Goal: Task Accomplishment & Management: Use online tool/utility

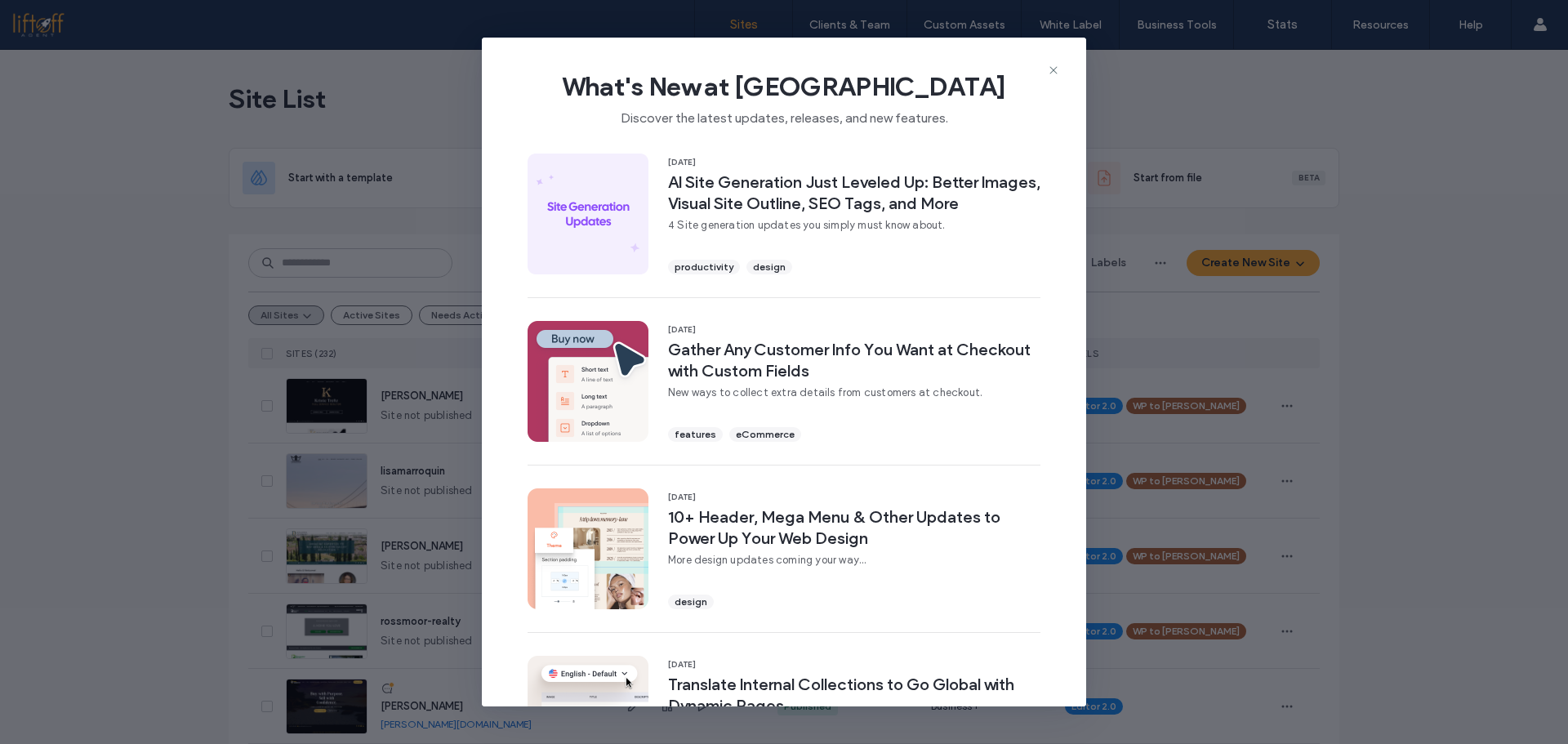
click at [1046, 71] on span "What's New at Duda" at bounding box center [784, 87] width 552 height 33
click at [1047, 54] on div "What's New at Duda Discover the latest updates, releases, and new features." at bounding box center [784, 92] width 604 height 109
click at [1052, 66] on icon at bounding box center [1053, 70] width 13 height 13
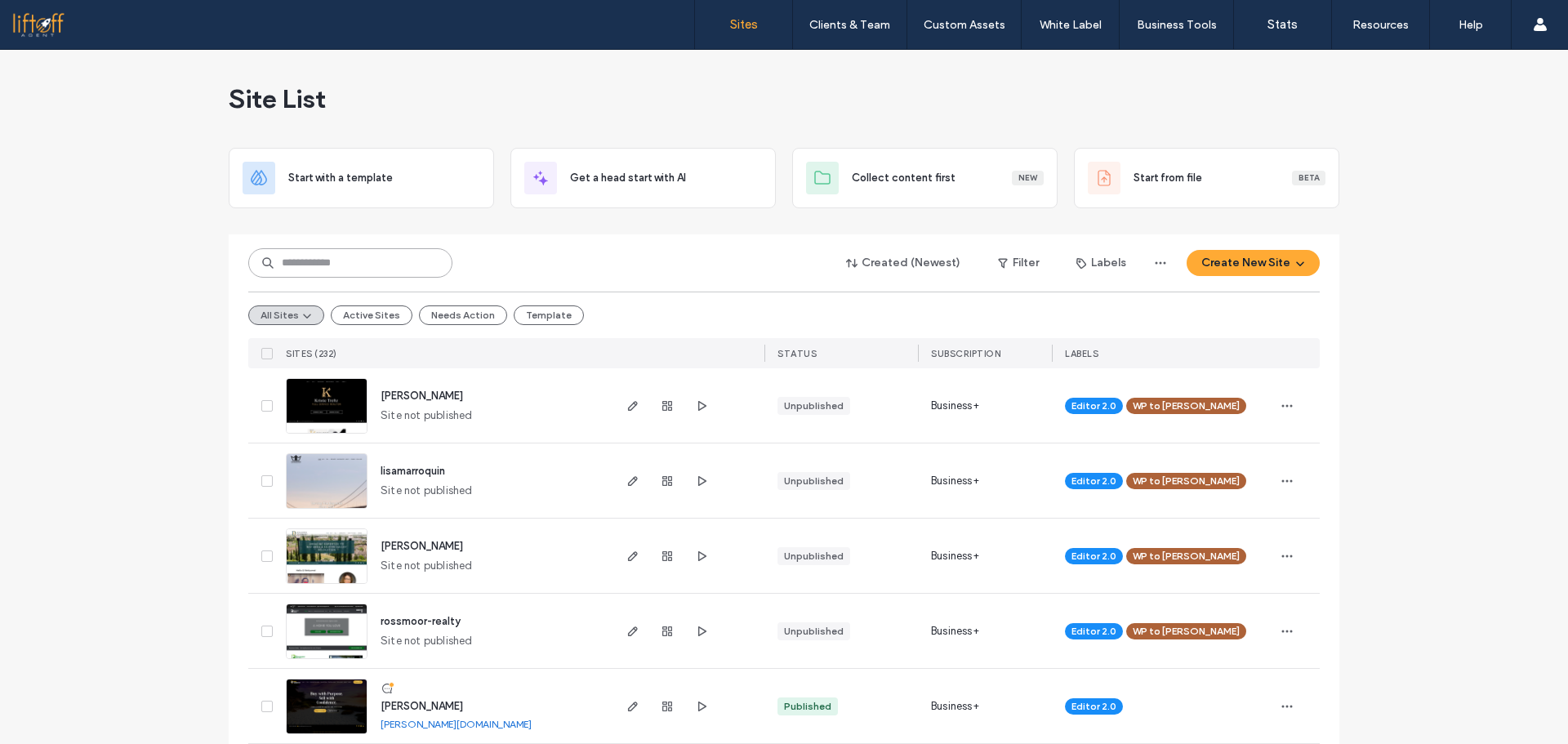
click at [383, 266] on input at bounding box center [350, 263] width 204 height 29
type input "*****"
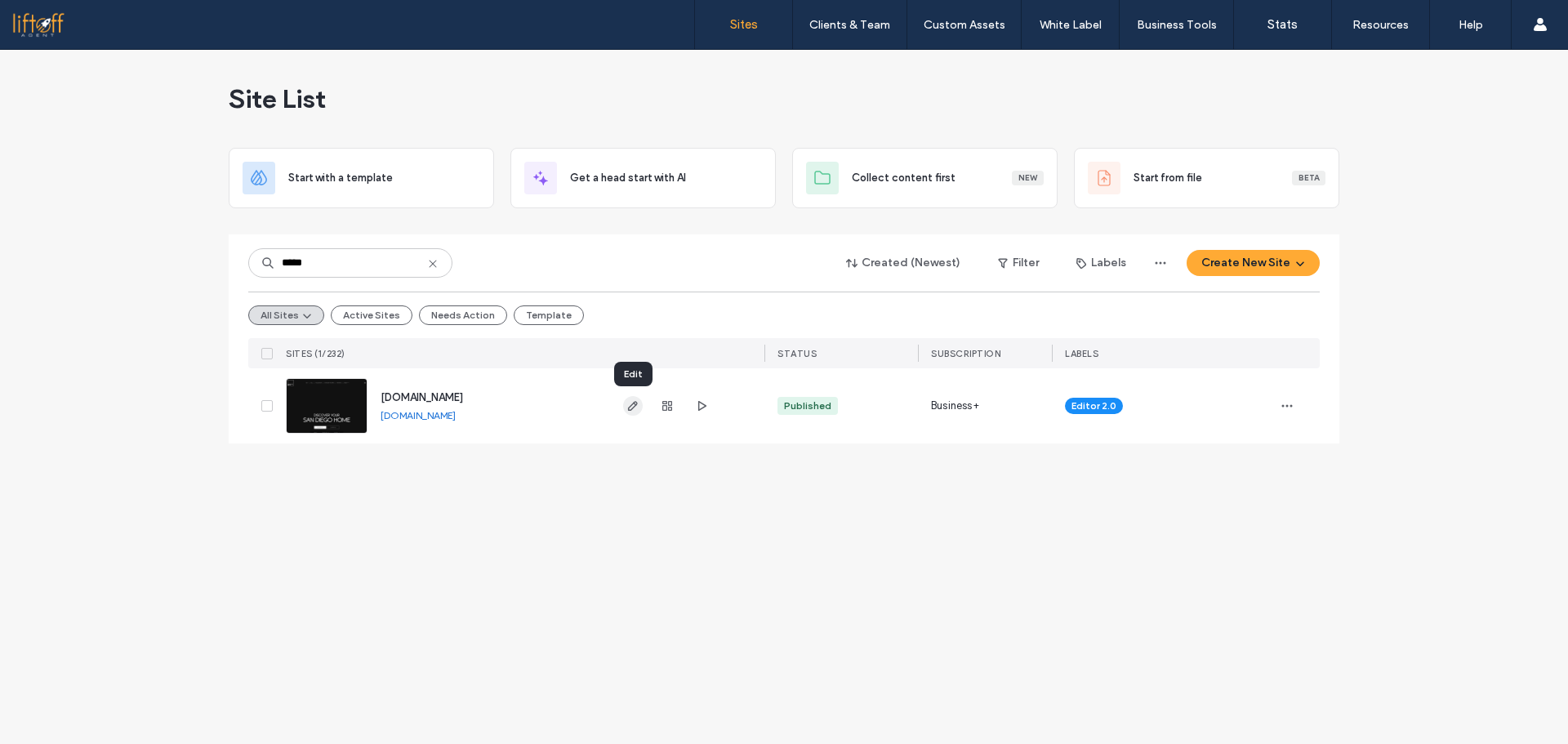
click at [630, 399] on icon "button" at bounding box center [632, 405] width 13 height 13
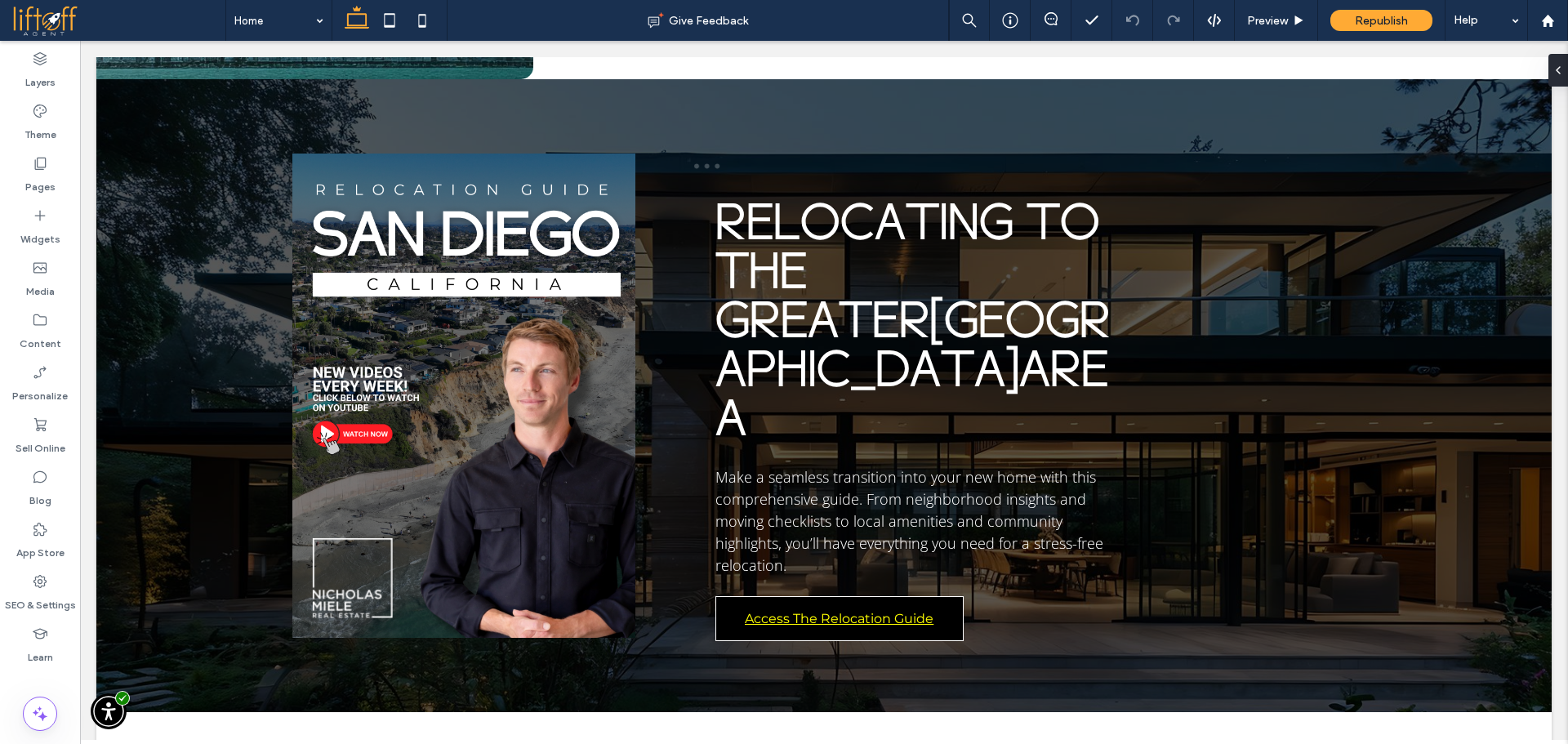
scroll to position [4097, 0]
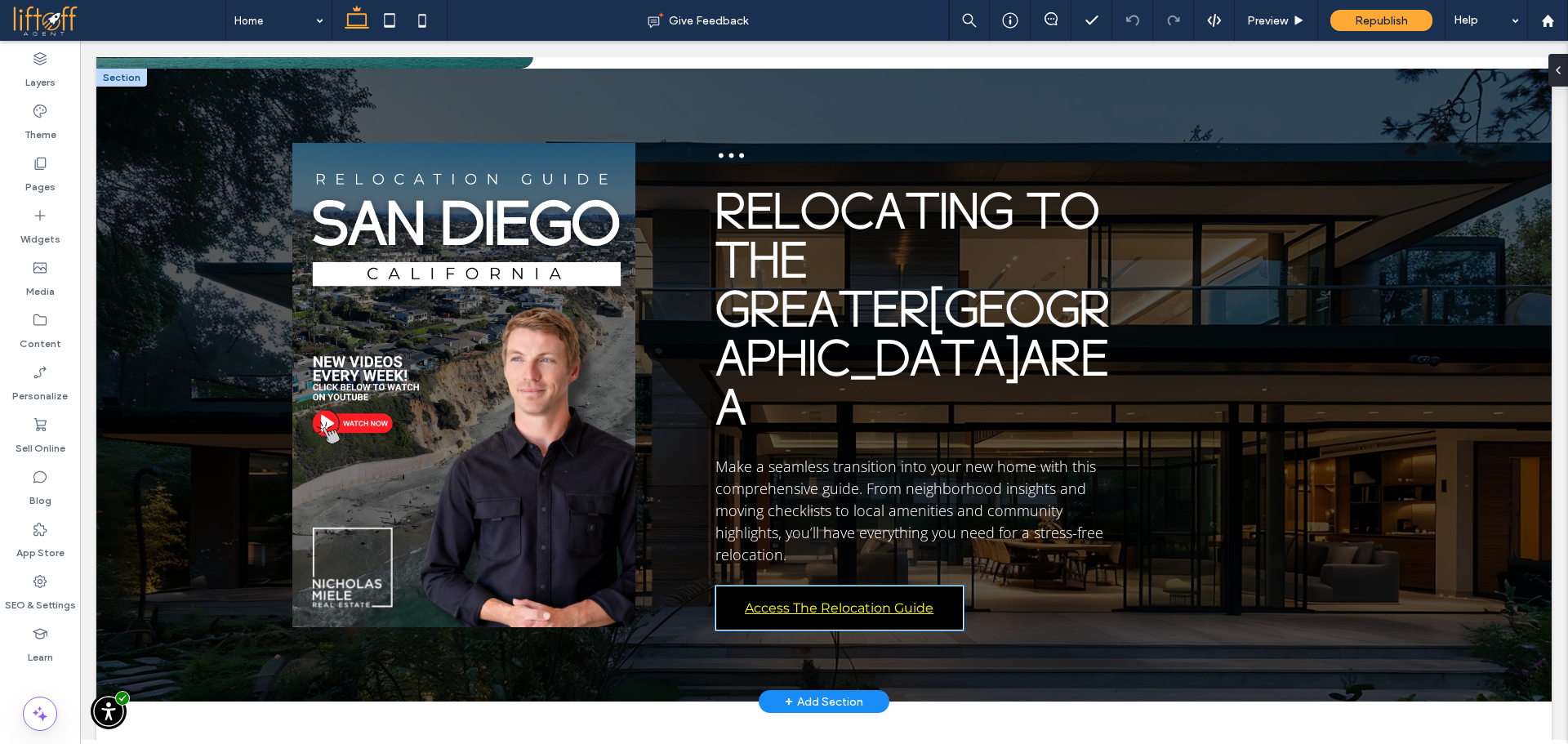
click at [948, 586] on link "Access The Relocation Guide" at bounding box center [840, 608] width 248 height 45
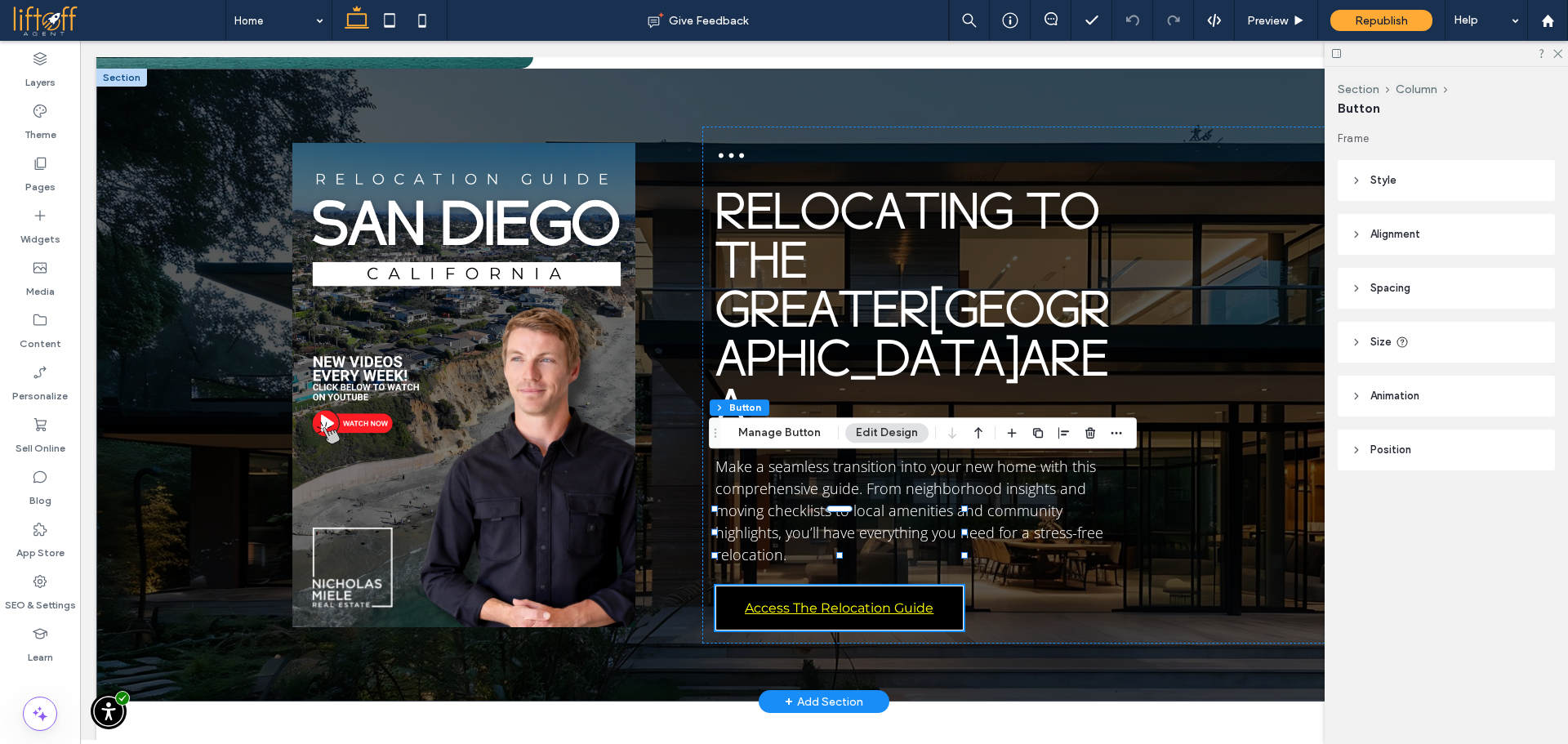
click at [948, 586] on link "Access The Relocation Guide" at bounding box center [840, 608] width 248 height 45
click at [802, 428] on button "Manage Button" at bounding box center [779, 433] width 104 height 19
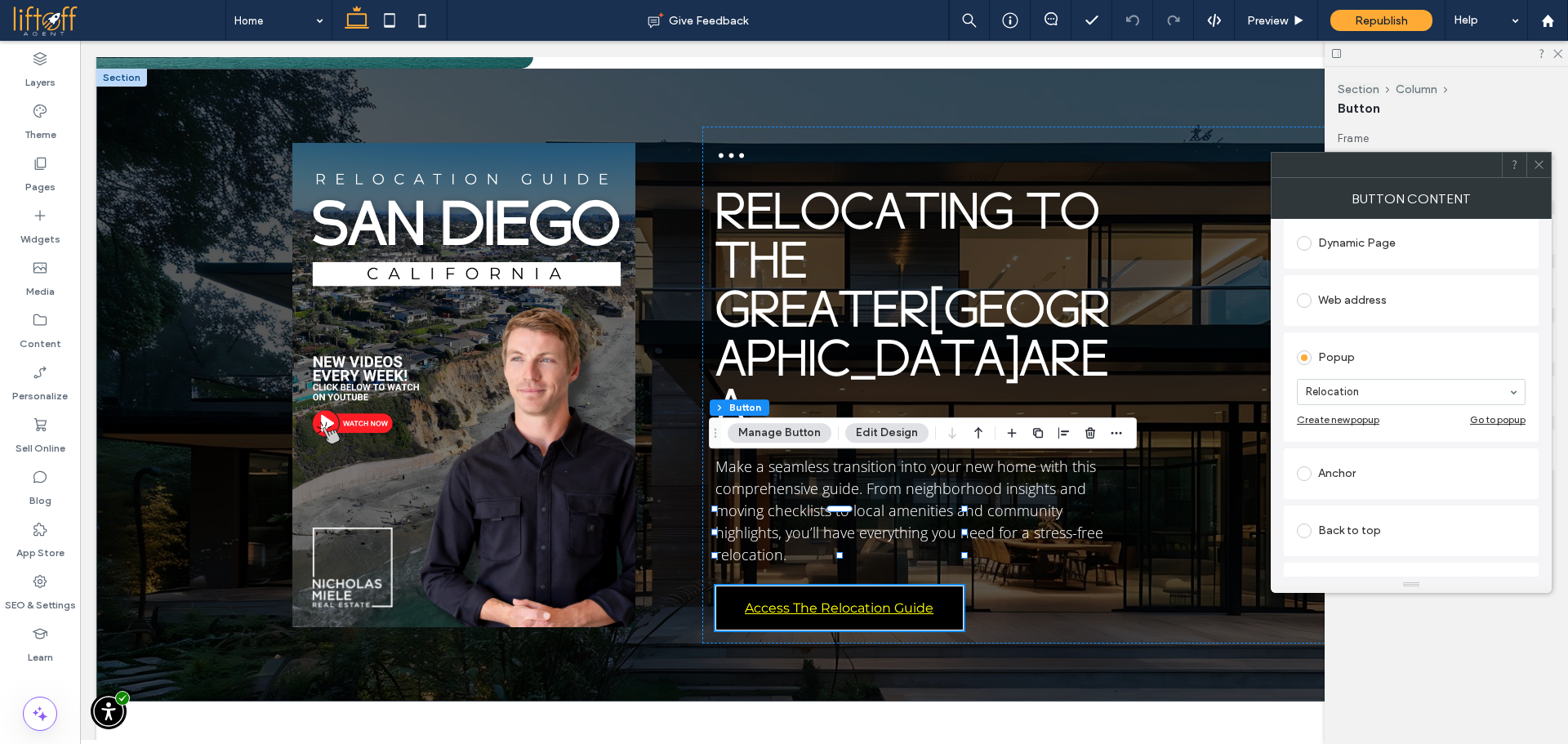
scroll to position [313, 0]
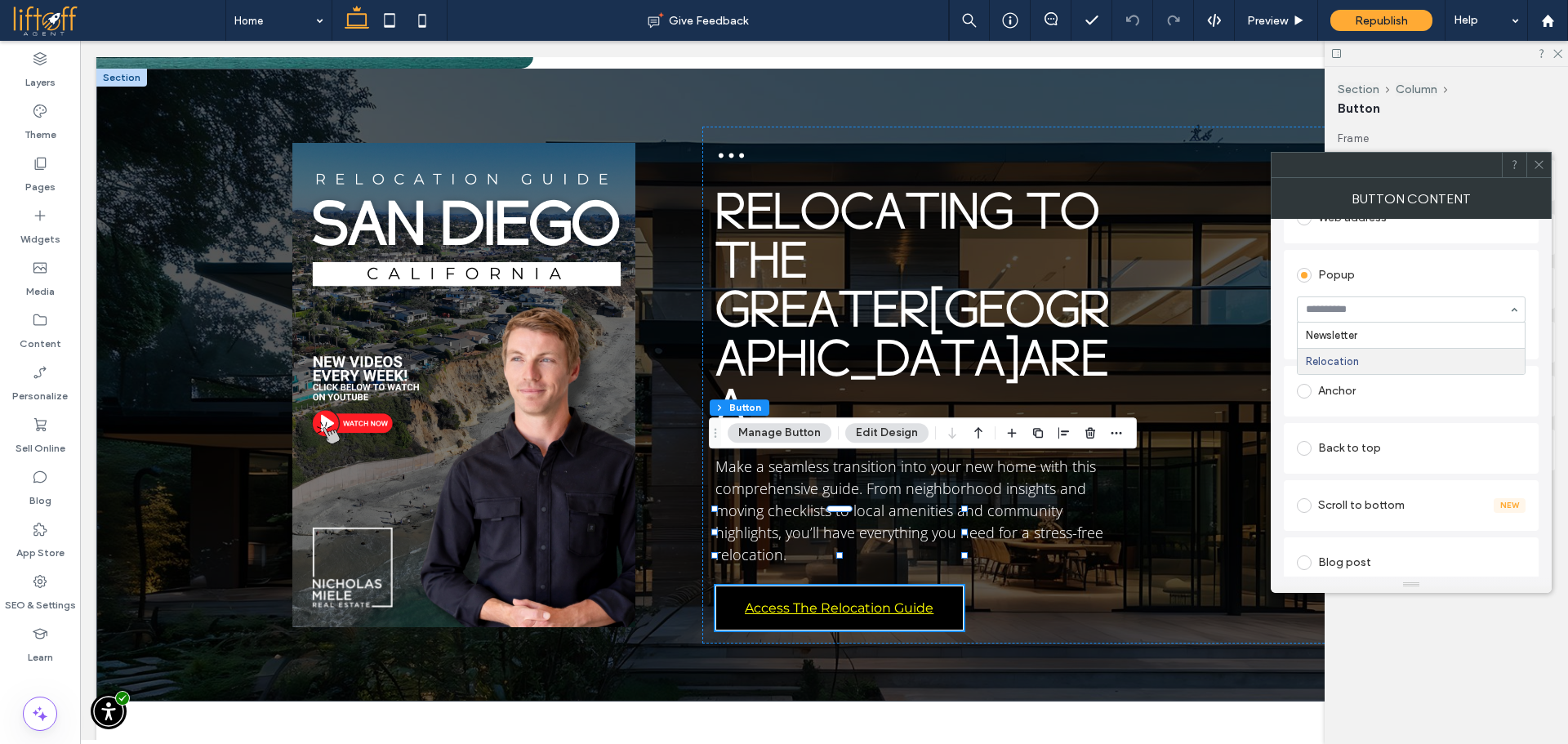
click at [1540, 166] on use at bounding box center [1539, 165] width 8 height 8
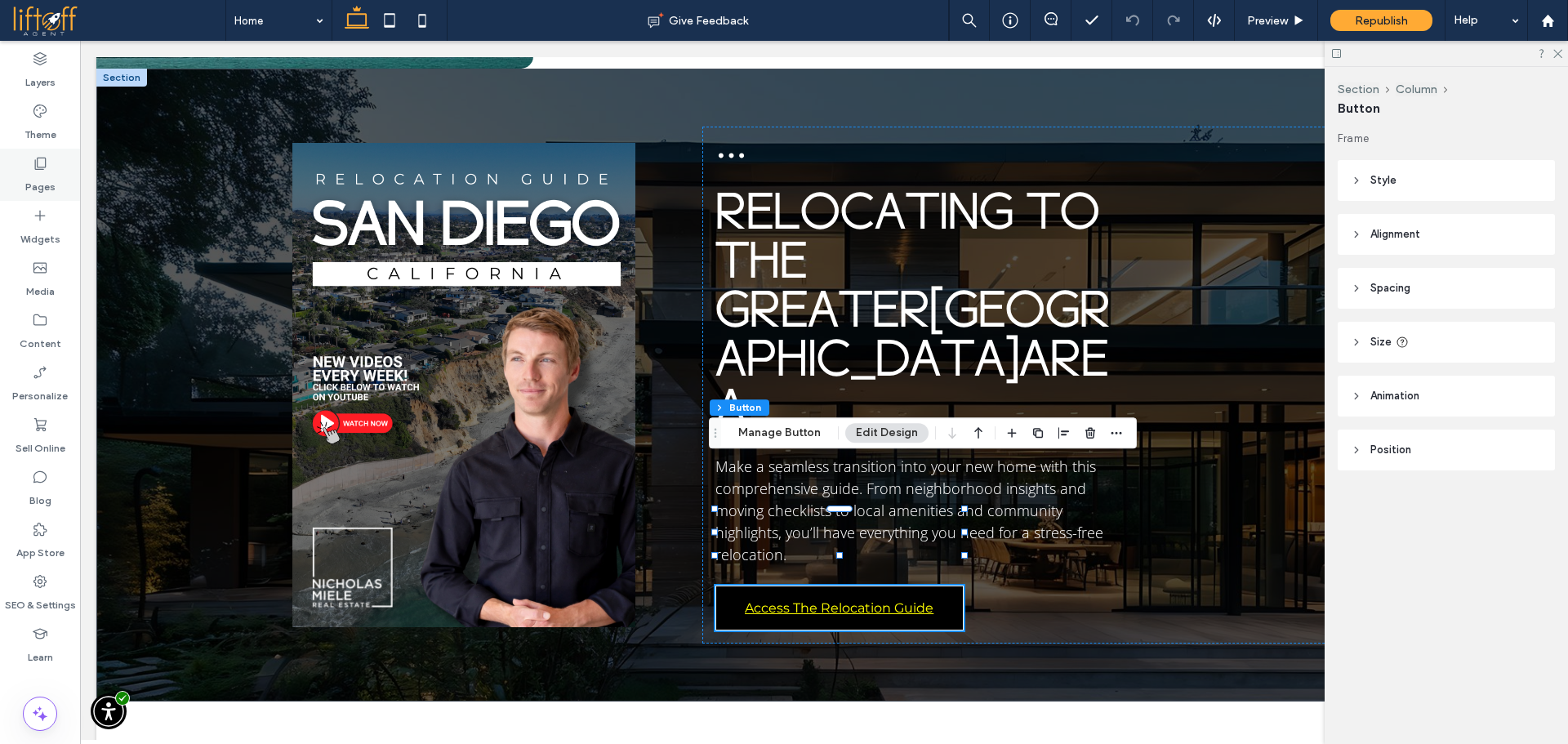
click at [30, 161] on div "Pages" at bounding box center [40, 174] width 80 height 52
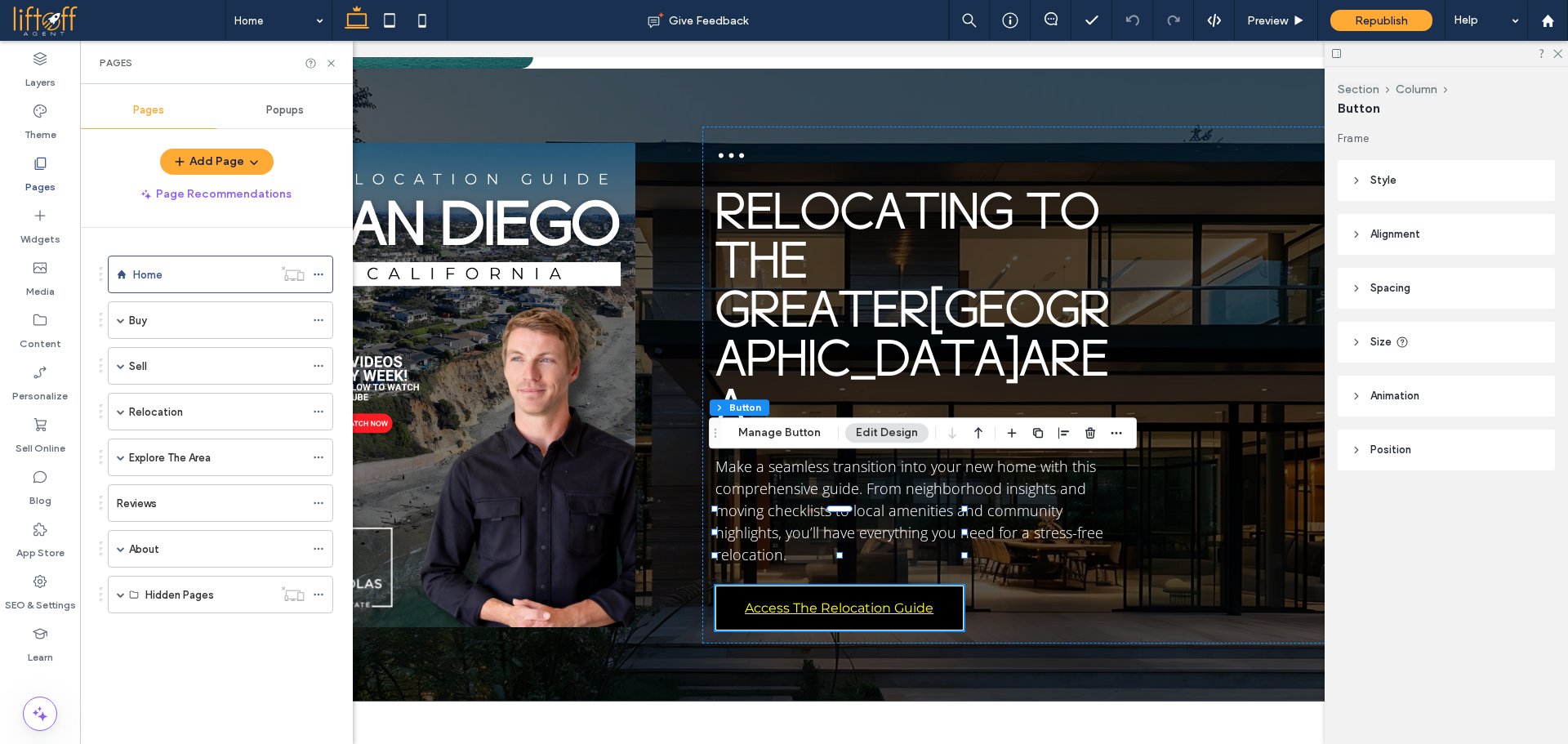
click at [297, 109] on span "Popups" at bounding box center [285, 109] width 38 height 13
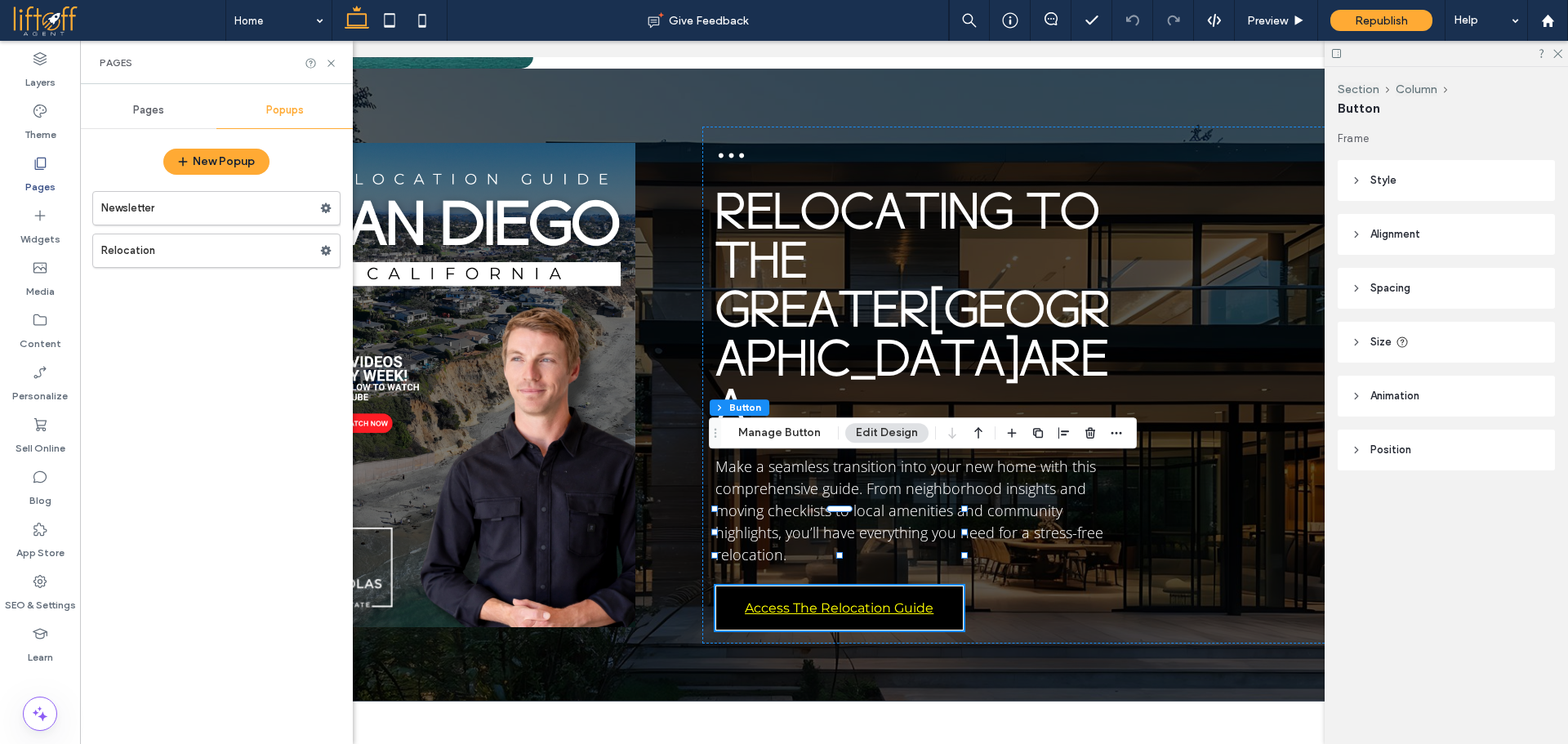
click at [229, 256] on label "Relocation" at bounding box center [211, 251] width 219 height 33
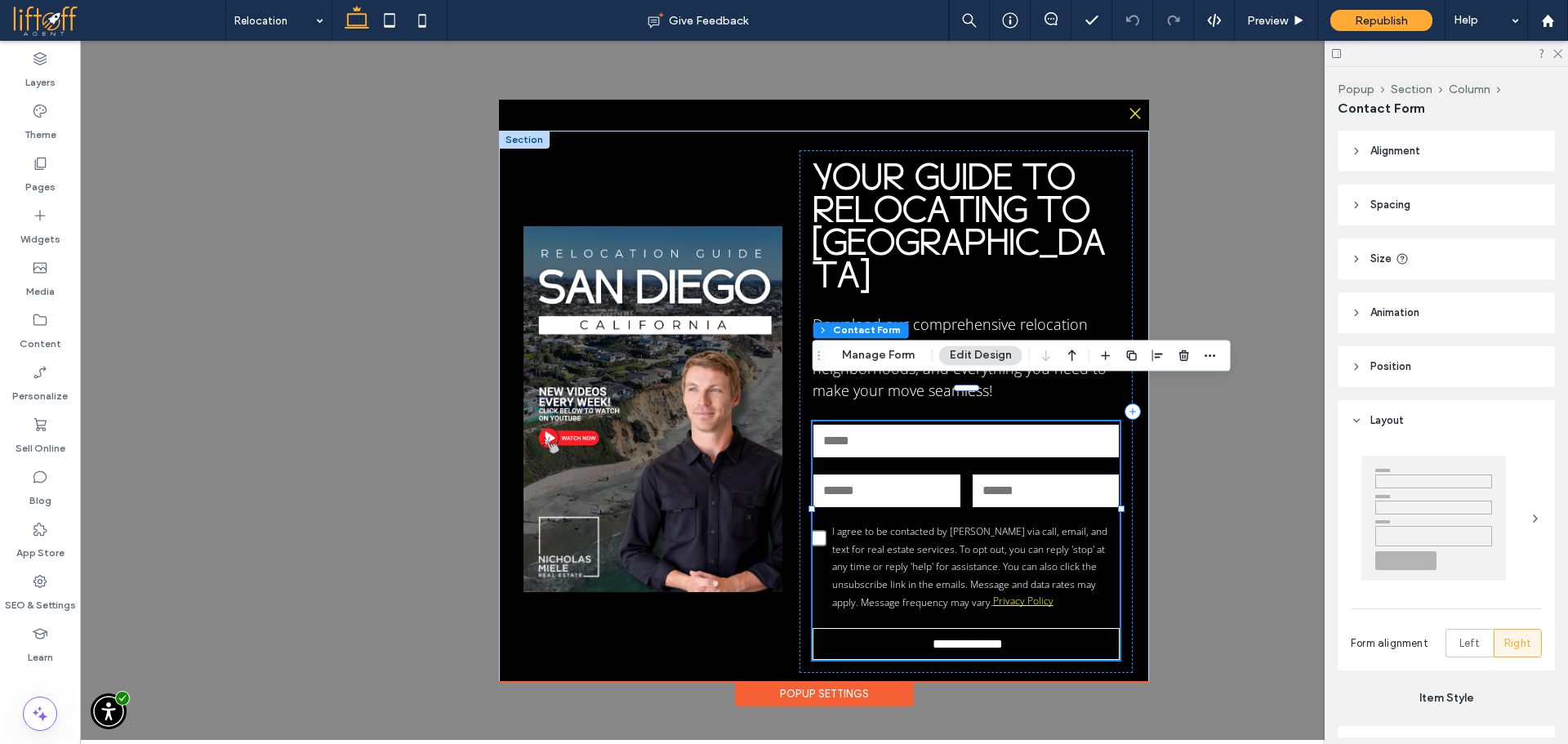
type input "*"
type input "***"
type input "*"
type input "***"
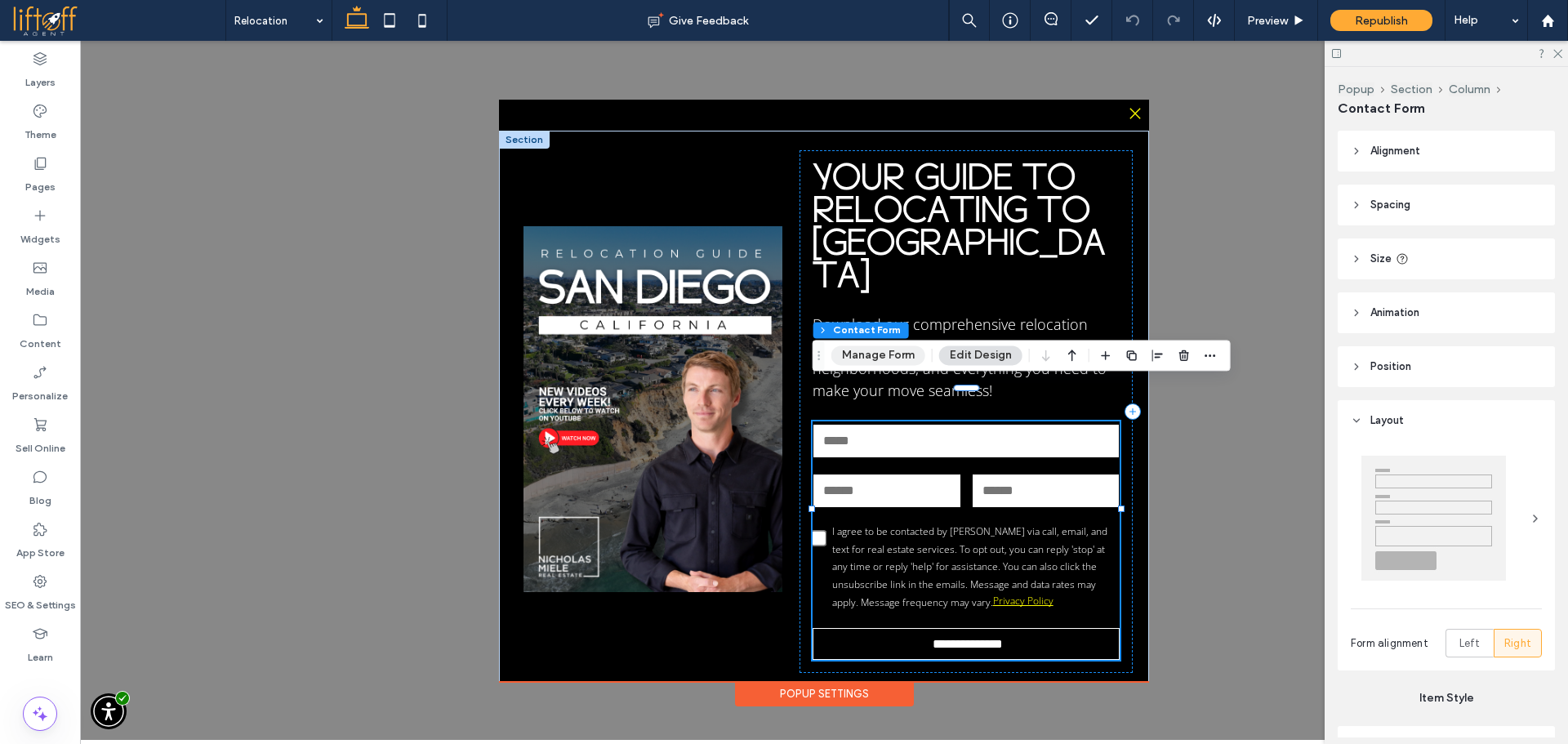
click at [876, 356] on button "Manage Form" at bounding box center [877, 356] width 94 height 19
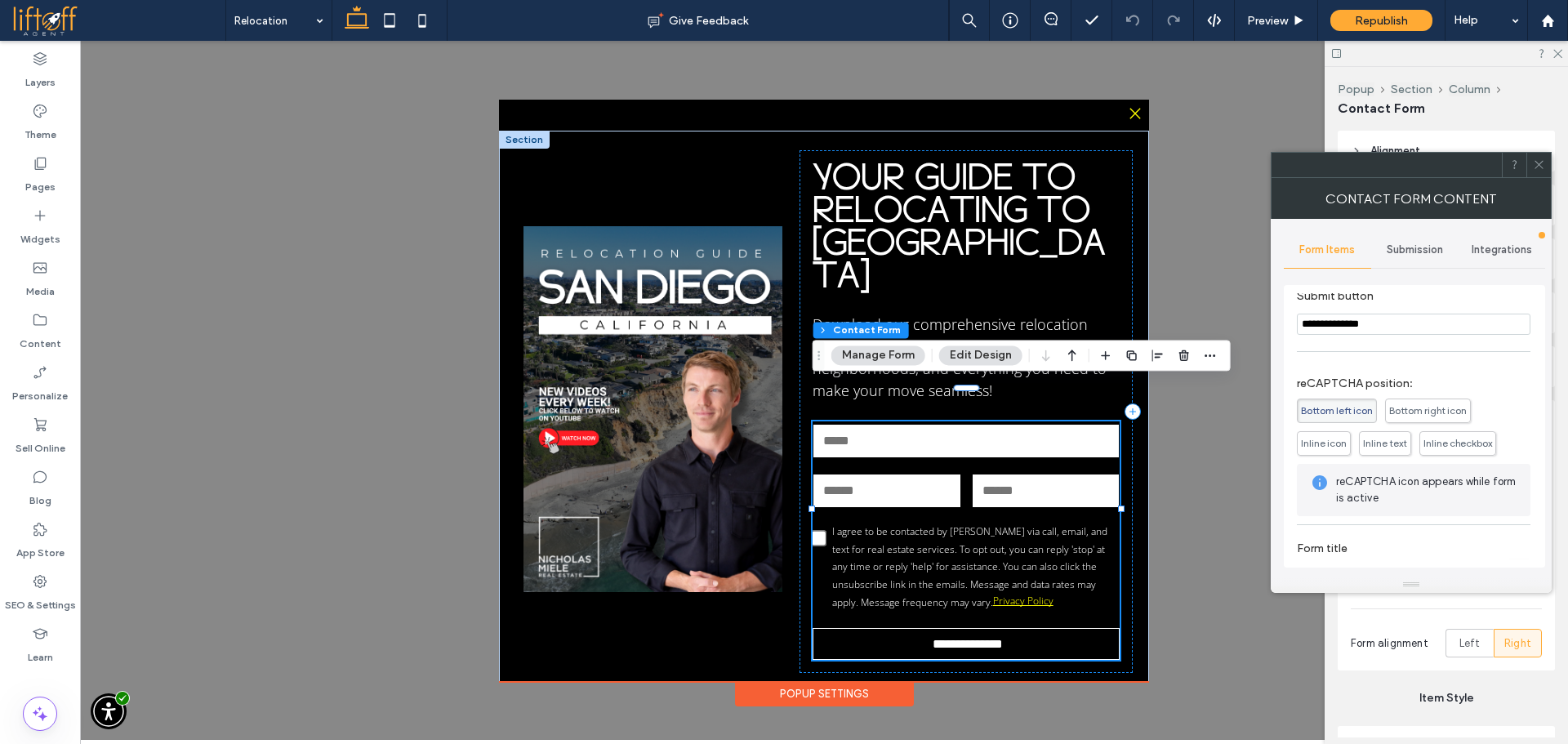
scroll to position [331, 0]
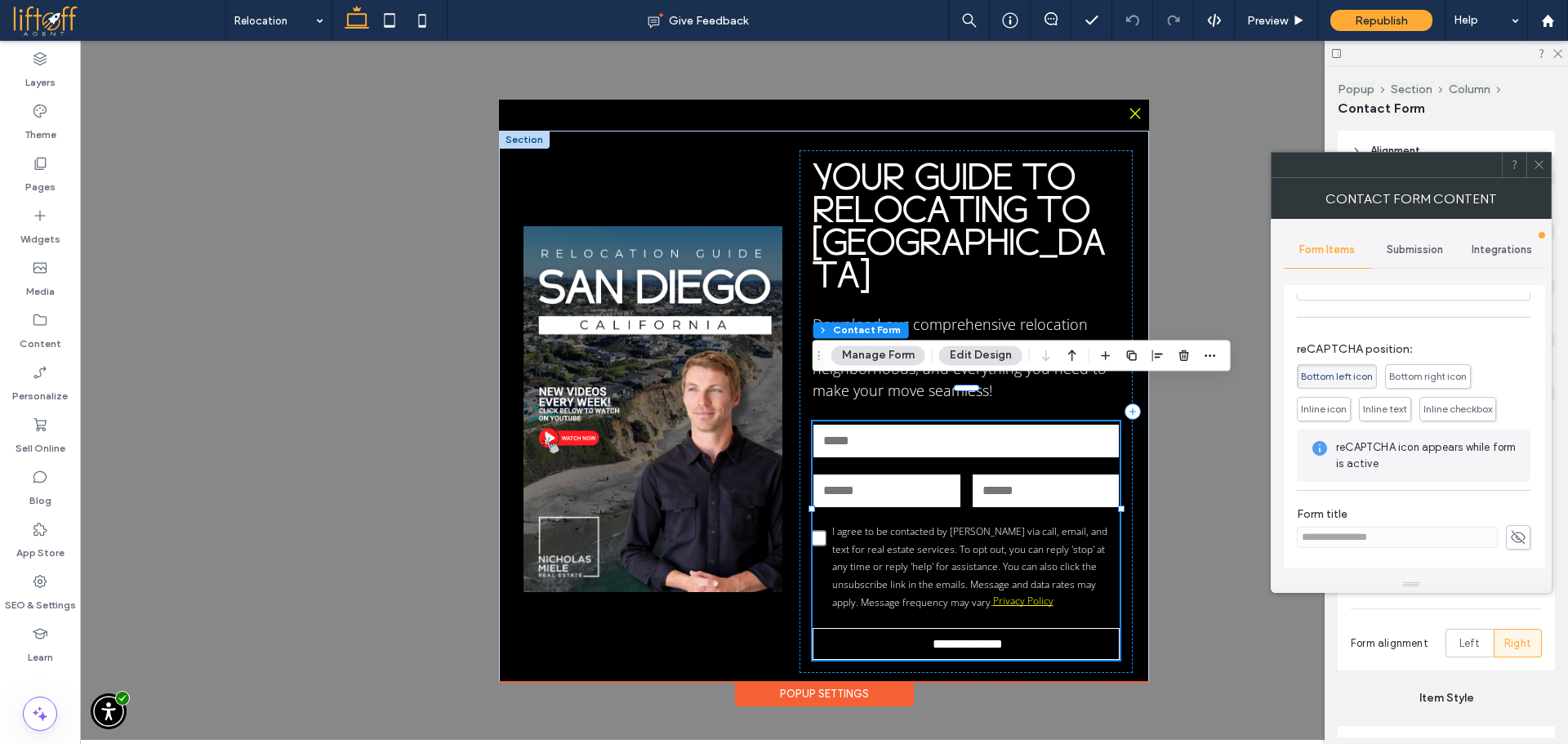
click at [1422, 252] on span "Submission" at bounding box center [1415, 249] width 56 height 13
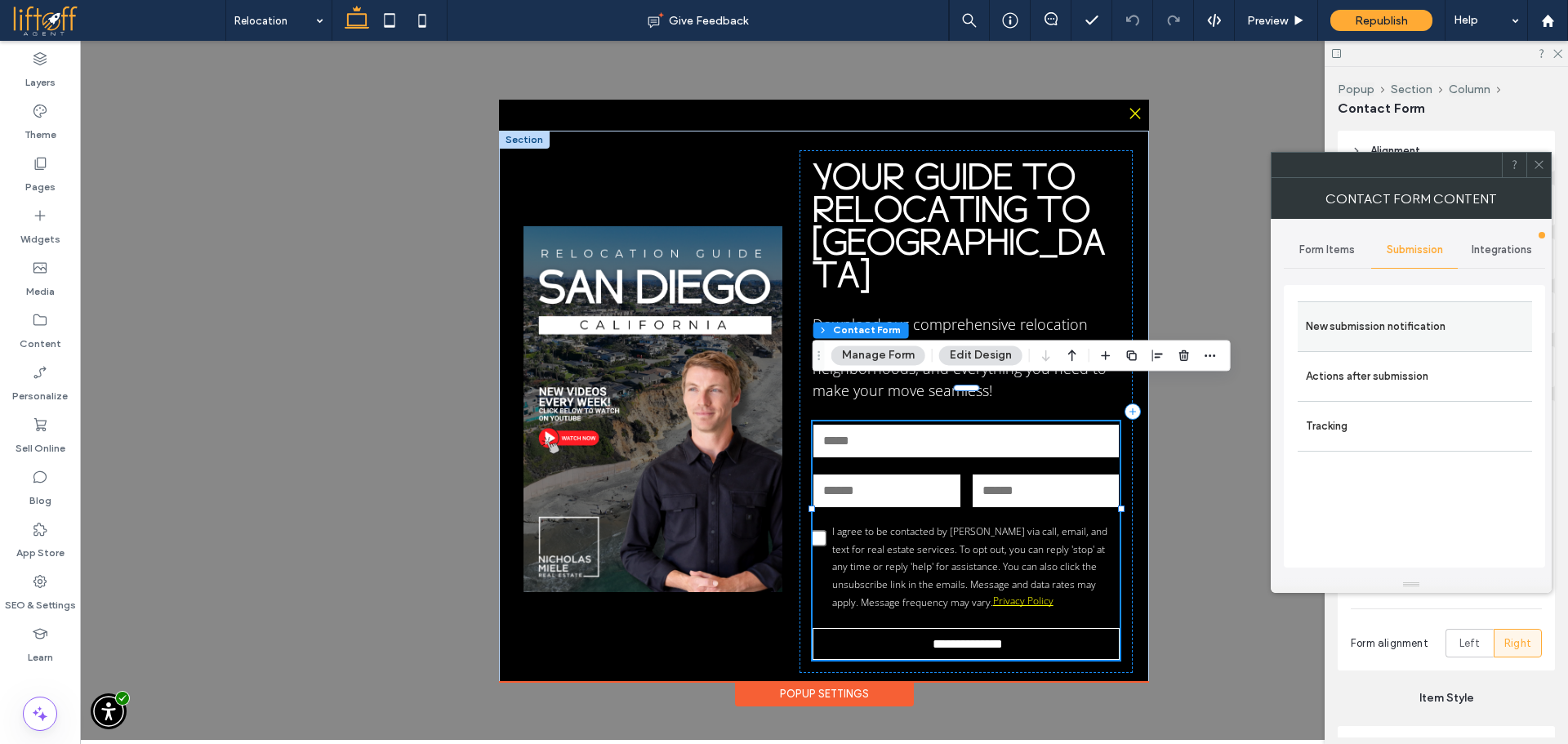
click at [1430, 328] on label "New submission notification" at bounding box center [1414, 326] width 218 height 33
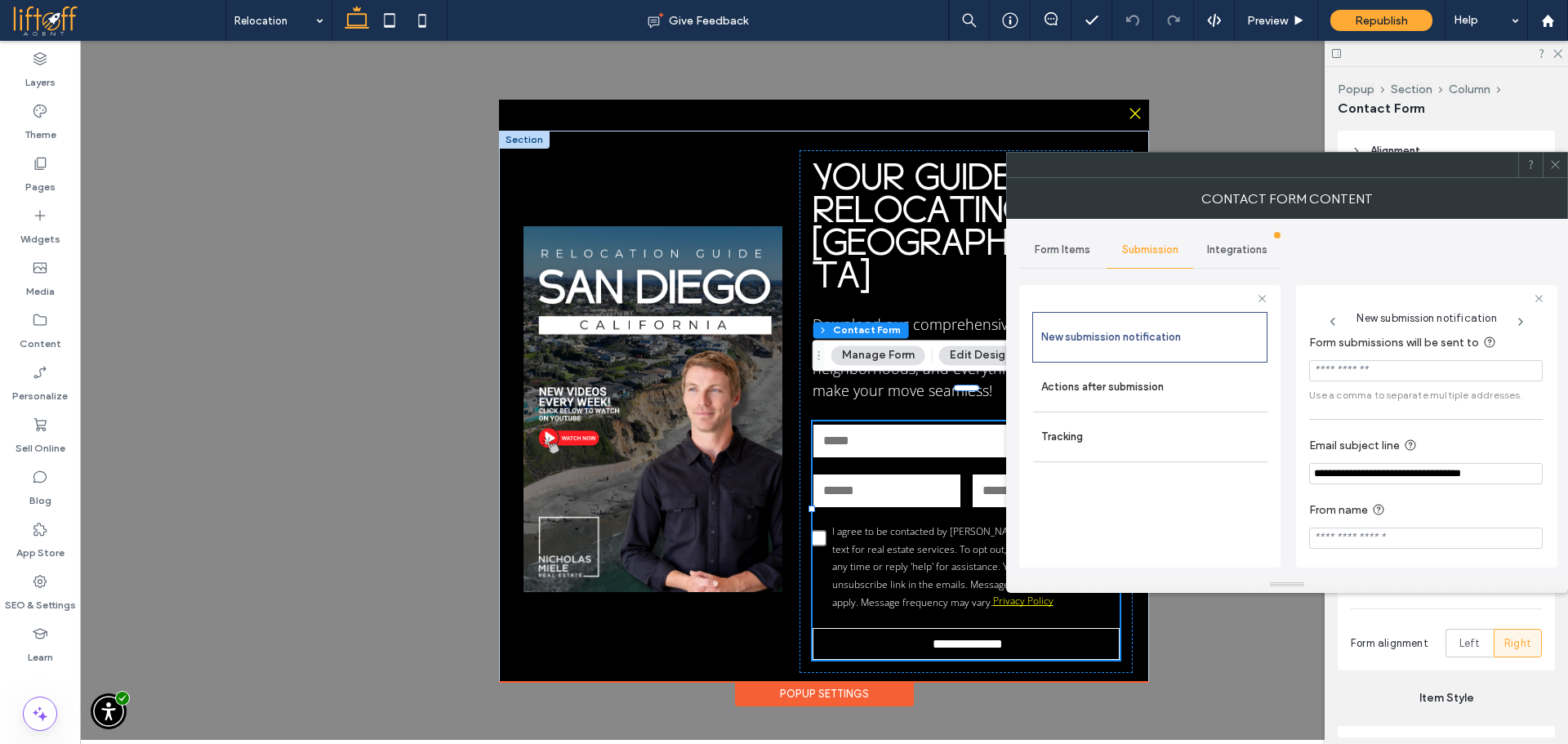
scroll to position [15, 0]
click at [1132, 378] on label "Actions after submission" at bounding box center [1150, 388] width 218 height 33
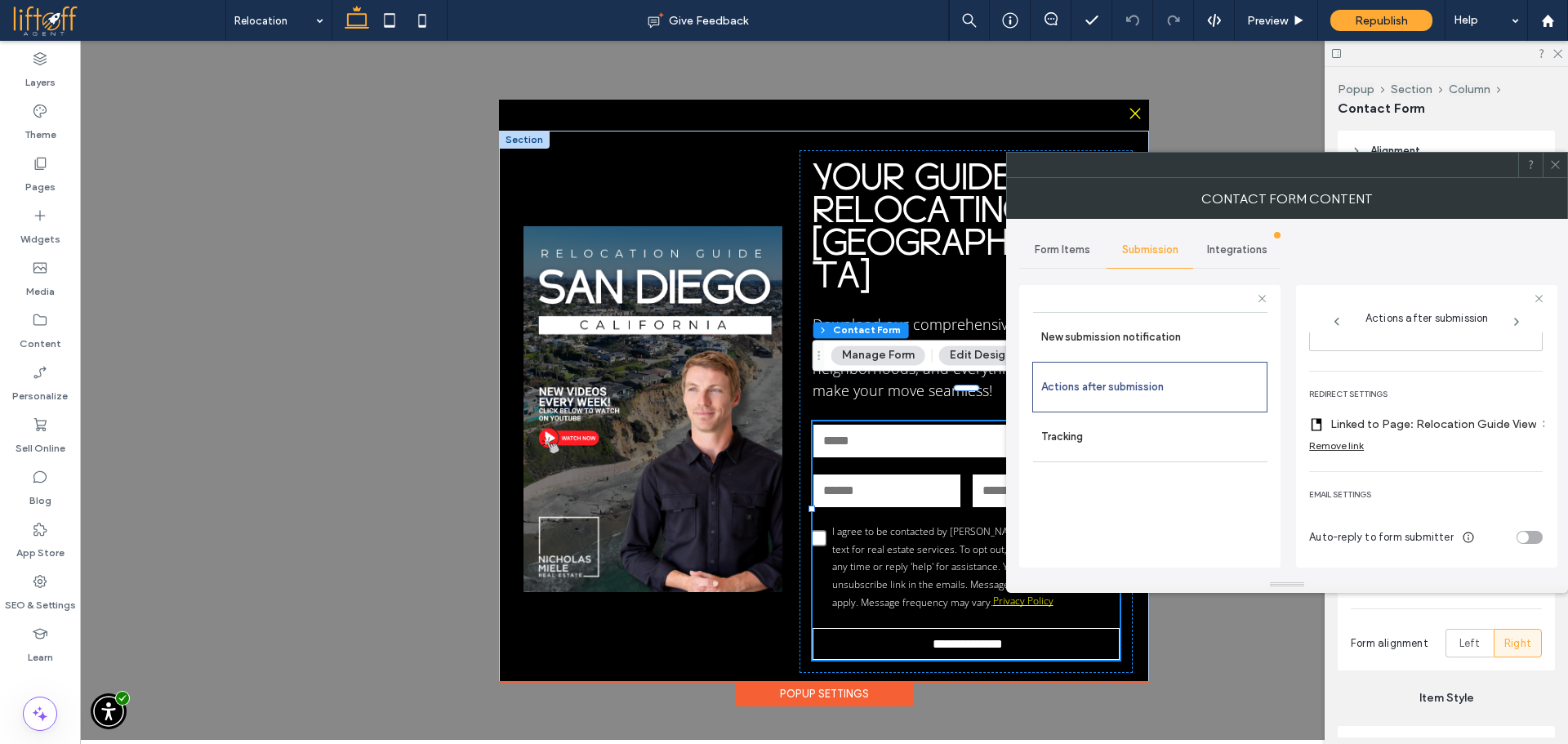
scroll to position [311, 0]
click at [1355, 440] on div "Remove link" at bounding box center [1337, 446] width 54 height 13
click at [1424, 442] on div "Rich Text Editor" at bounding box center [1426, 465] width 228 height 81
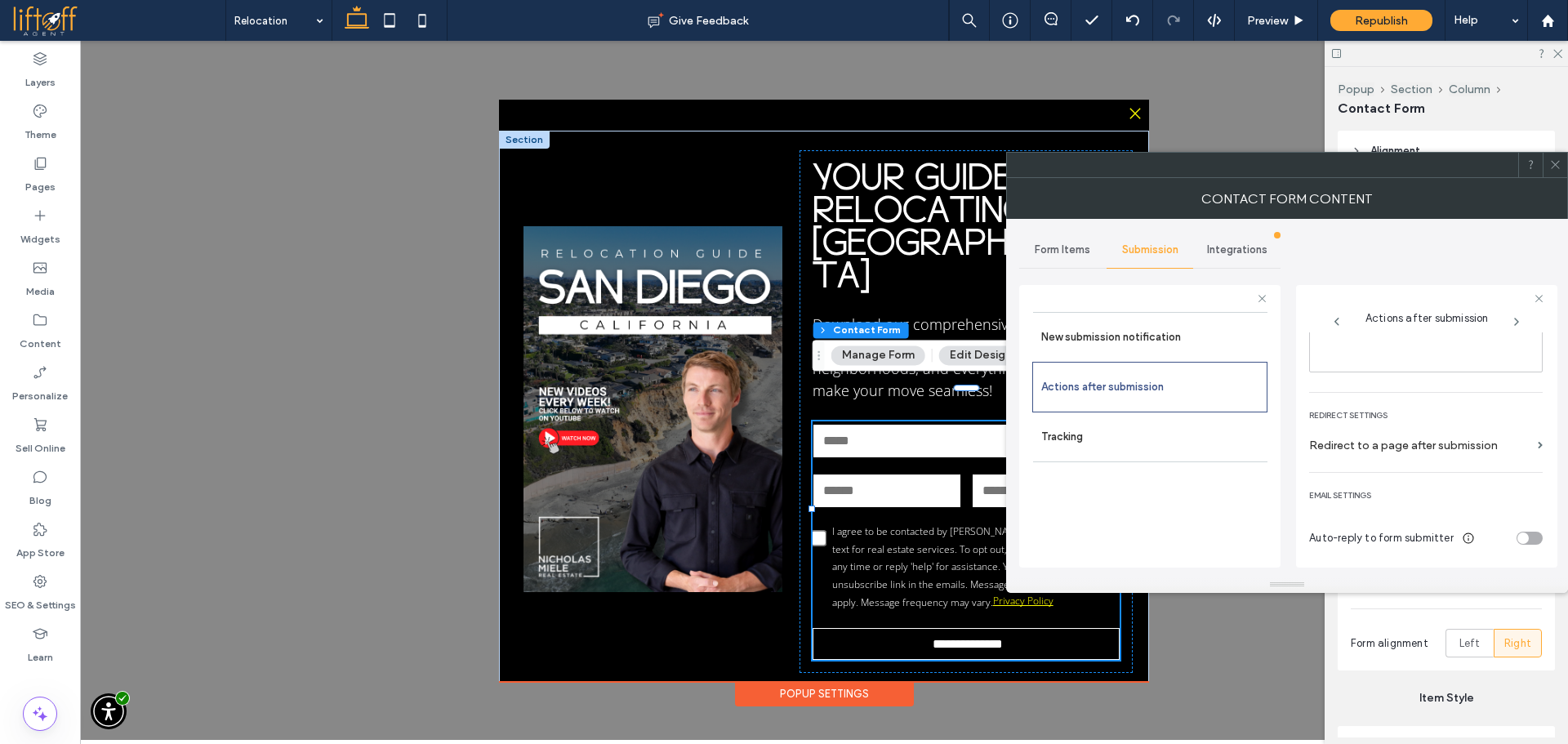
click at [1481, 441] on label "Redirect to a page after submission" at bounding box center [1420, 445] width 222 height 30
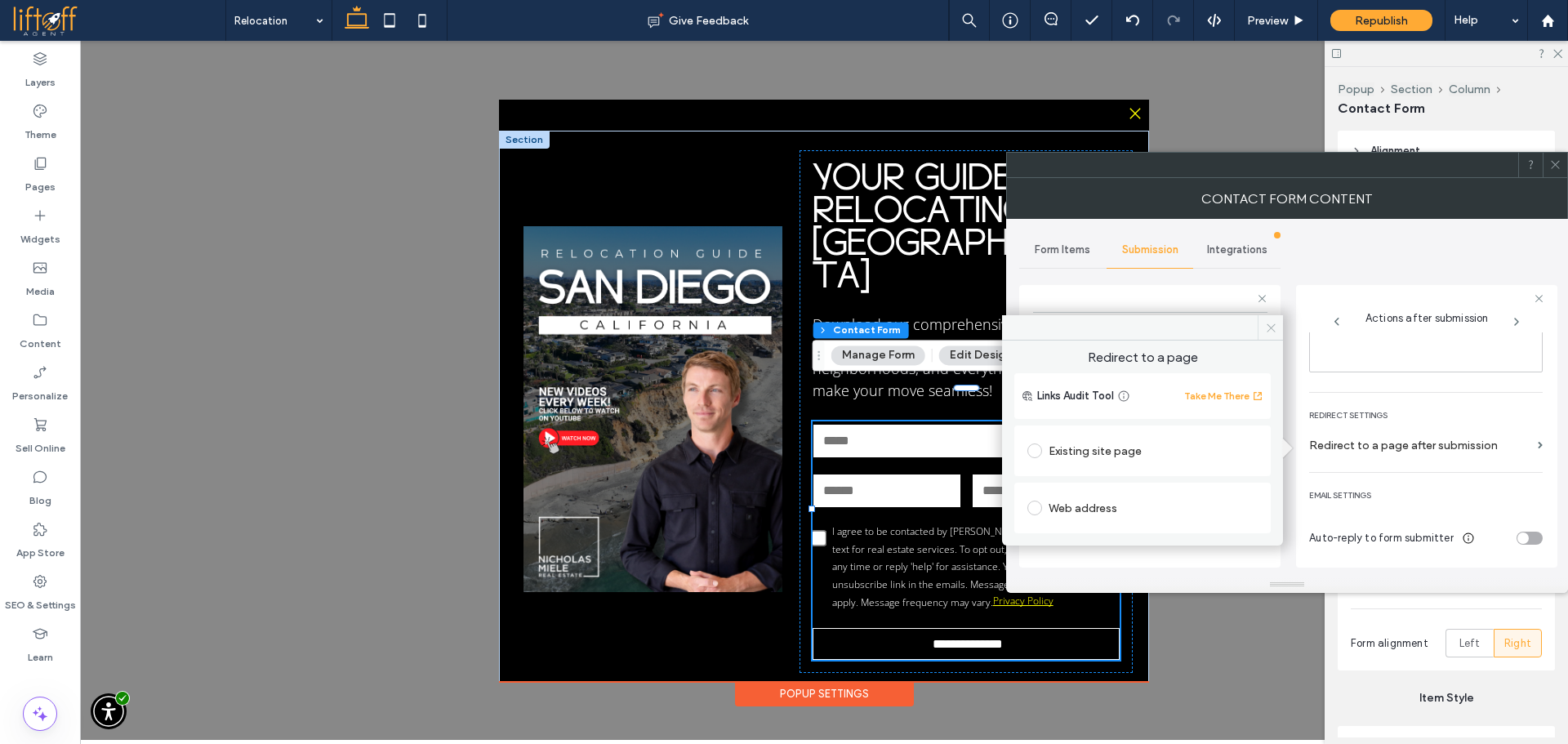
click at [1270, 326] on icon at bounding box center [1271, 327] width 13 height 13
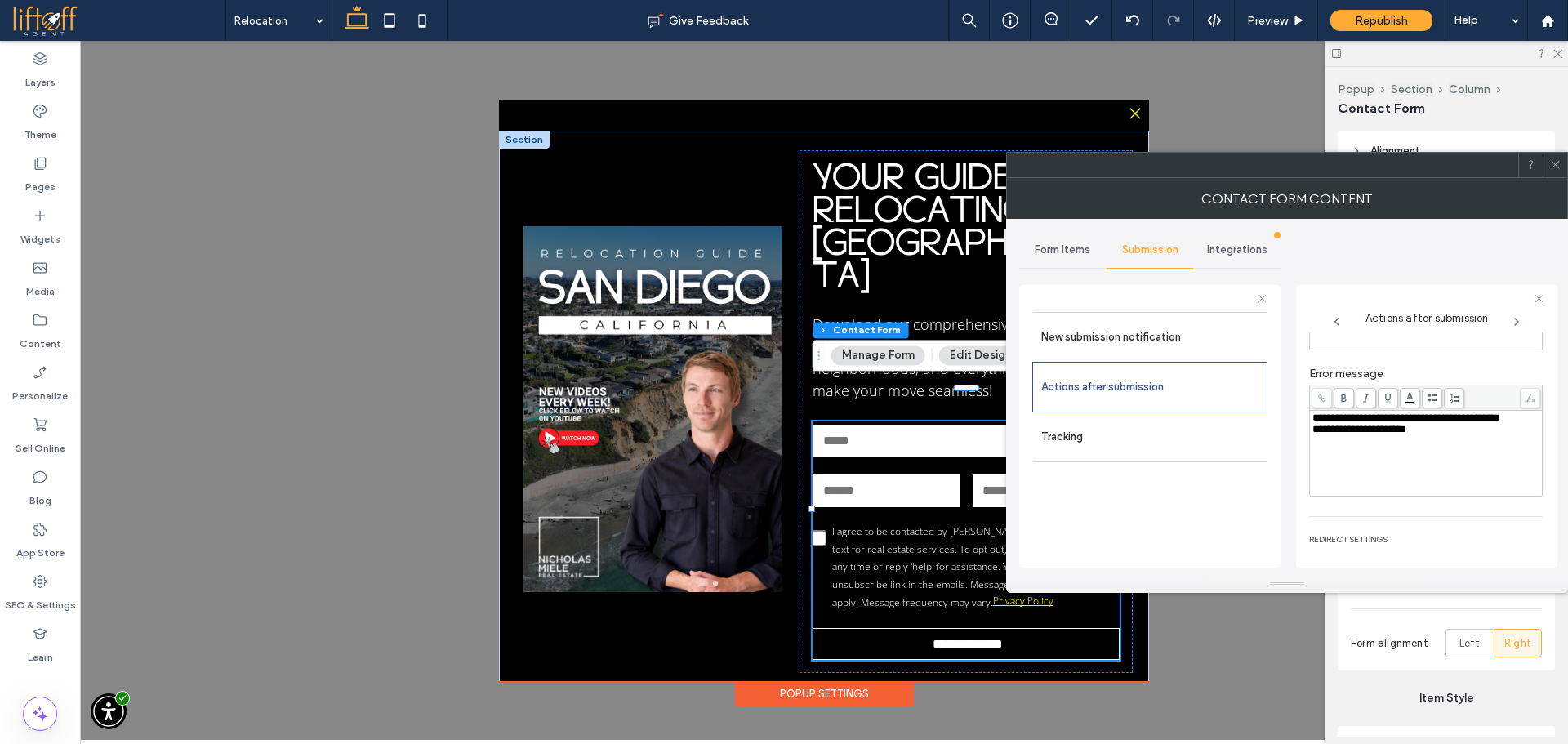
scroll to position [0, 0]
click at [1368, 450] on div "Rich Text Editor" at bounding box center [1426, 465] width 228 height 81
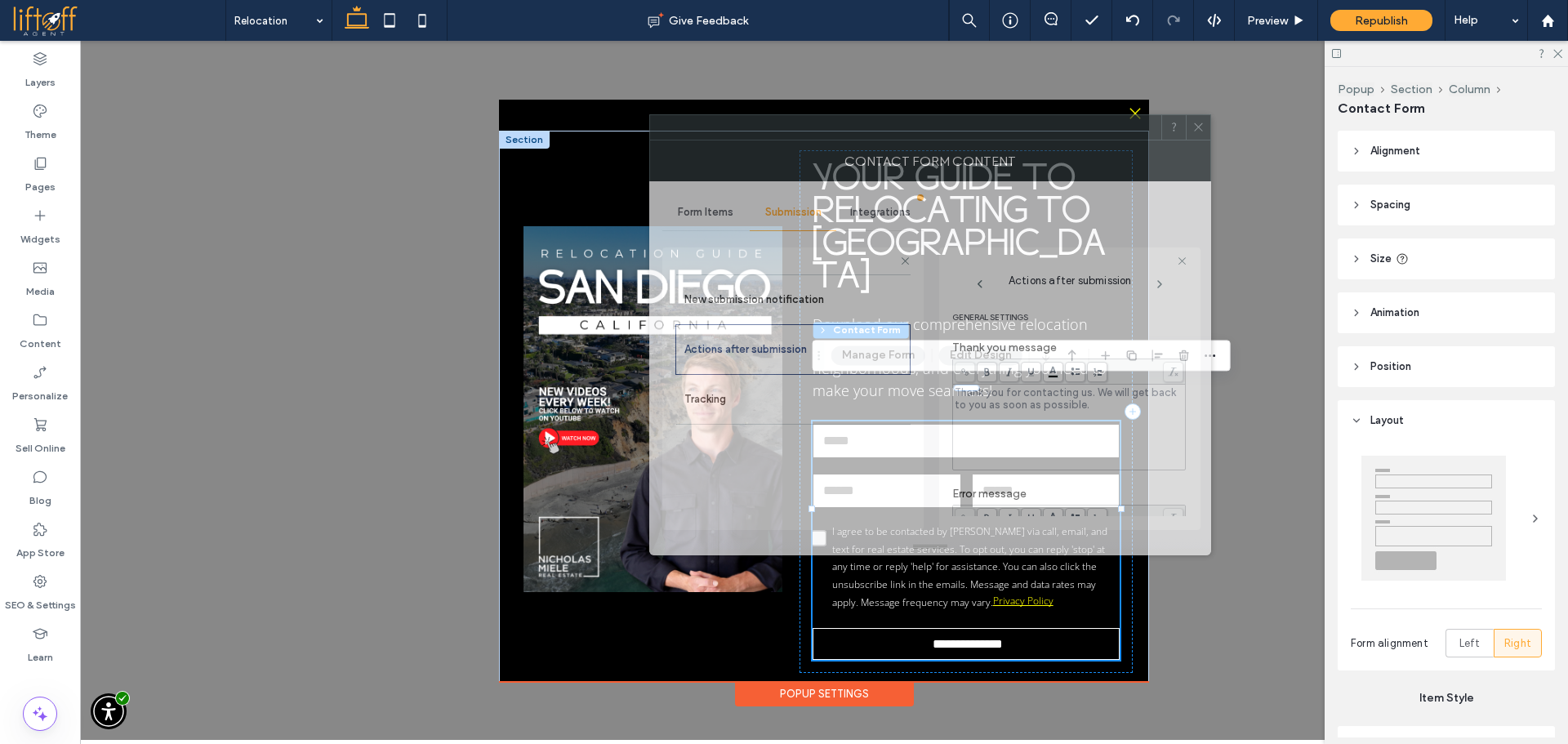
drag, startPoint x: 1139, startPoint y: 144, endPoint x: 1025, endPoint y: 133, distance: 114.5
click at [1025, 133] on div at bounding box center [906, 127] width 511 height 24
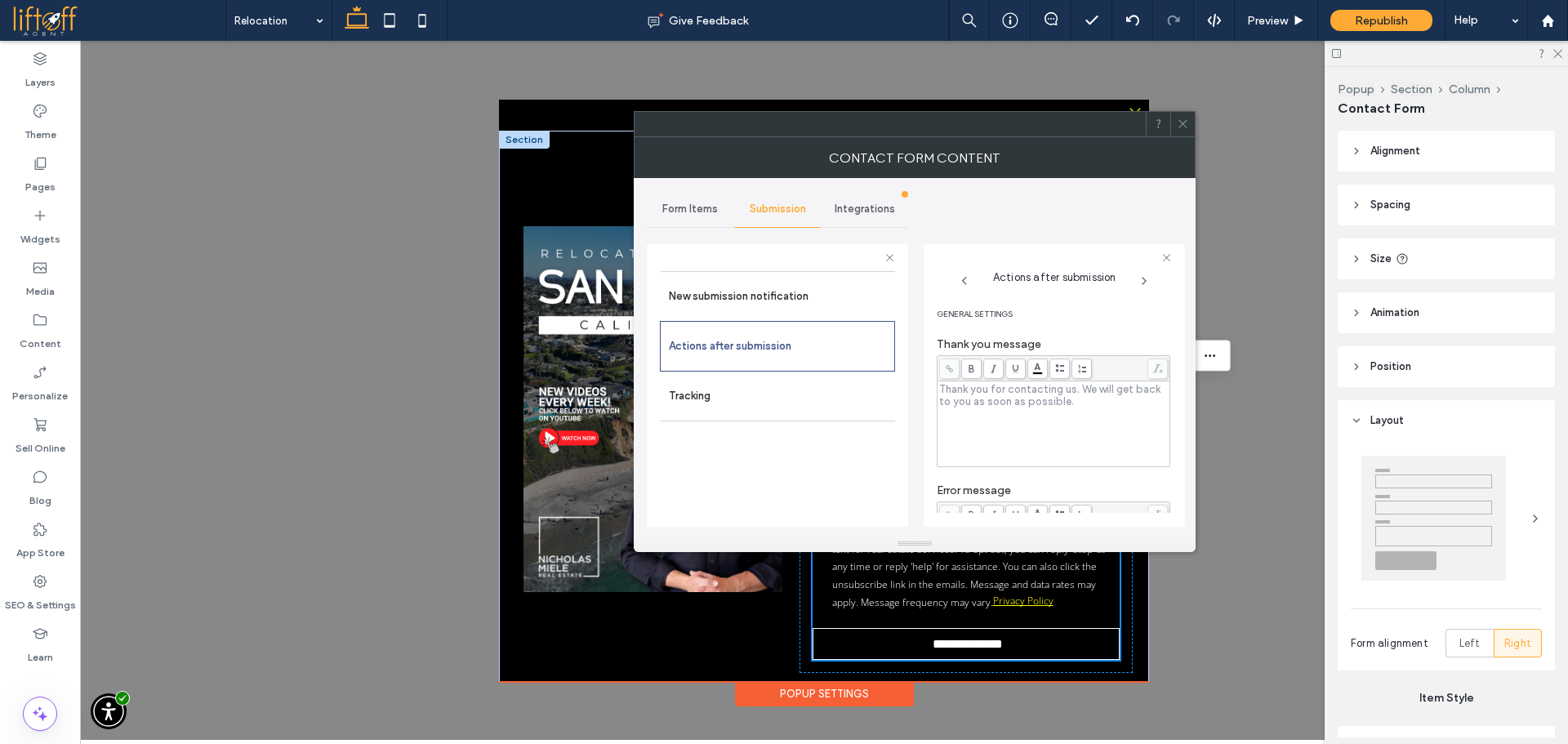
click at [982, 404] on div "Rich Text Editor" at bounding box center [1054, 423] width 228 height 81
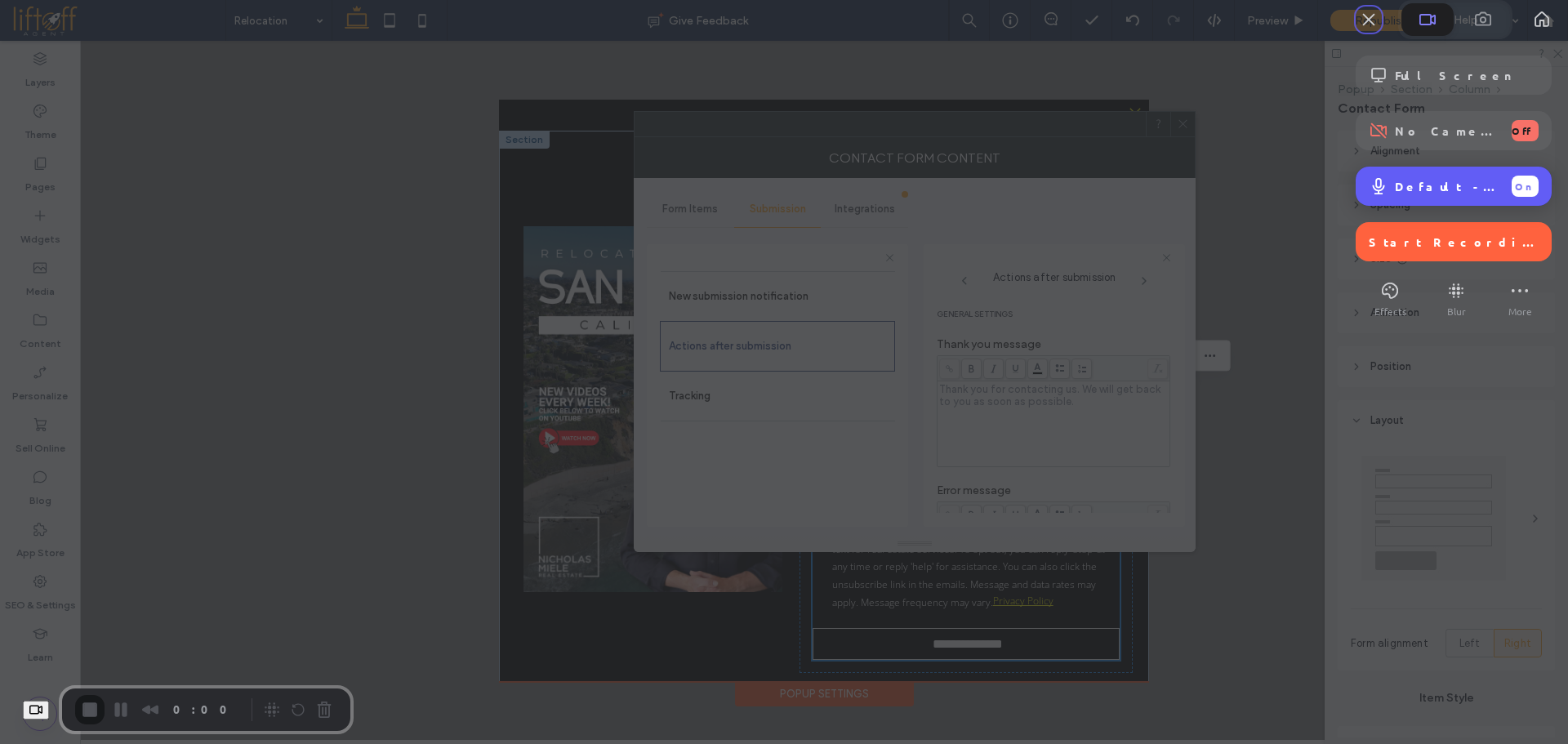
click at [1430, 194] on span "Default - Headset (JBL Tune 770NC) (Bluetooth)" at bounding box center [1446, 186] width 104 height 15
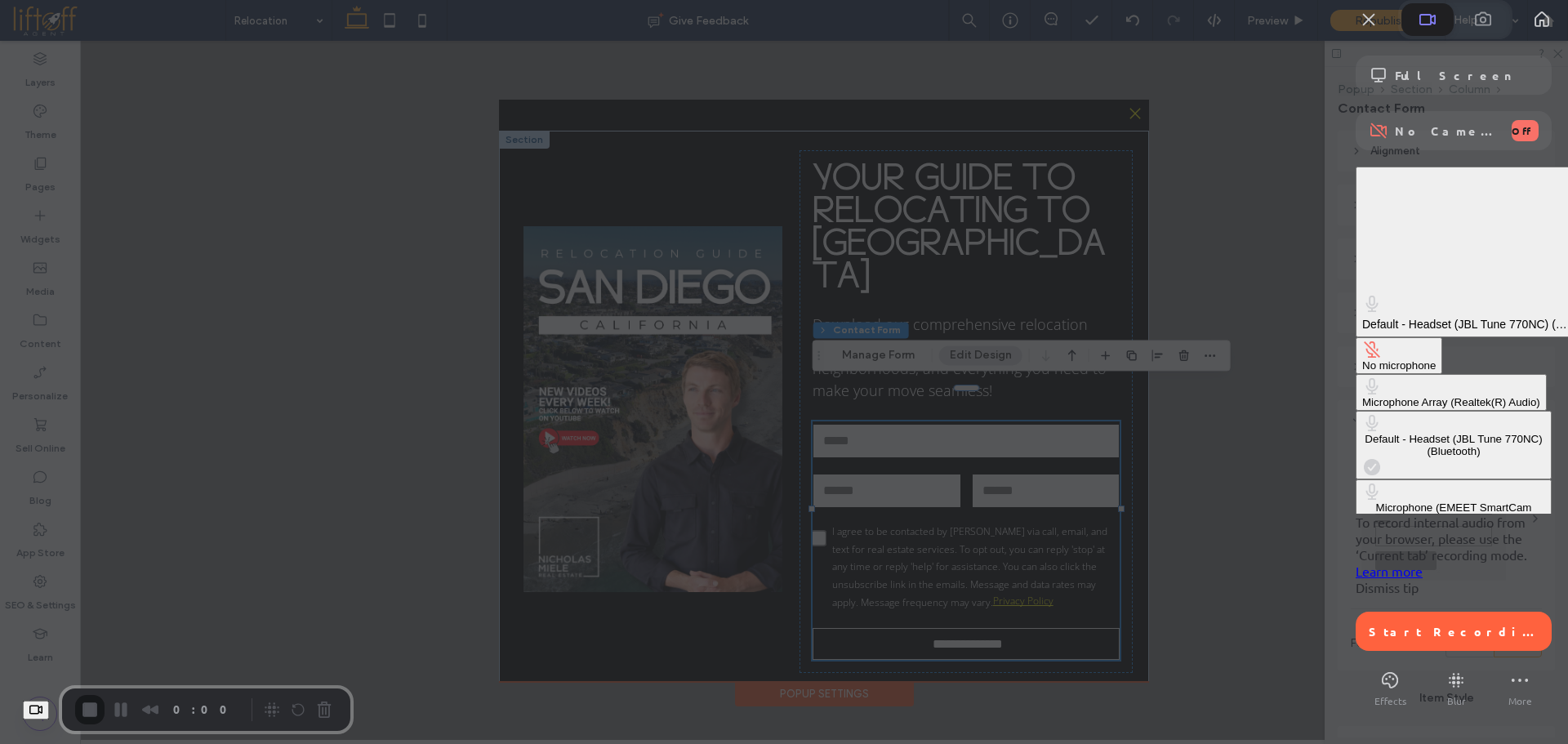
click at [1356, 513] on div "To record internal audio from your browser, please use the ‘Current tab’ record…" at bounding box center [1454, 554] width 196 height 81
click at [1356, 579] on span "Dismiss tip" at bounding box center [1387, 587] width 63 height 16
click at [1356, 579] on link "Dismiss tip" at bounding box center [1387, 587] width 63 height 16
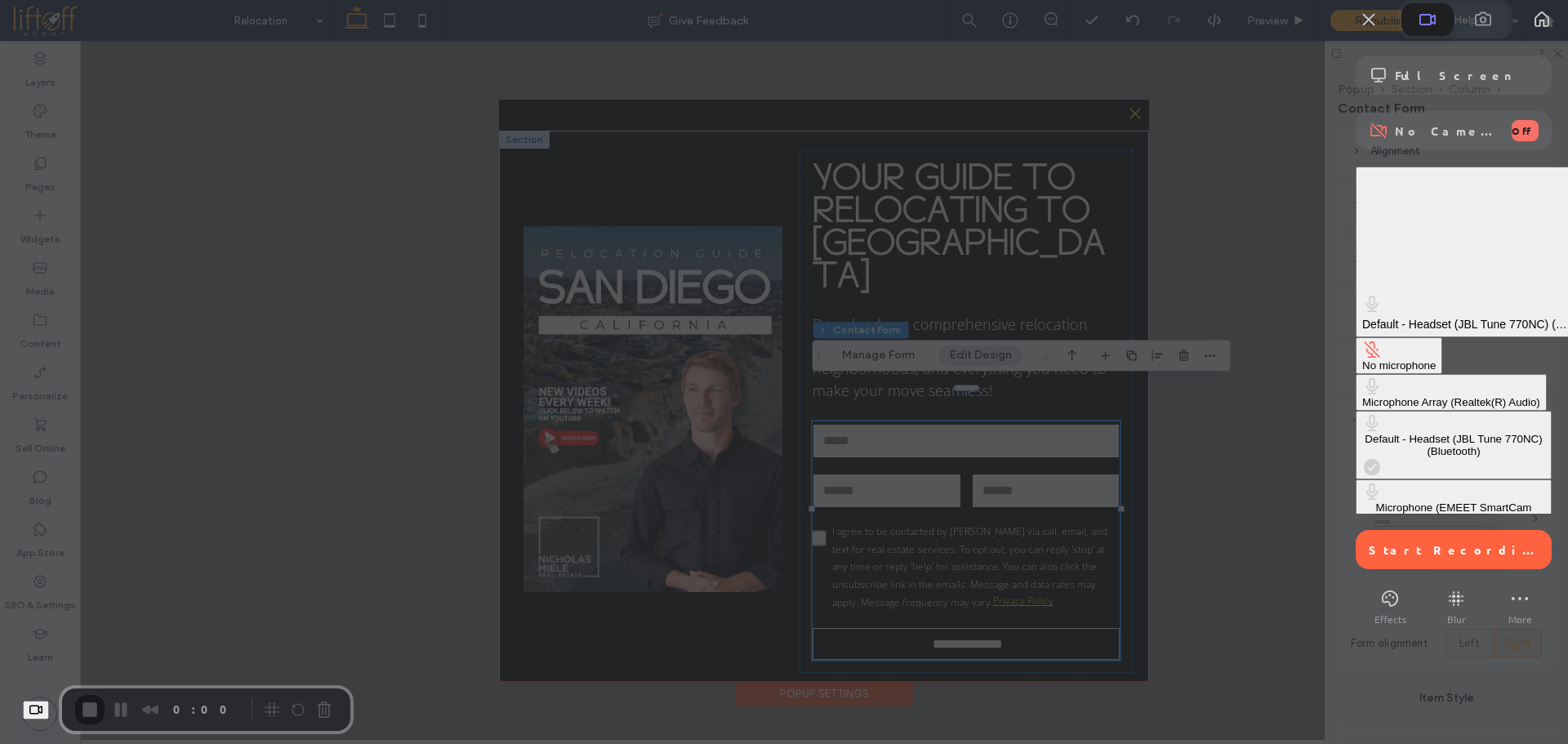
click at [1292, 563] on div at bounding box center [784, 372] width 1568 height 744
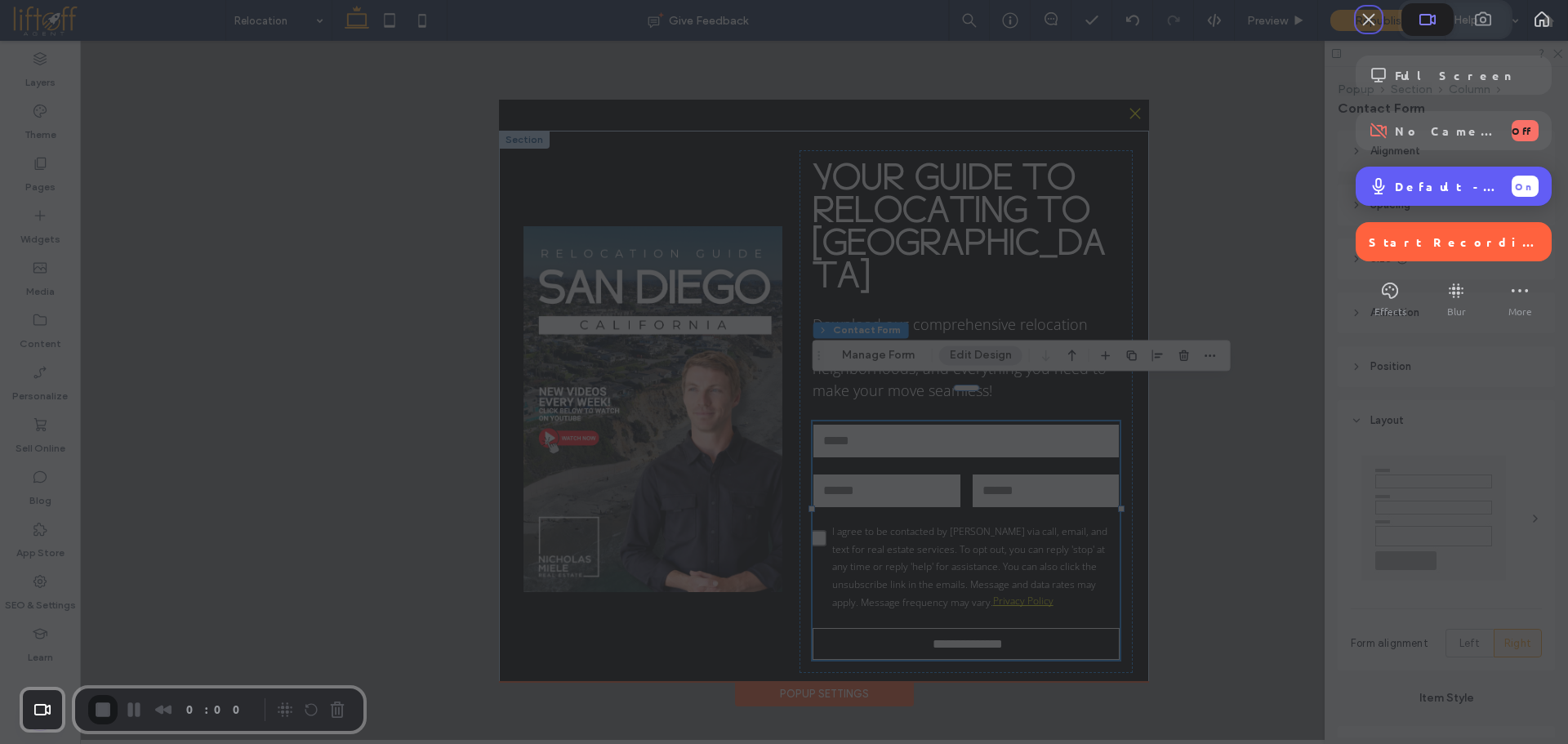
click at [1395, 194] on span "Default - Headset (JBL Tune 770NC) (Bluetooth)" at bounding box center [1446, 186] width 104 height 15
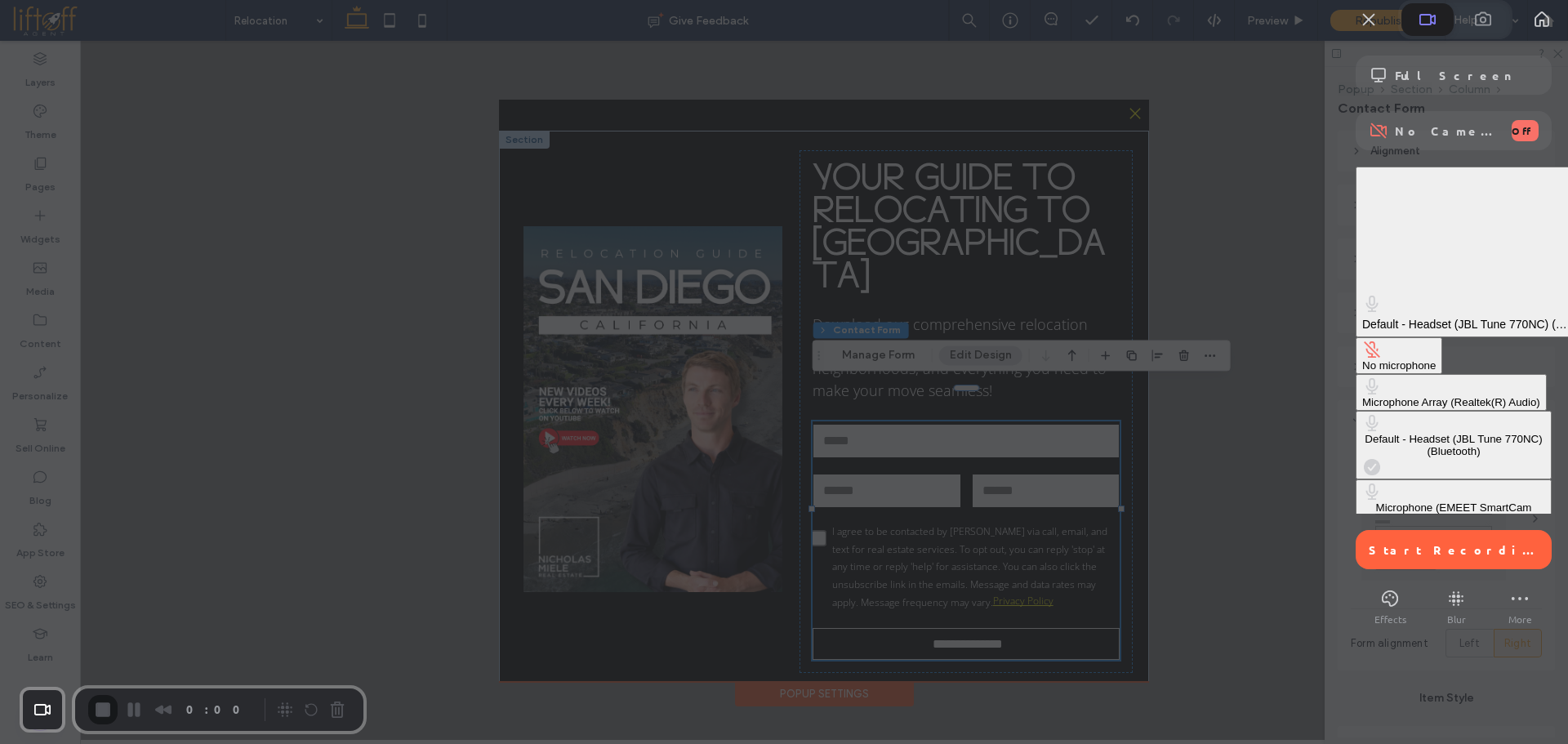
drag, startPoint x: 206, startPoint y: 442, endPoint x: 128, endPoint y: 399, distance: 89.1
click at [206, 442] on div at bounding box center [784, 372] width 1568 height 744
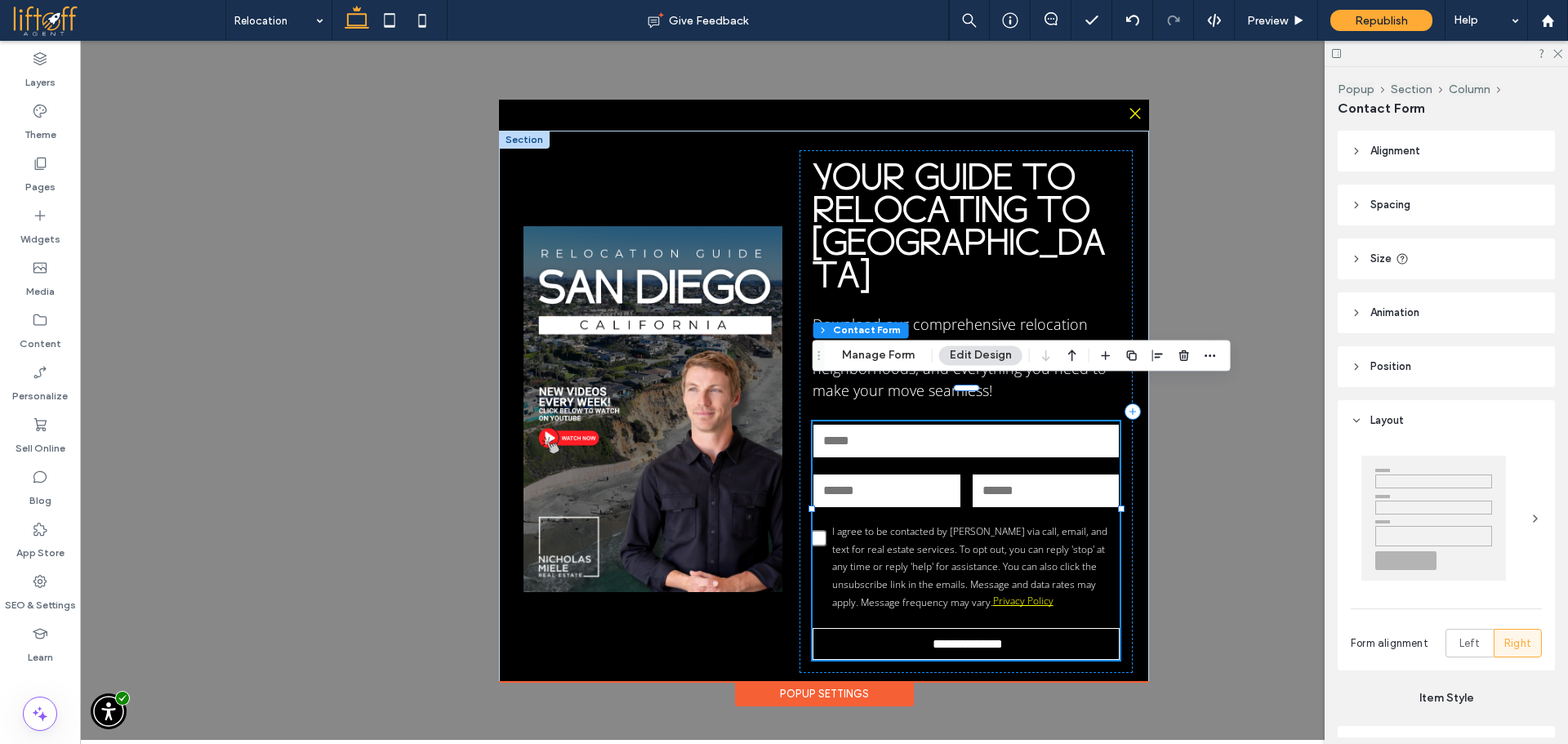
drag, startPoint x: 1249, startPoint y: 527, endPoint x: 1258, endPoint y: 530, distance: 9.5
click at [1250, 527] on div "**********" at bounding box center [824, 390] width 1488 height 699
click at [886, 350] on button "Manage Form" at bounding box center [877, 356] width 94 height 19
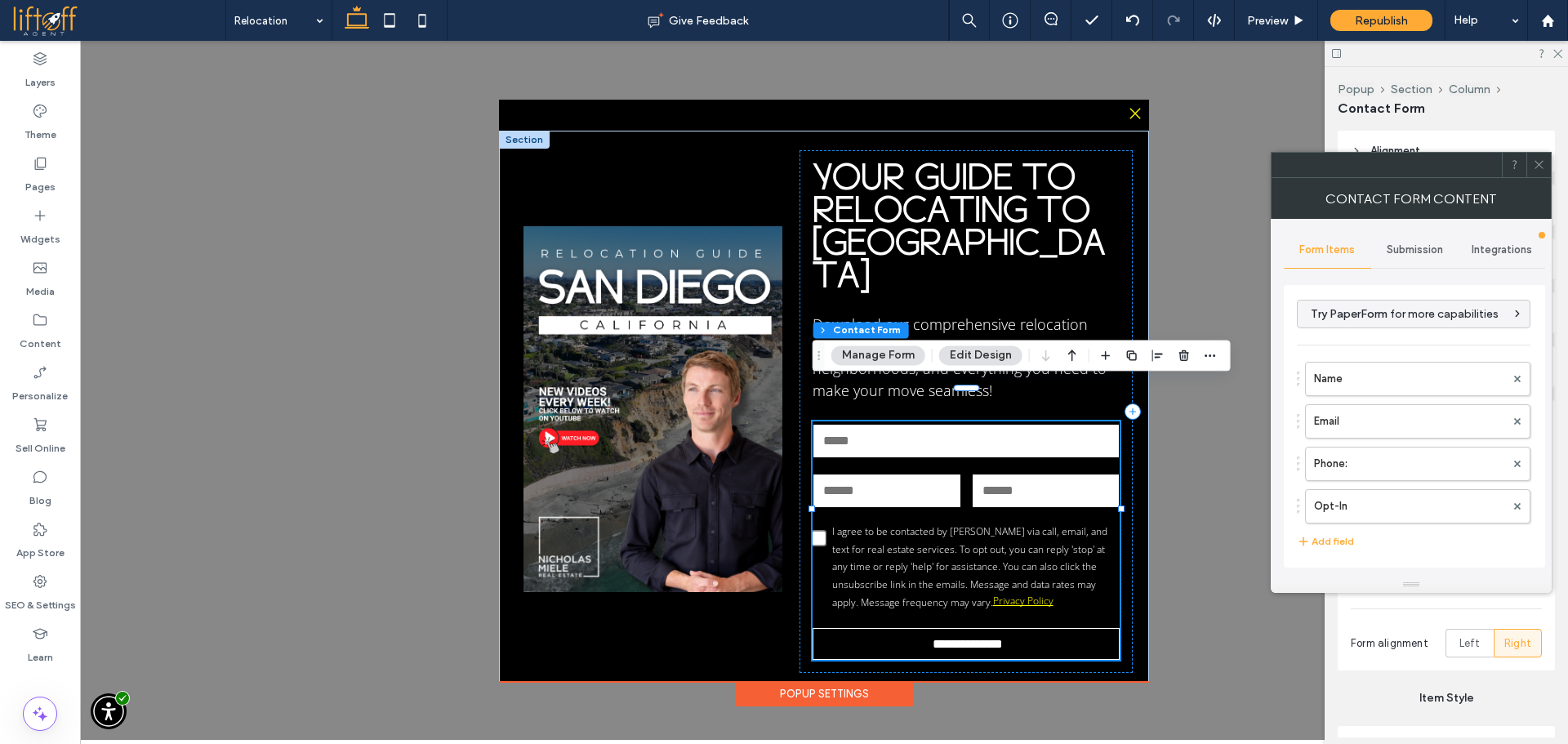
click at [1409, 243] on span "Submission" at bounding box center [1415, 249] width 56 height 13
click at [1400, 326] on label "New submission notification" at bounding box center [1414, 326] width 218 height 33
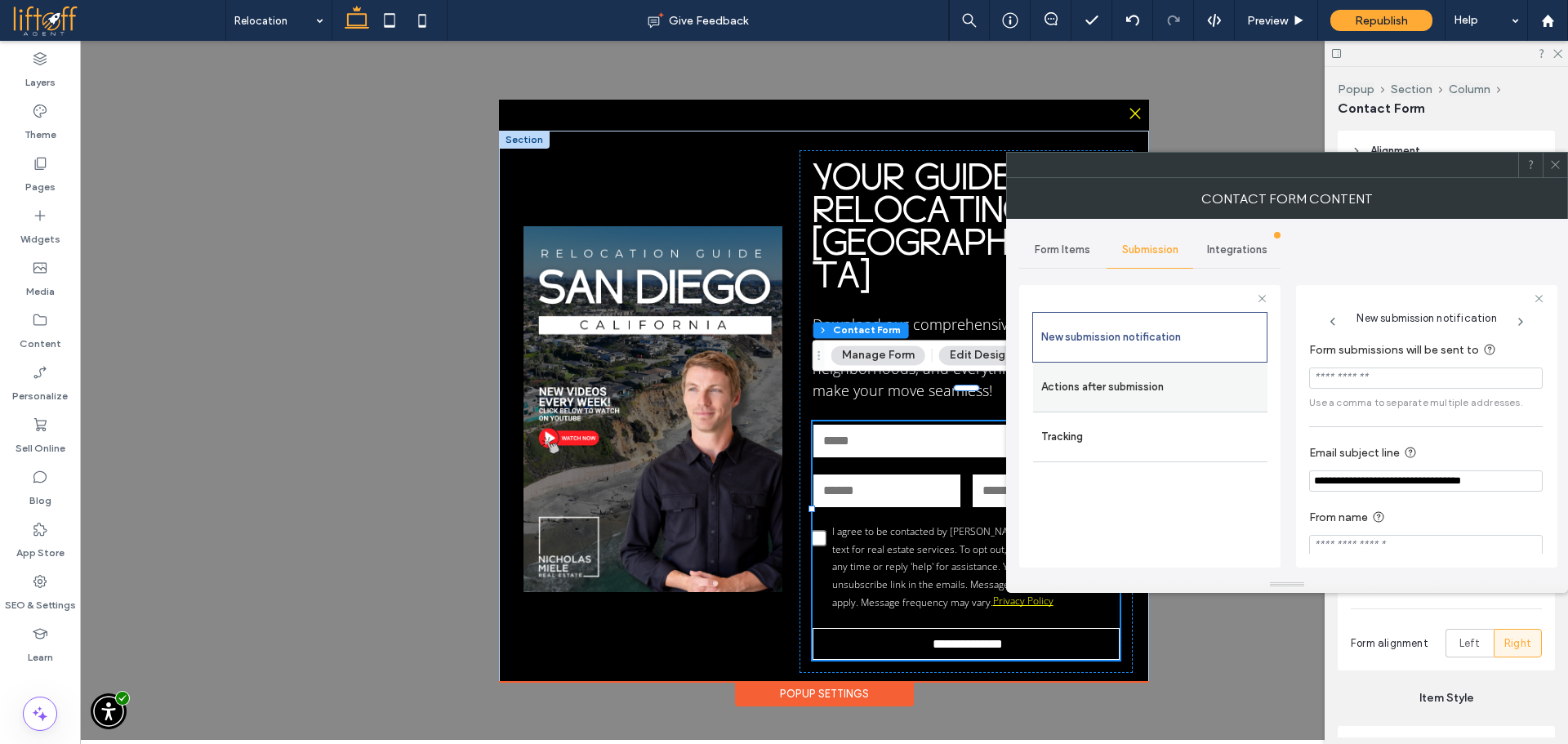
click at [1163, 380] on label "Actions after submission" at bounding box center [1150, 388] width 218 height 33
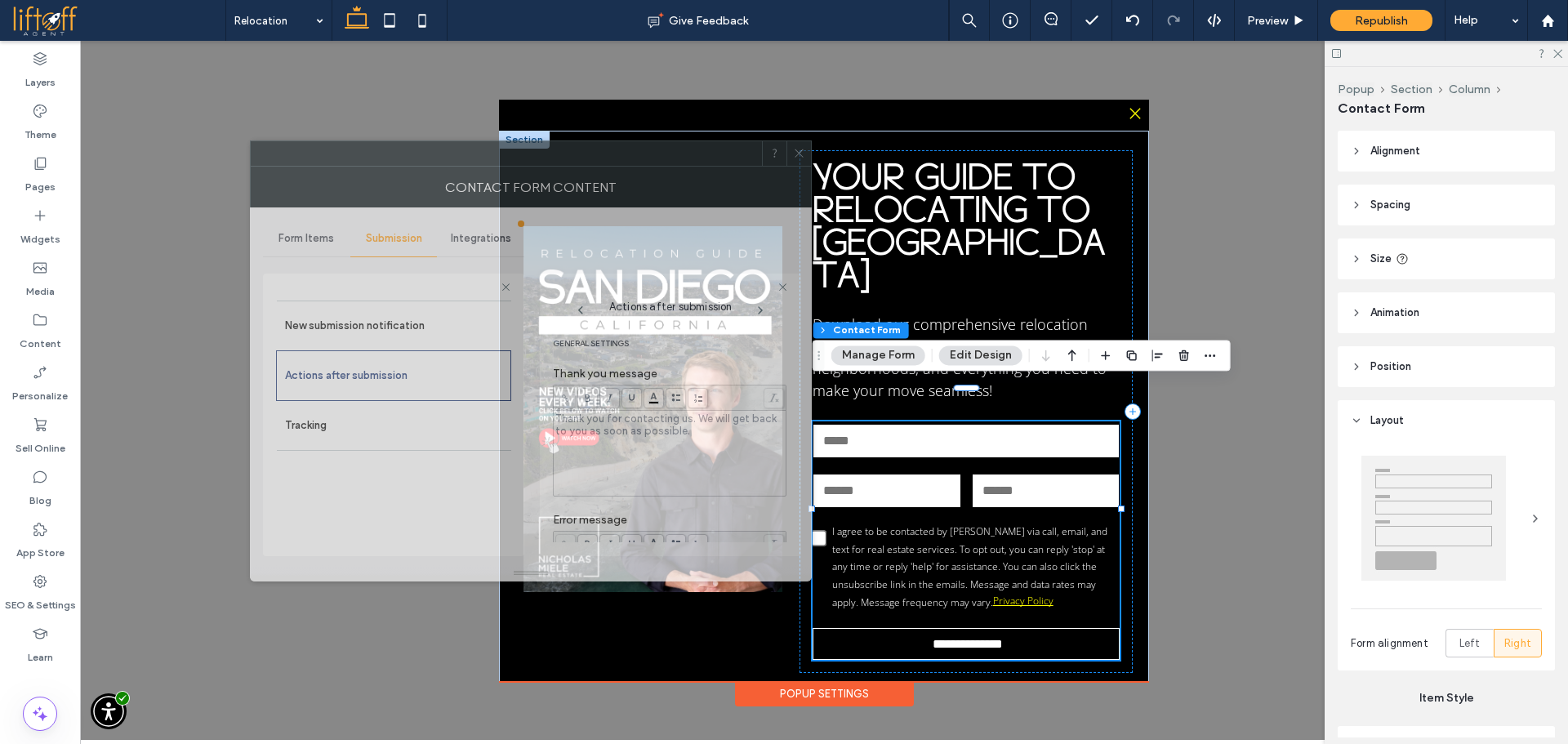
drag, startPoint x: 1336, startPoint y: 177, endPoint x: 537, endPoint y: 183, distance: 799.0
click at [569, 172] on div "Contact Form Content" at bounding box center [531, 187] width 562 height 41
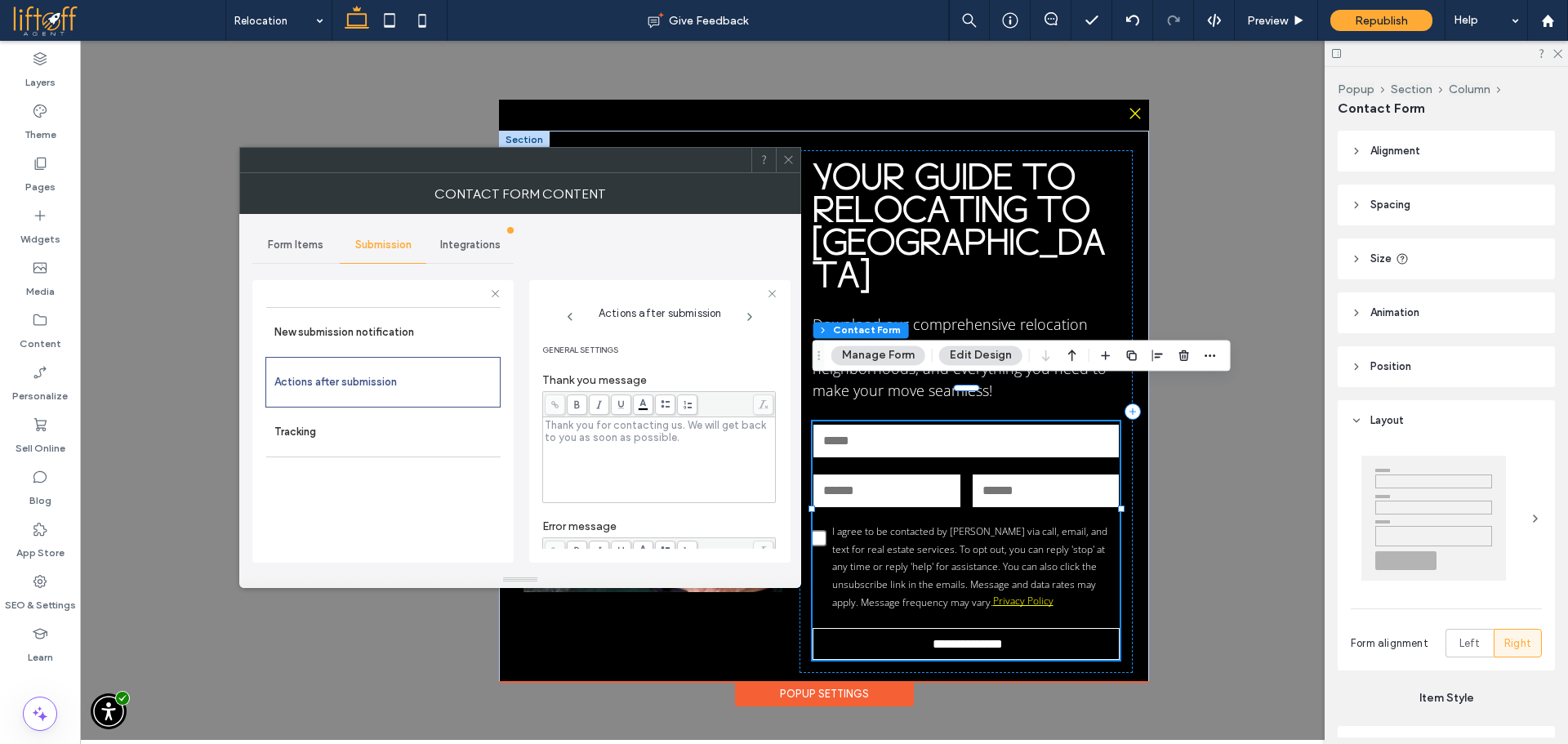
click at [657, 436] on div "Rich Text Editor" at bounding box center [659, 460] width 228 height 81
click at [590, 430] on span "**********" at bounding box center [623, 424] width 155 height 11
click at [562, 405] on span at bounding box center [554, 404] width 20 height 20
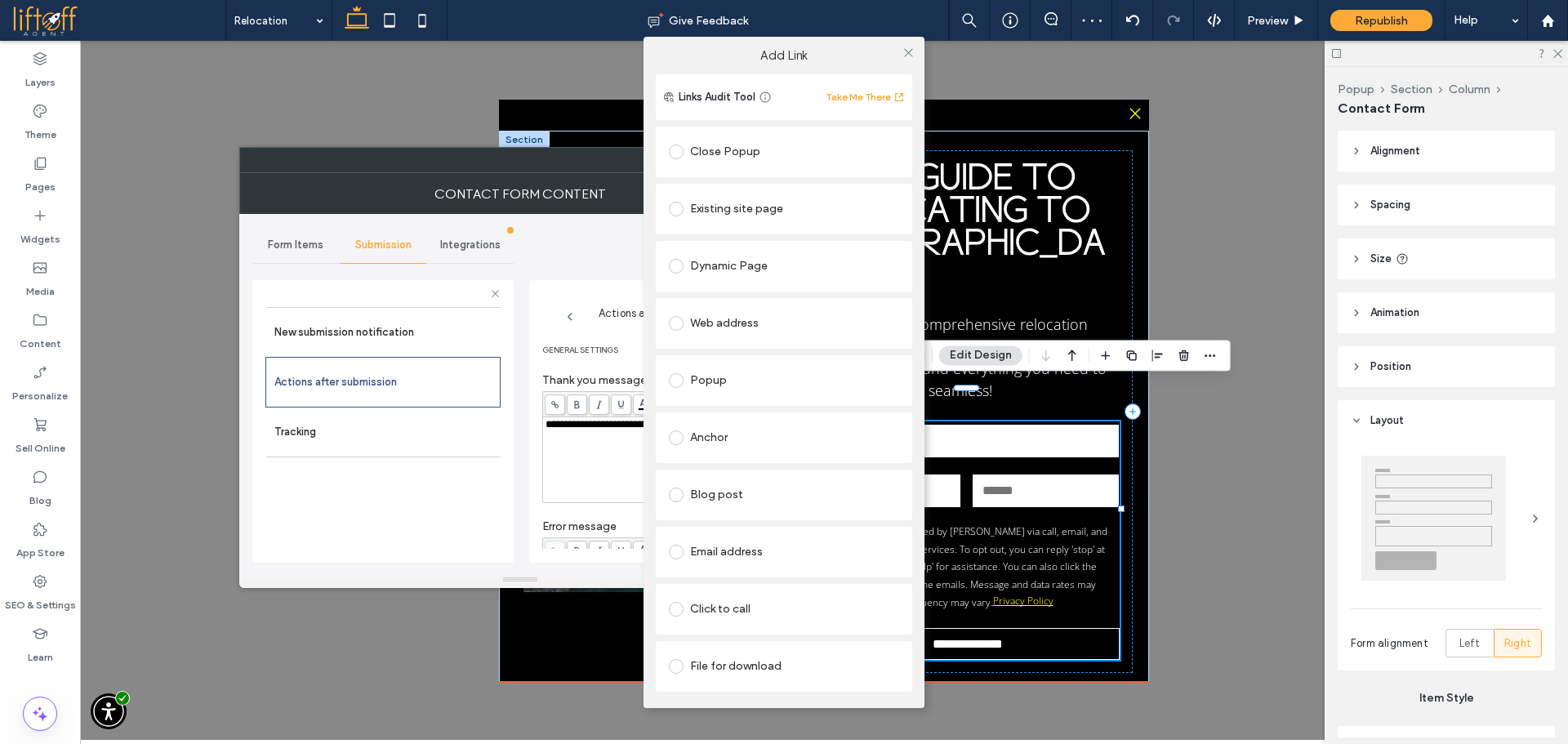
click at [722, 660] on div "File for download" at bounding box center [784, 666] width 231 height 26
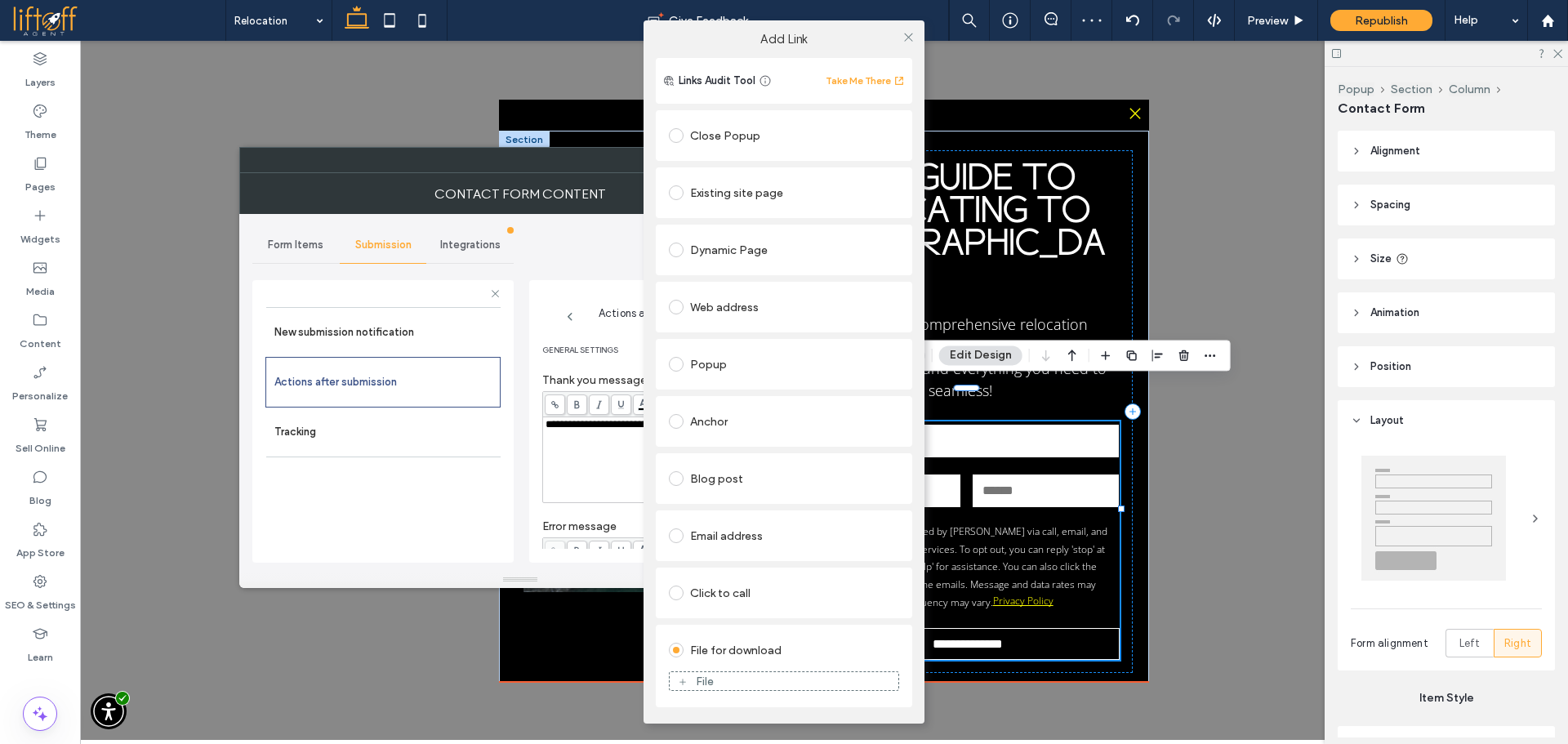
click at [717, 651] on div "File for download" at bounding box center [784, 650] width 231 height 26
click at [909, 24] on div "Add Link Links Audit Tool Take Me There Close Popup Existing site page Dynamic …" at bounding box center [784, 372] width 1568 height 744
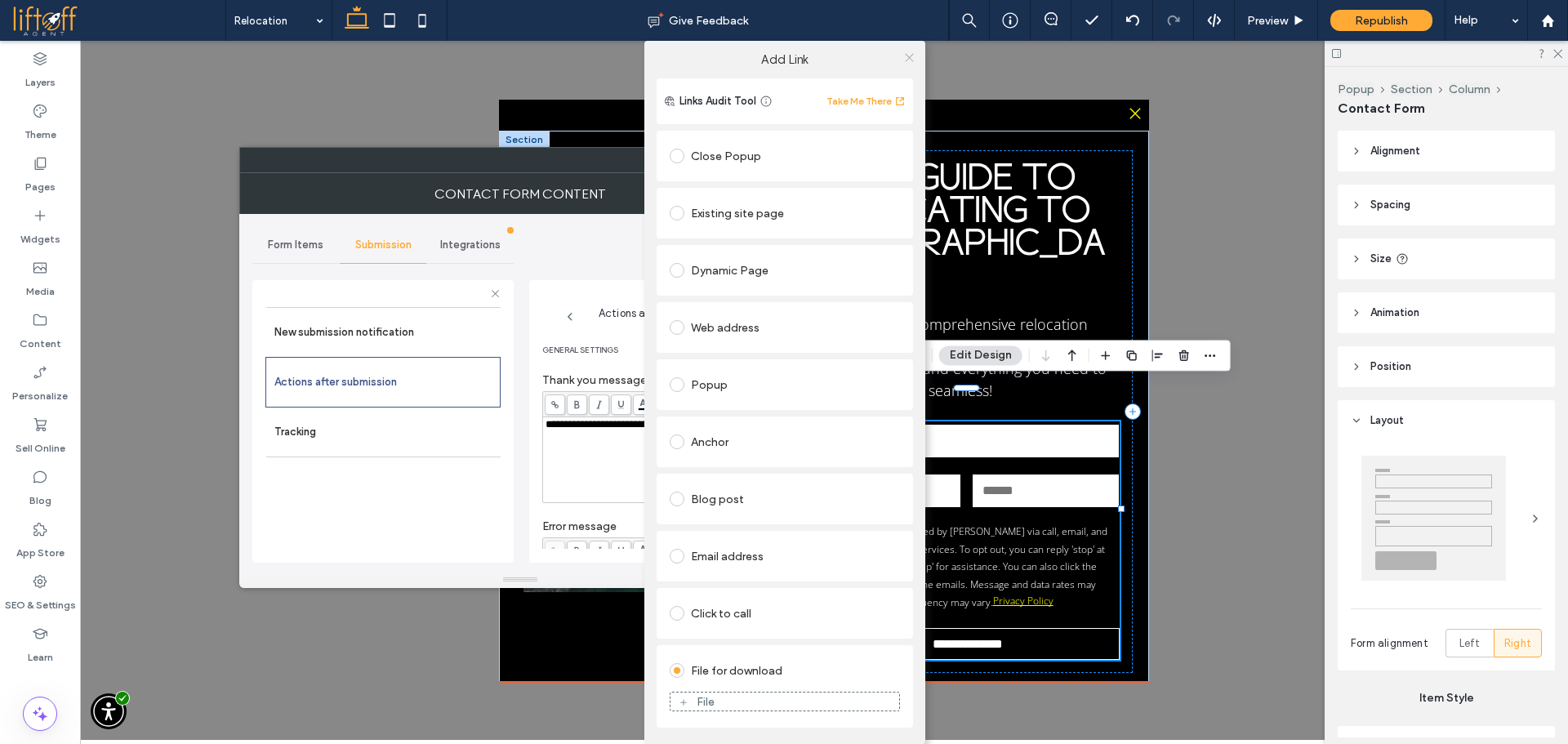
click at [906, 49] on span at bounding box center [909, 56] width 13 height 24
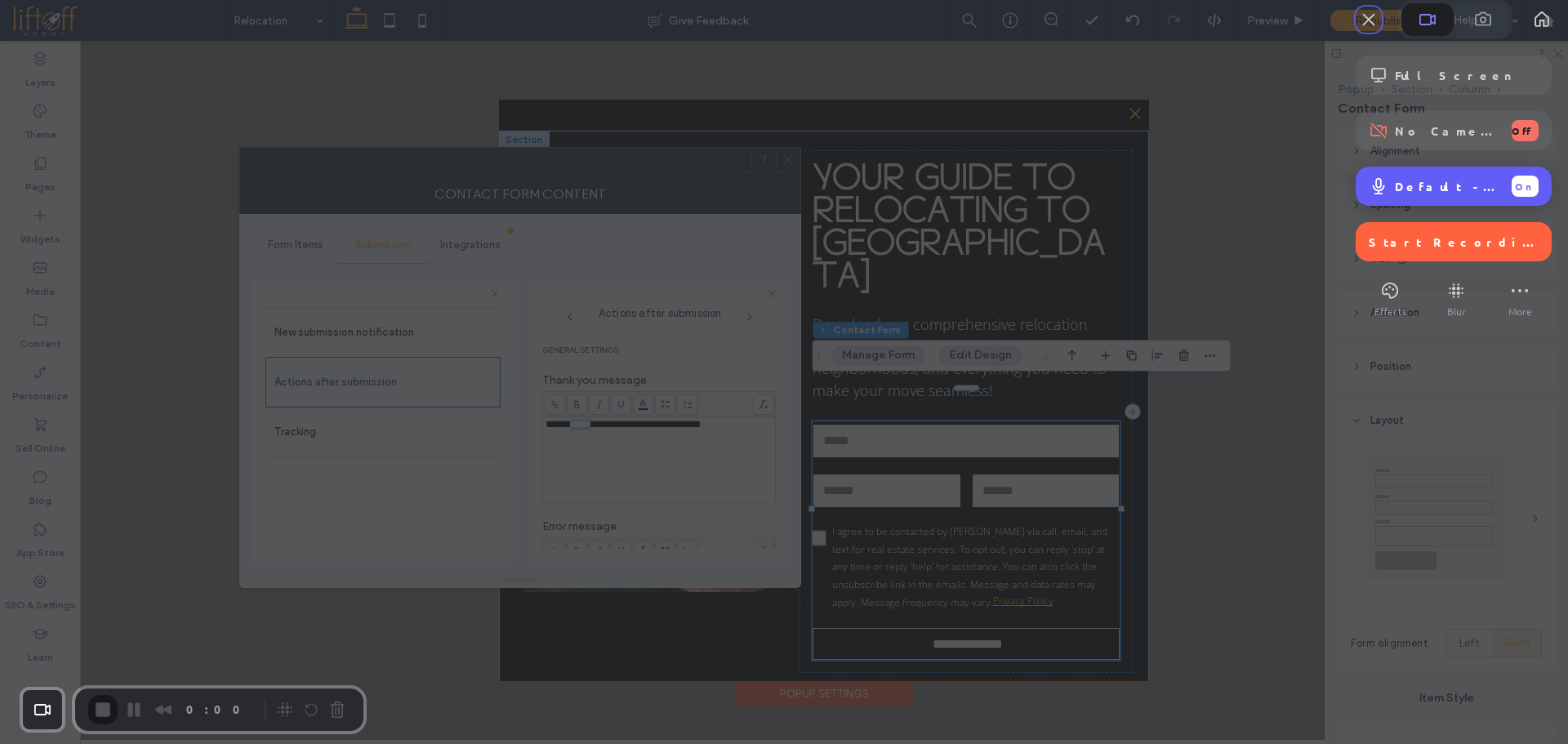
click at [1462, 194] on span "Default - Headset (JBL Tune 770NC) (Bluetooth)" at bounding box center [1446, 186] width 104 height 15
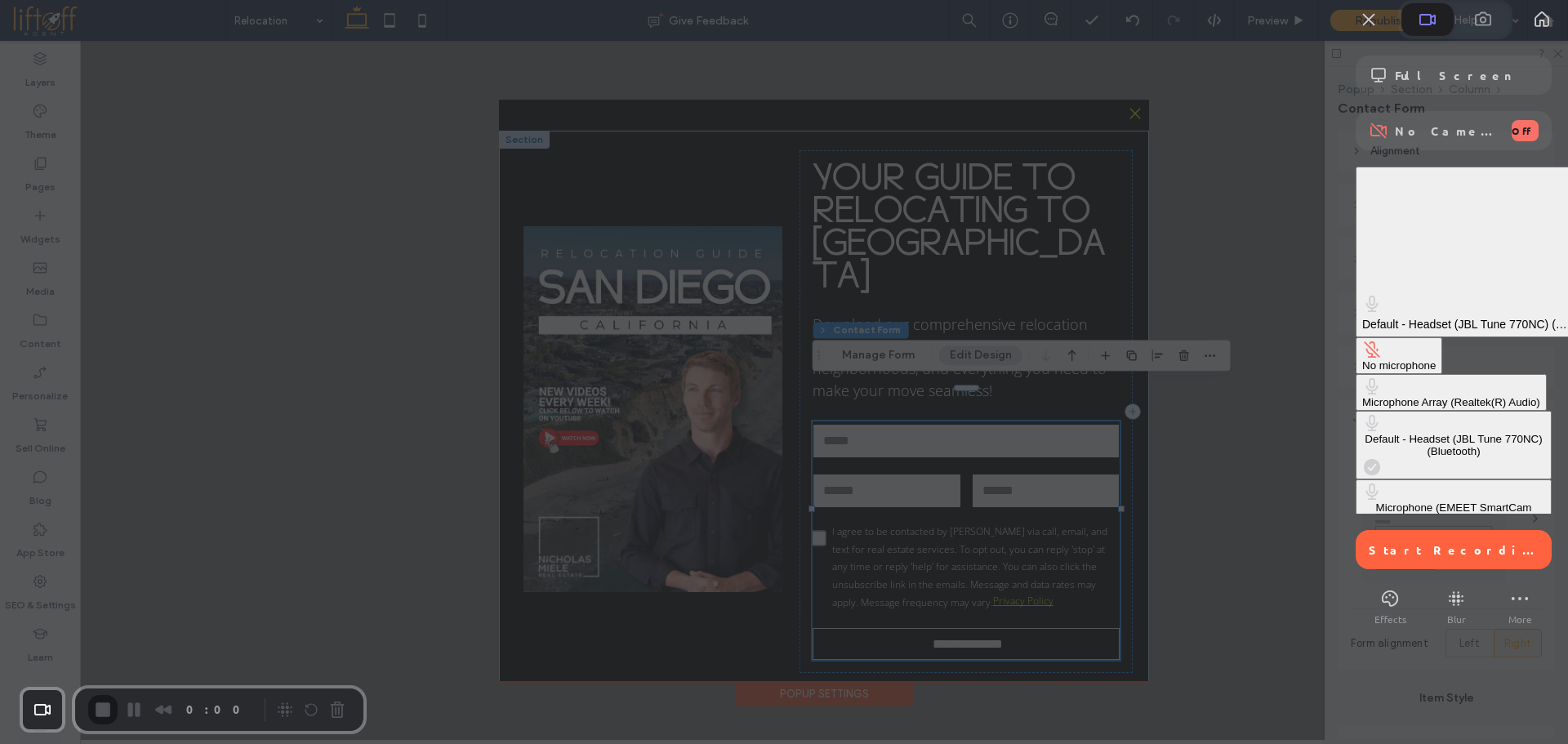
click at [1250, 95] on div at bounding box center [784, 372] width 1568 height 744
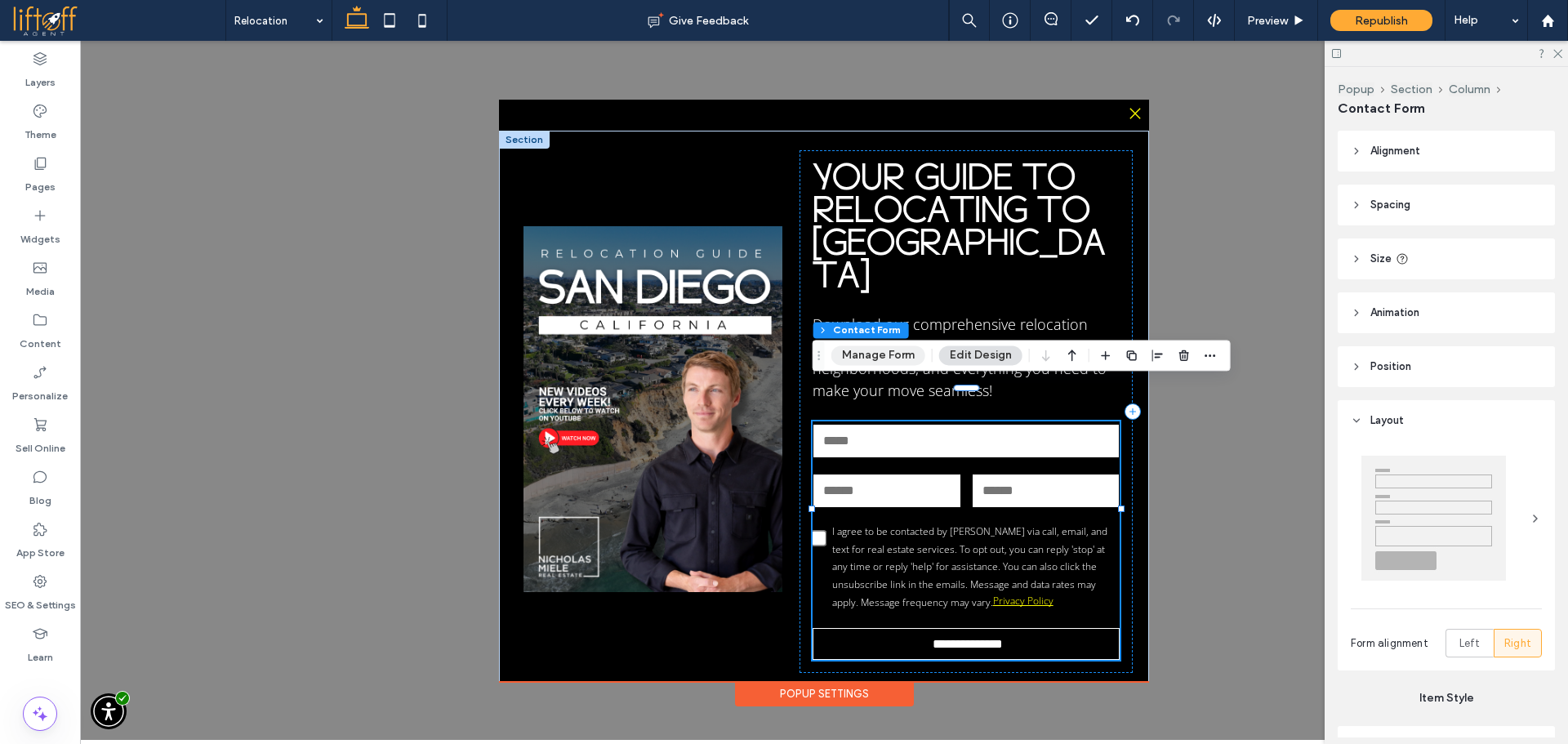
click at [889, 355] on button "Manage Form" at bounding box center [877, 356] width 94 height 19
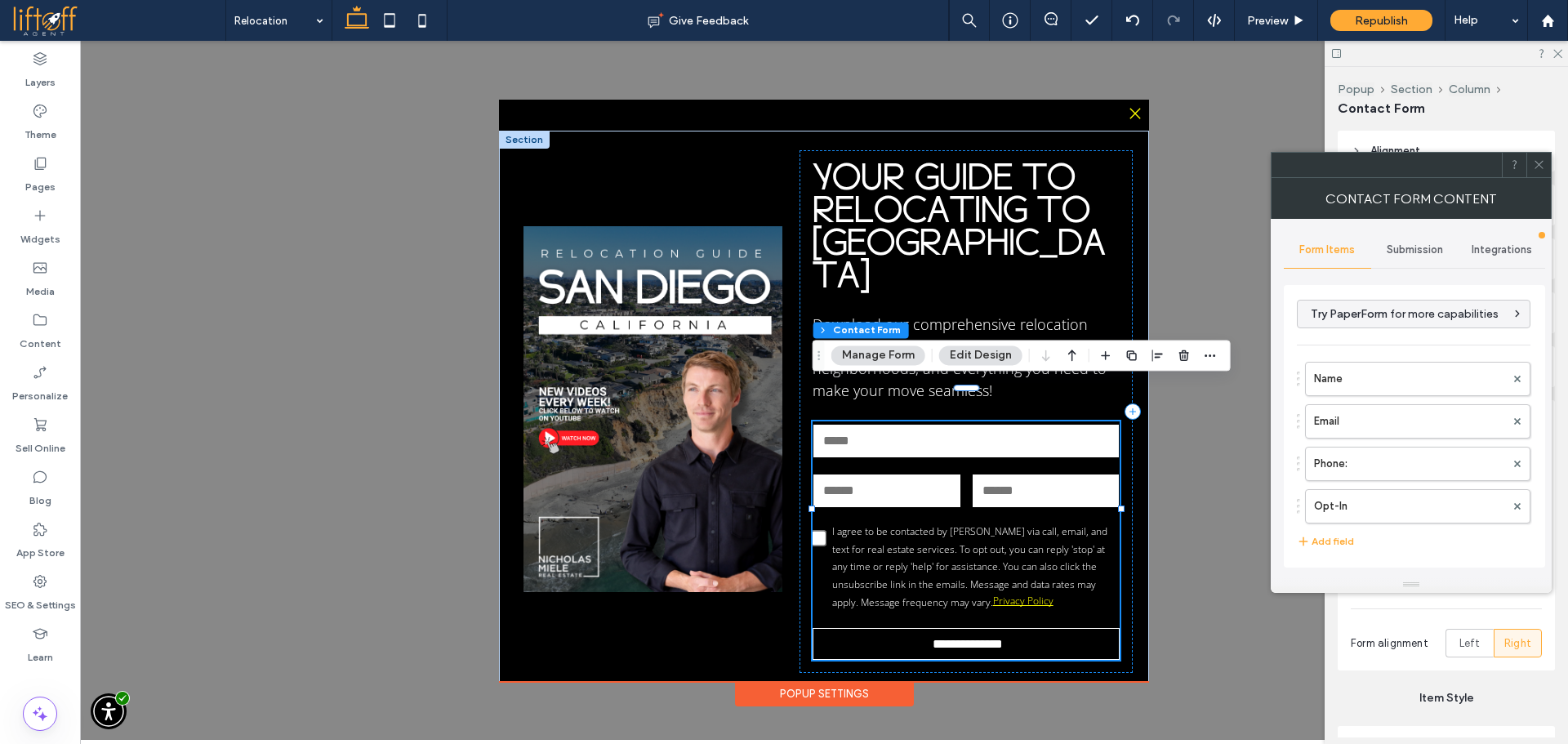
click at [1435, 235] on div "Submission" at bounding box center [1415, 249] width 87 height 36
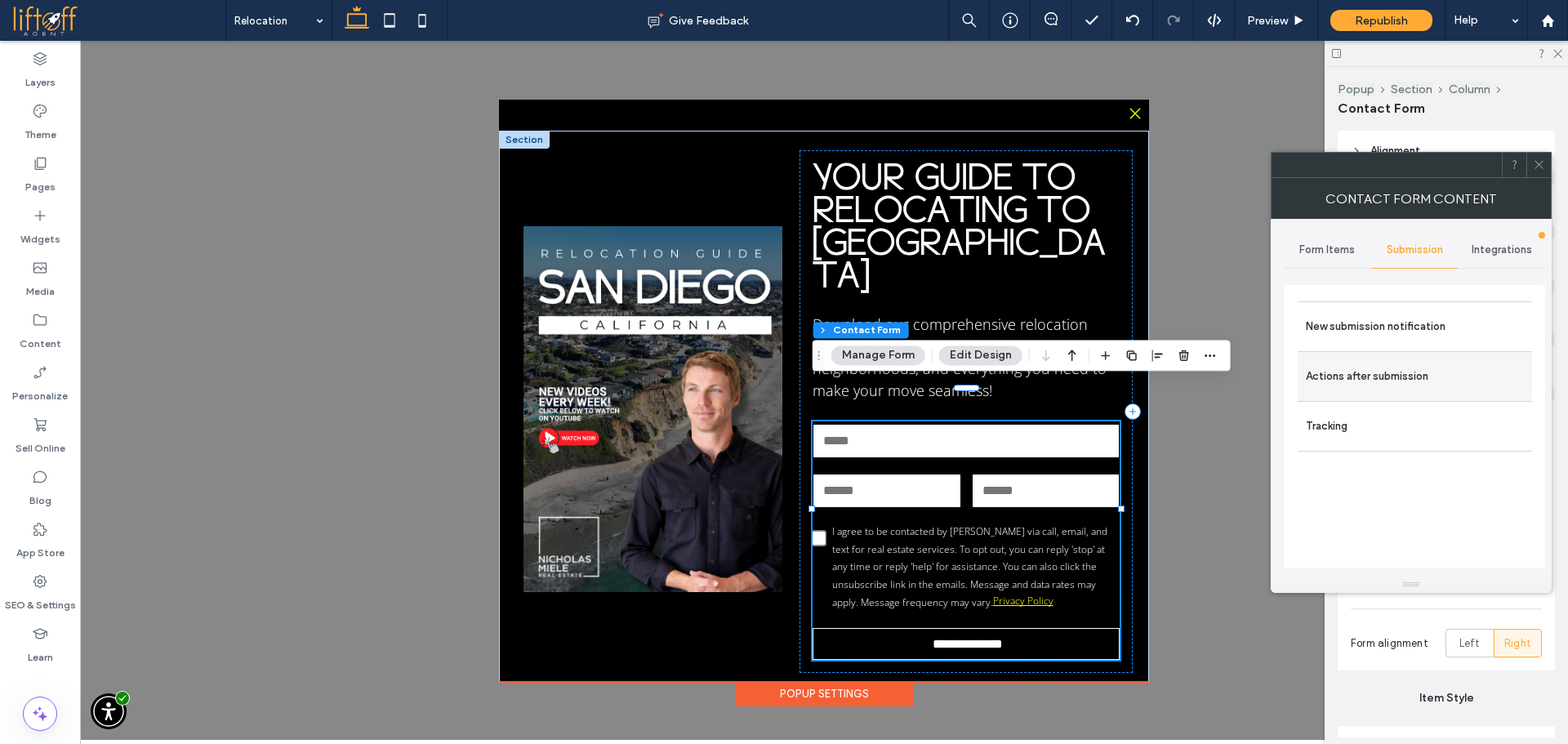
click at [1399, 380] on label "Actions after submission" at bounding box center [1414, 377] width 218 height 33
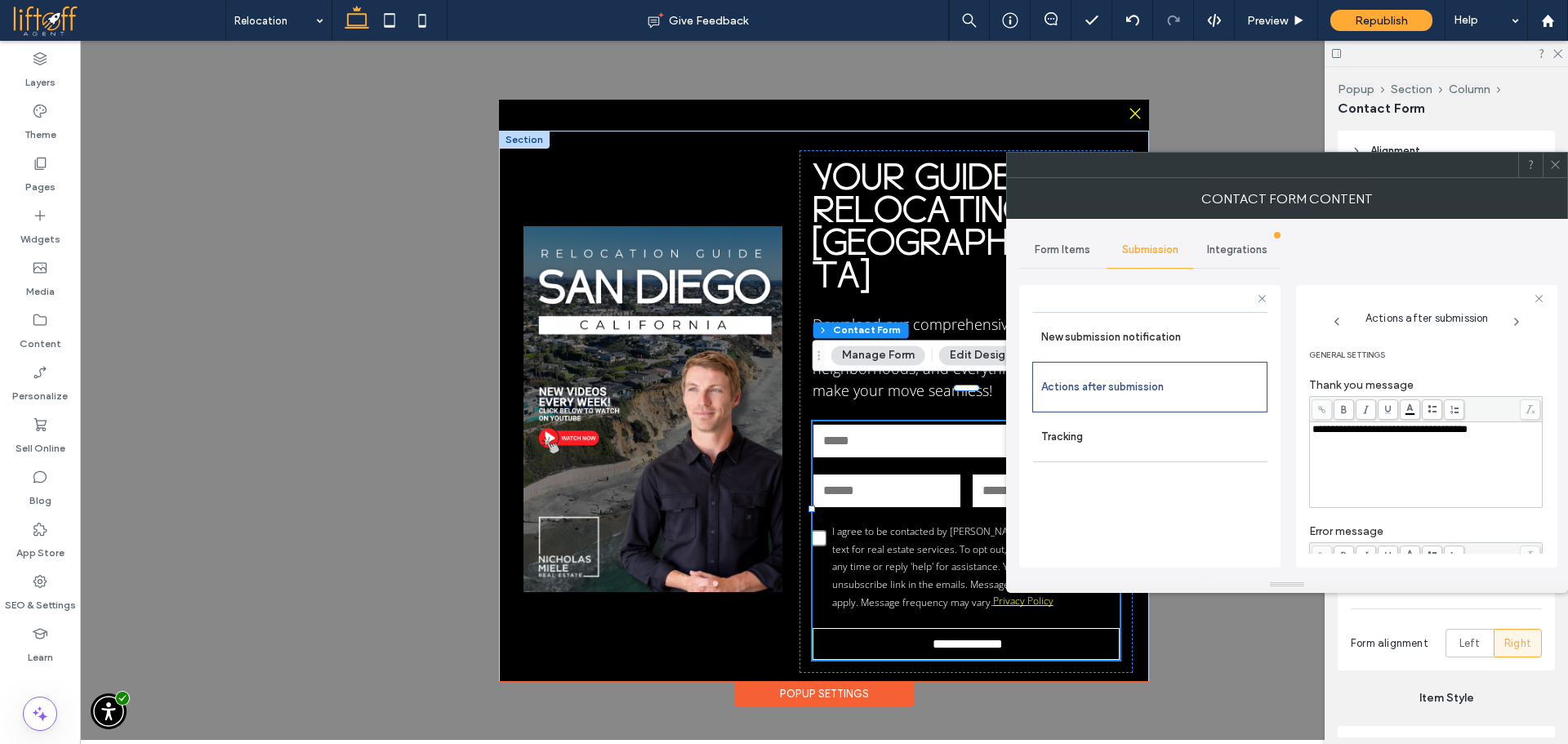
click at [1465, 432] on span "**********" at bounding box center [1390, 429] width 155 height 11
click at [1508, 364] on span "General Settings" at bounding box center [1426, 356] width 233 height 19
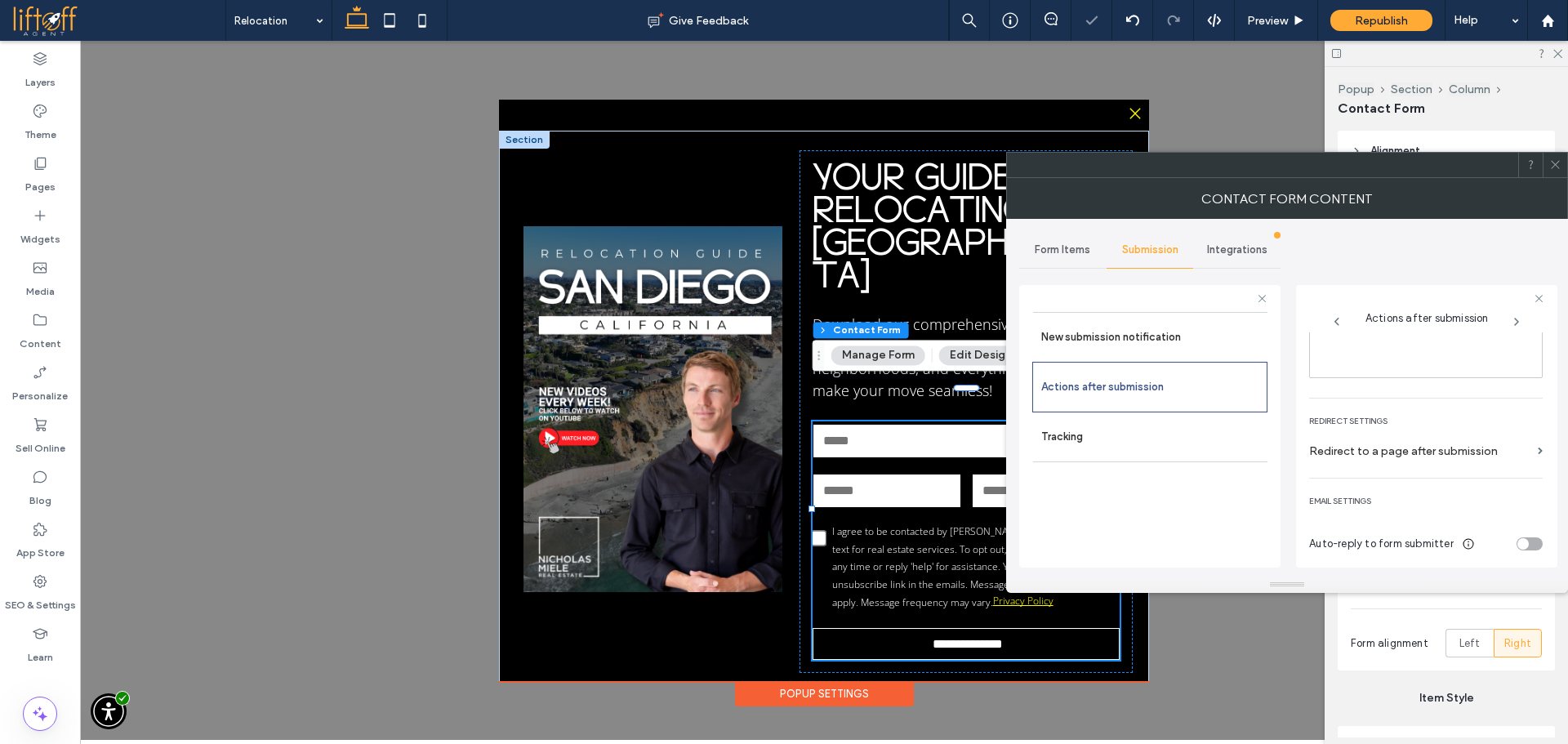
scroll to position [282, 0]
click at [1510, 444] on label "Redirect to a page after submission" at bounding box center [1420, 445] width 222 height 30
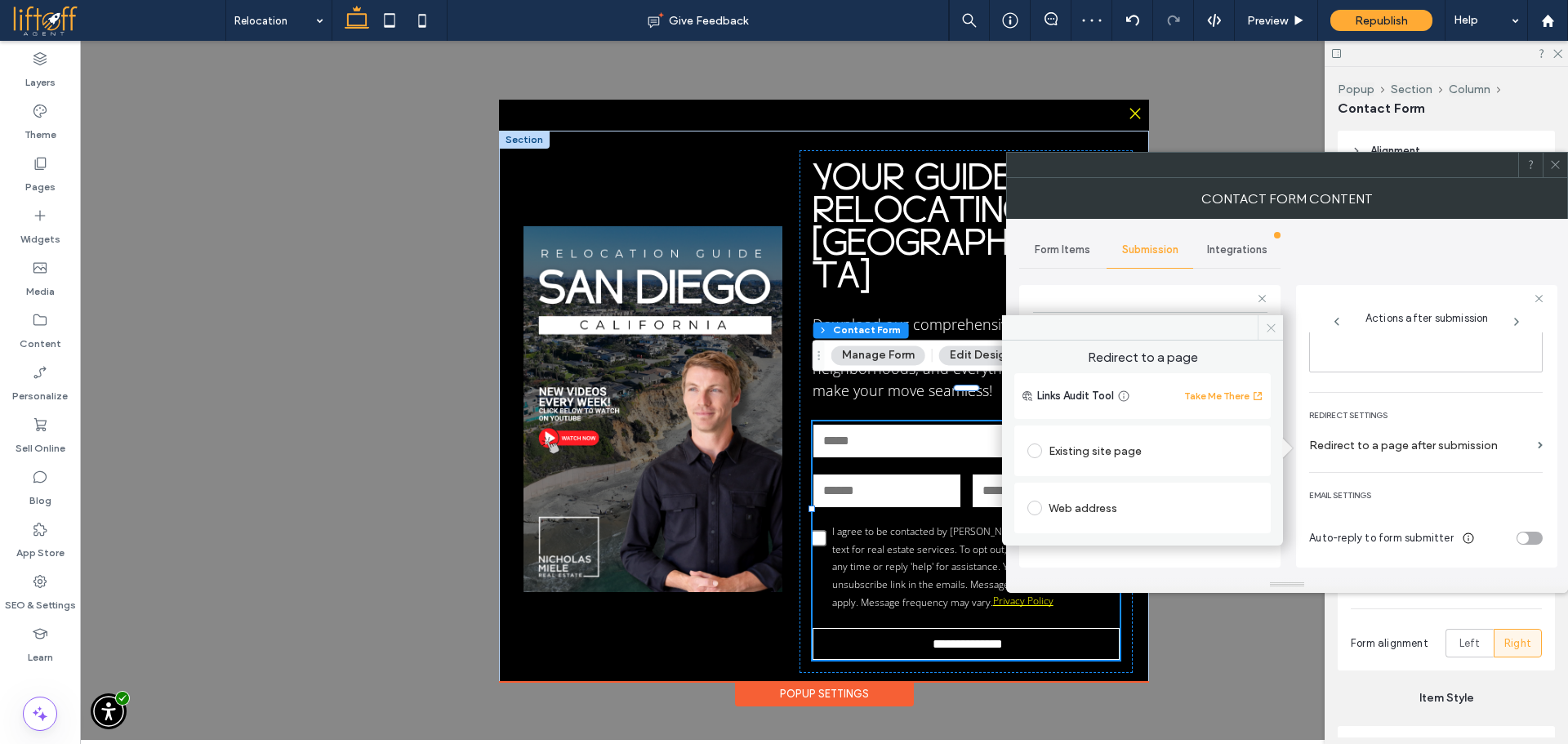
click at [1269, 327] on icon at bounding box center [1271, 327] width 13 height 13
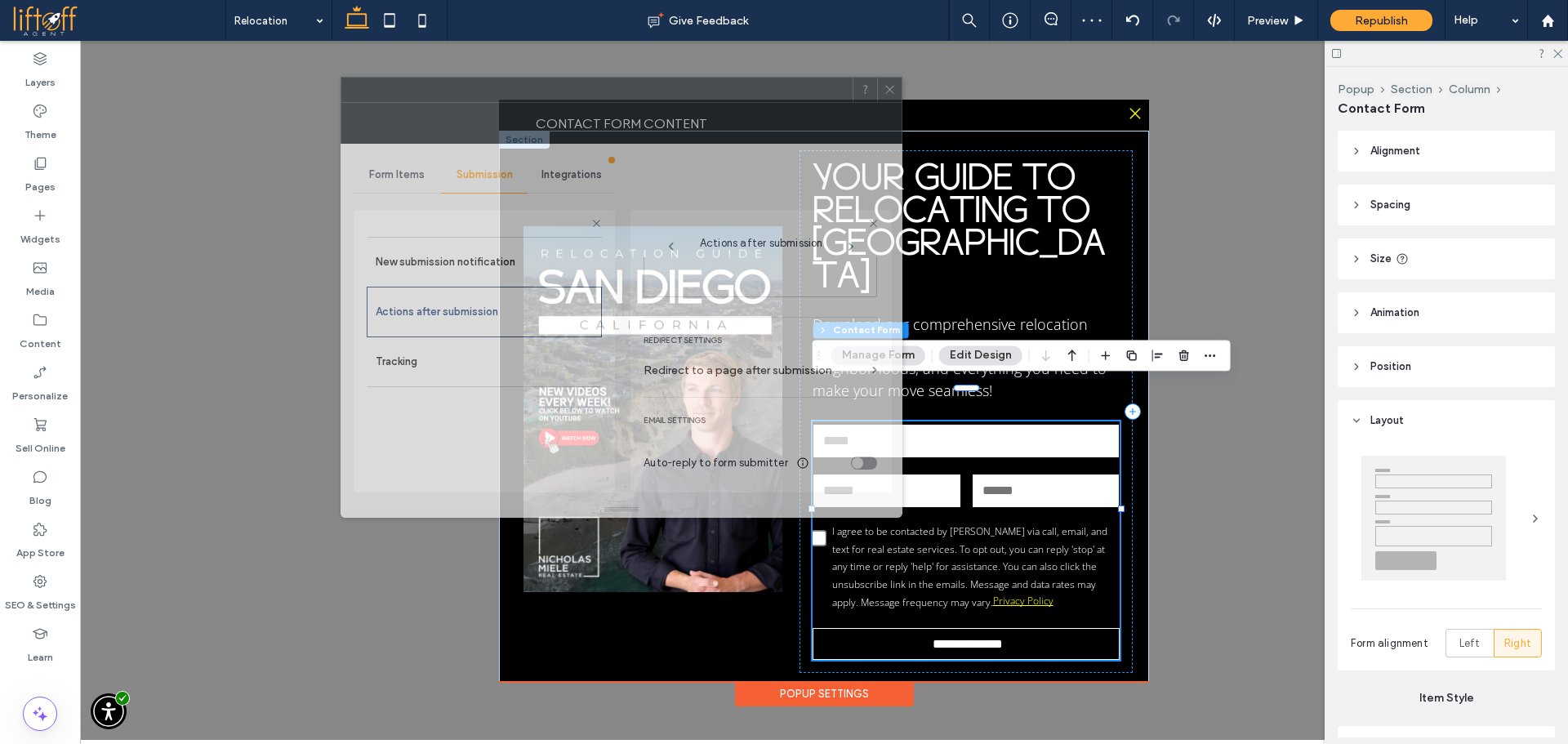
drag, startPoint x: 1285, startPoint y: 178, endPoint x: 659, endPoint y: 135, distance: 627.5
click at [663, 92] on div at bounding box center [597, 89] width 511 height 24
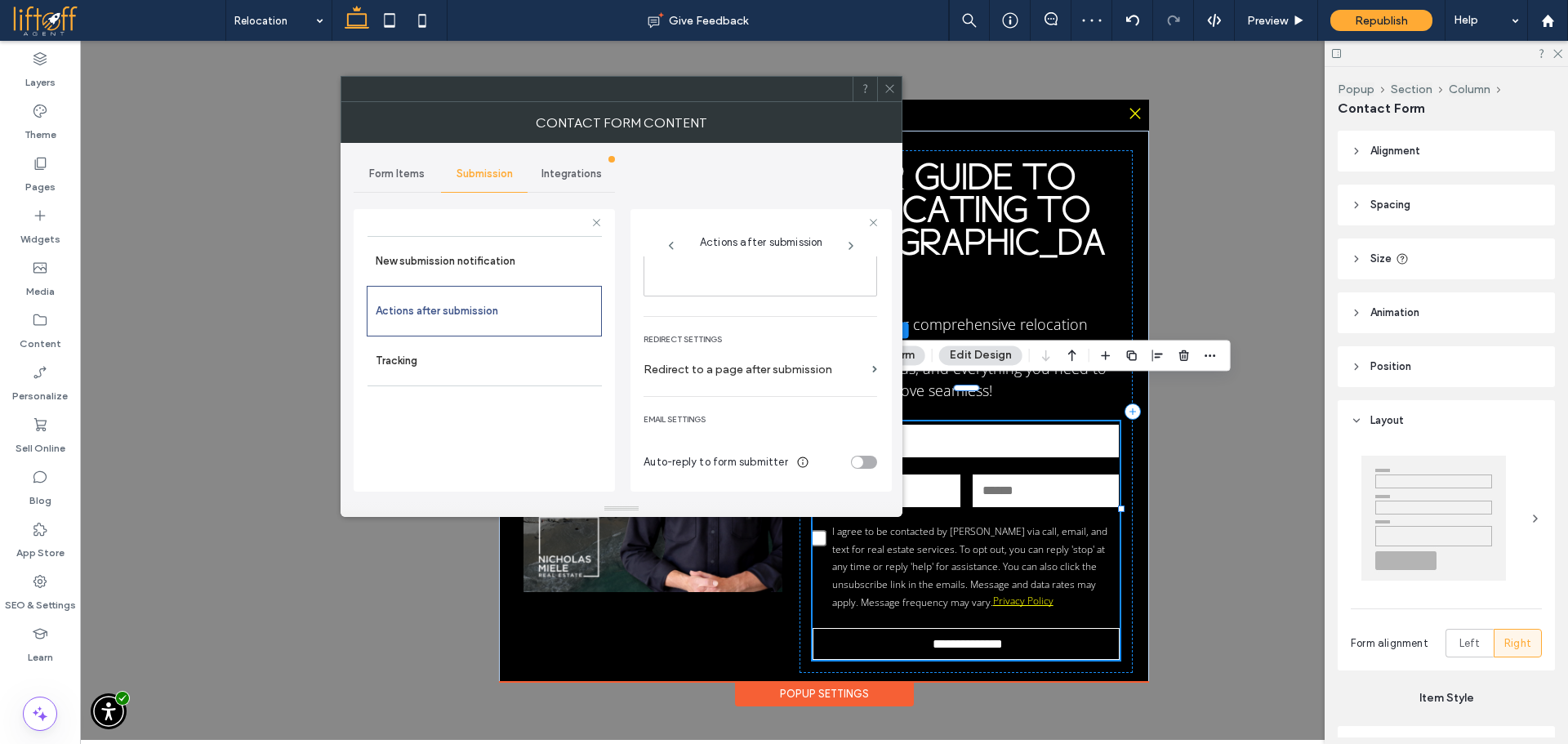
click at [752, 362] on label "Redirect to a page after submission" at bounding box center [753, 369] width 222 height 30
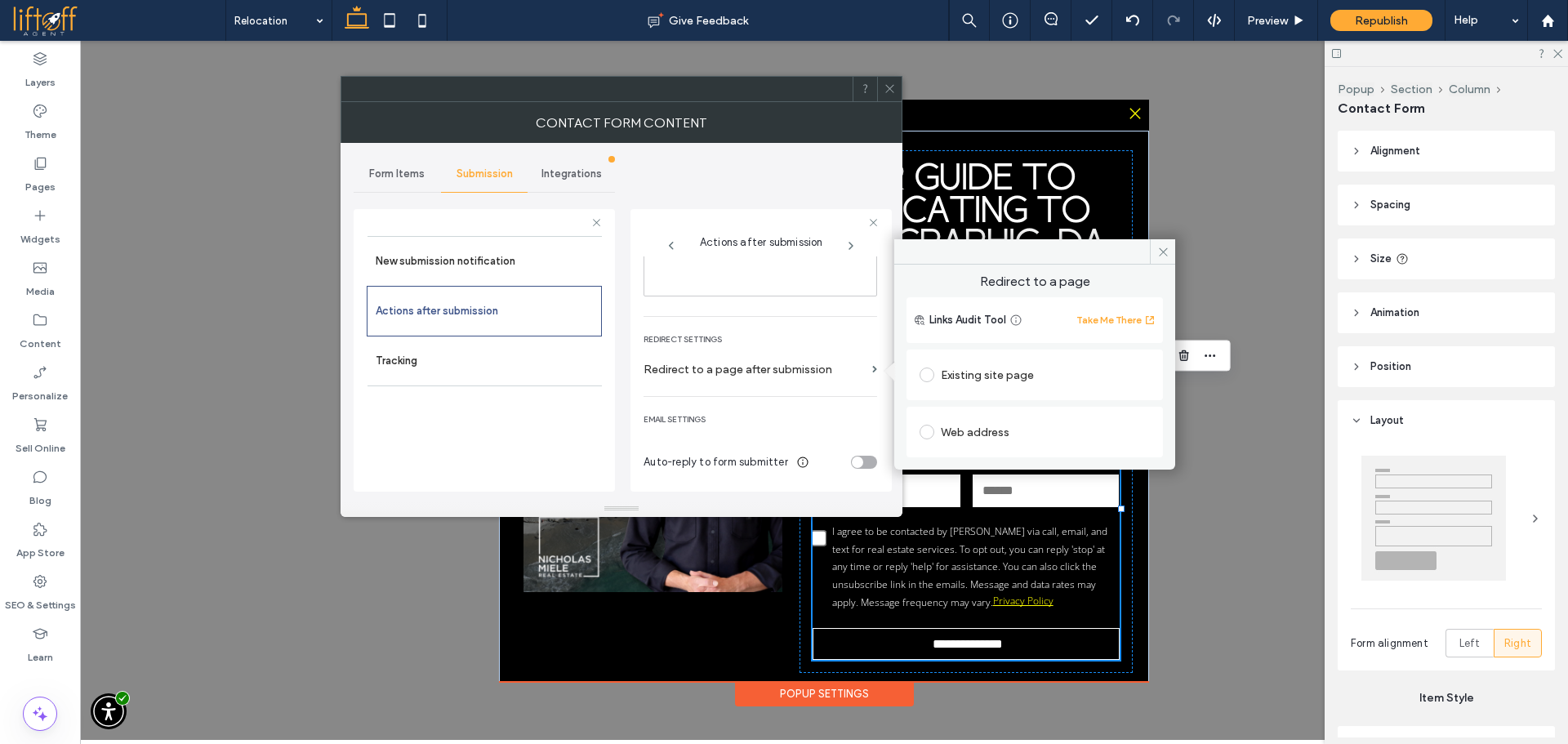
click at [978, 378] on div "Existing site page" at bounding box center [1035, 375] width 231 height 26
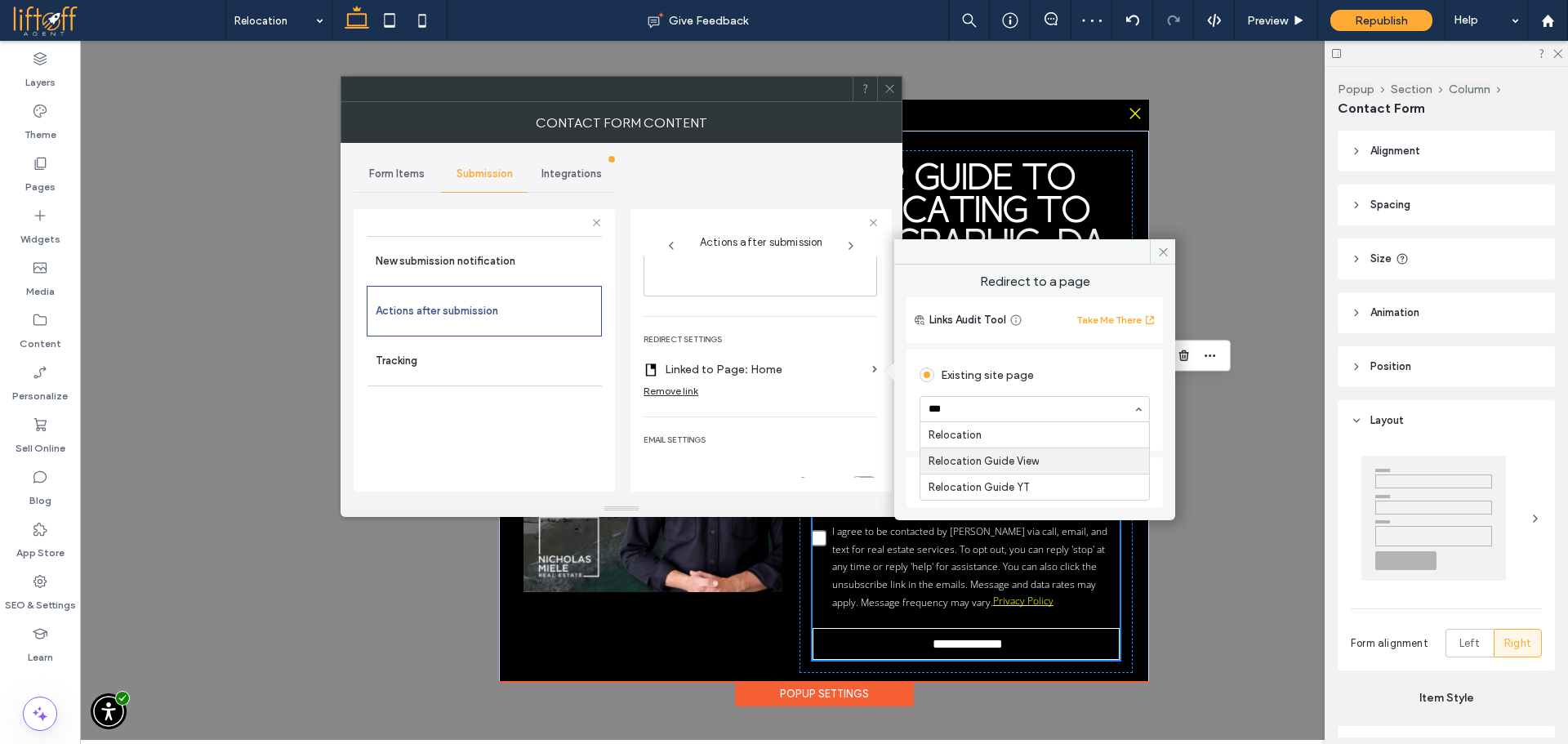
type input "****"
click at [1159, 255] on use at bounding box center [1163, 252] width 8 height 8
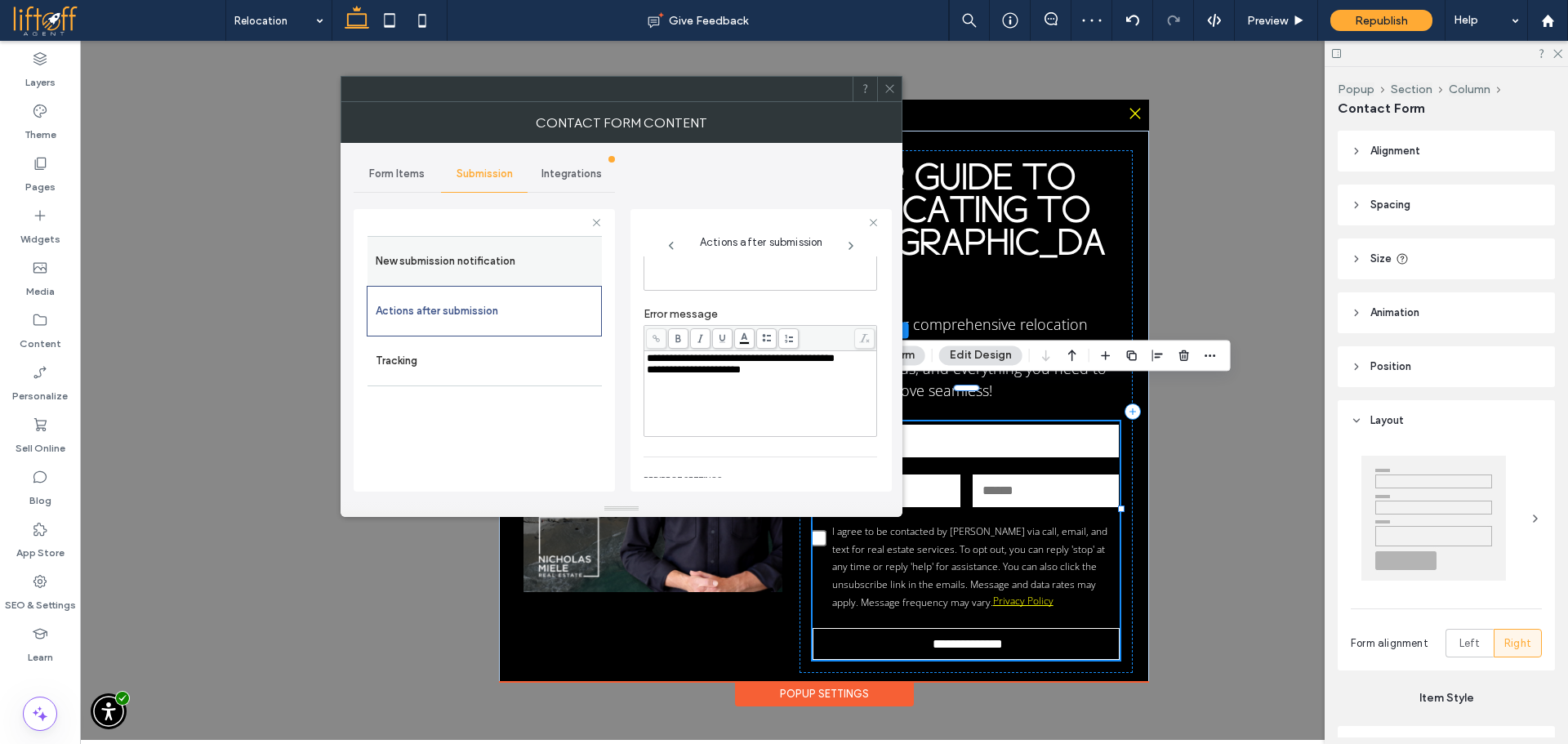
scroll to position [0, 0]
click at [473, 261] on label "New submission notification" at bounding box center [484, 262] width 218 height 33
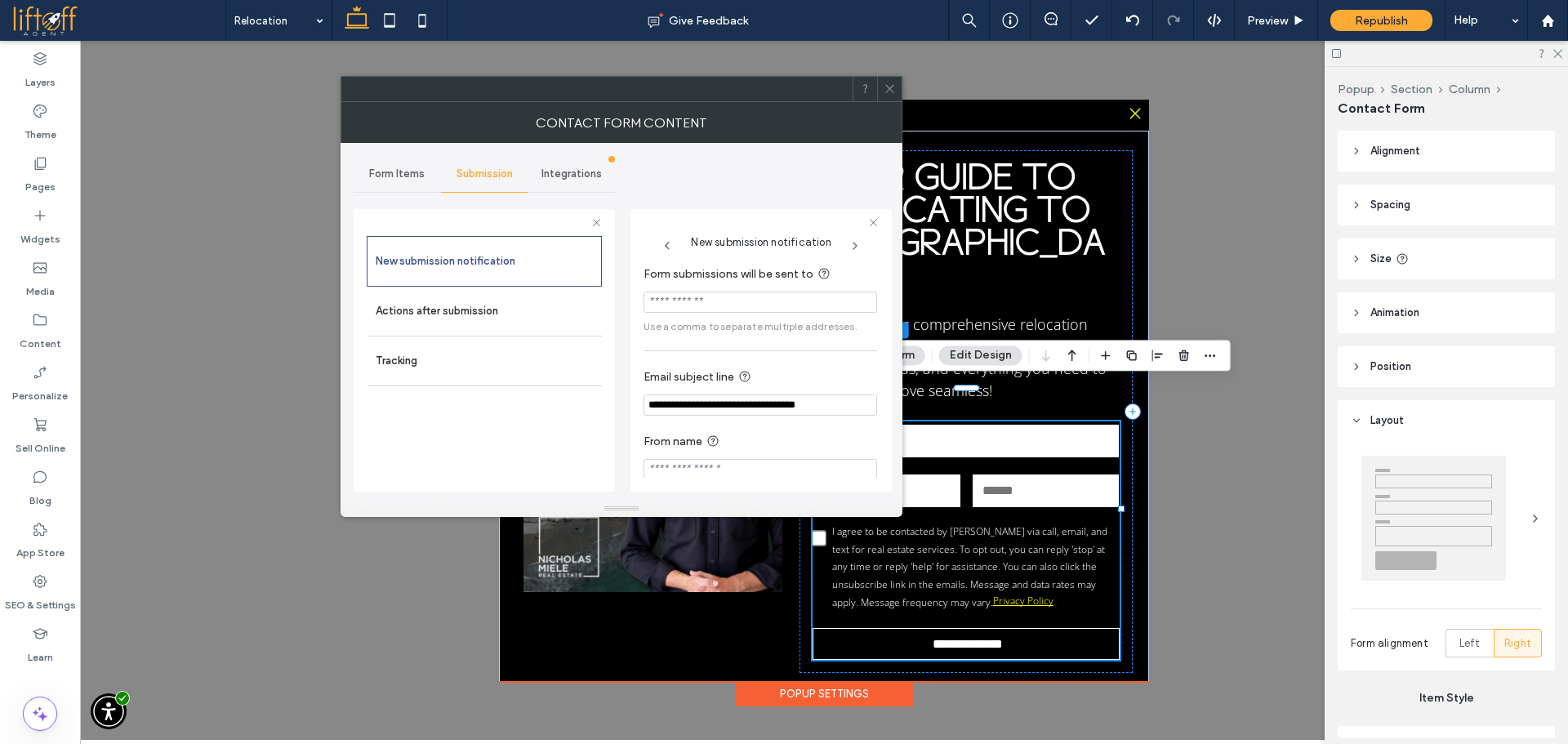
click at [886, 94] on icon at bounding box center [889, 88] width 13 height 13
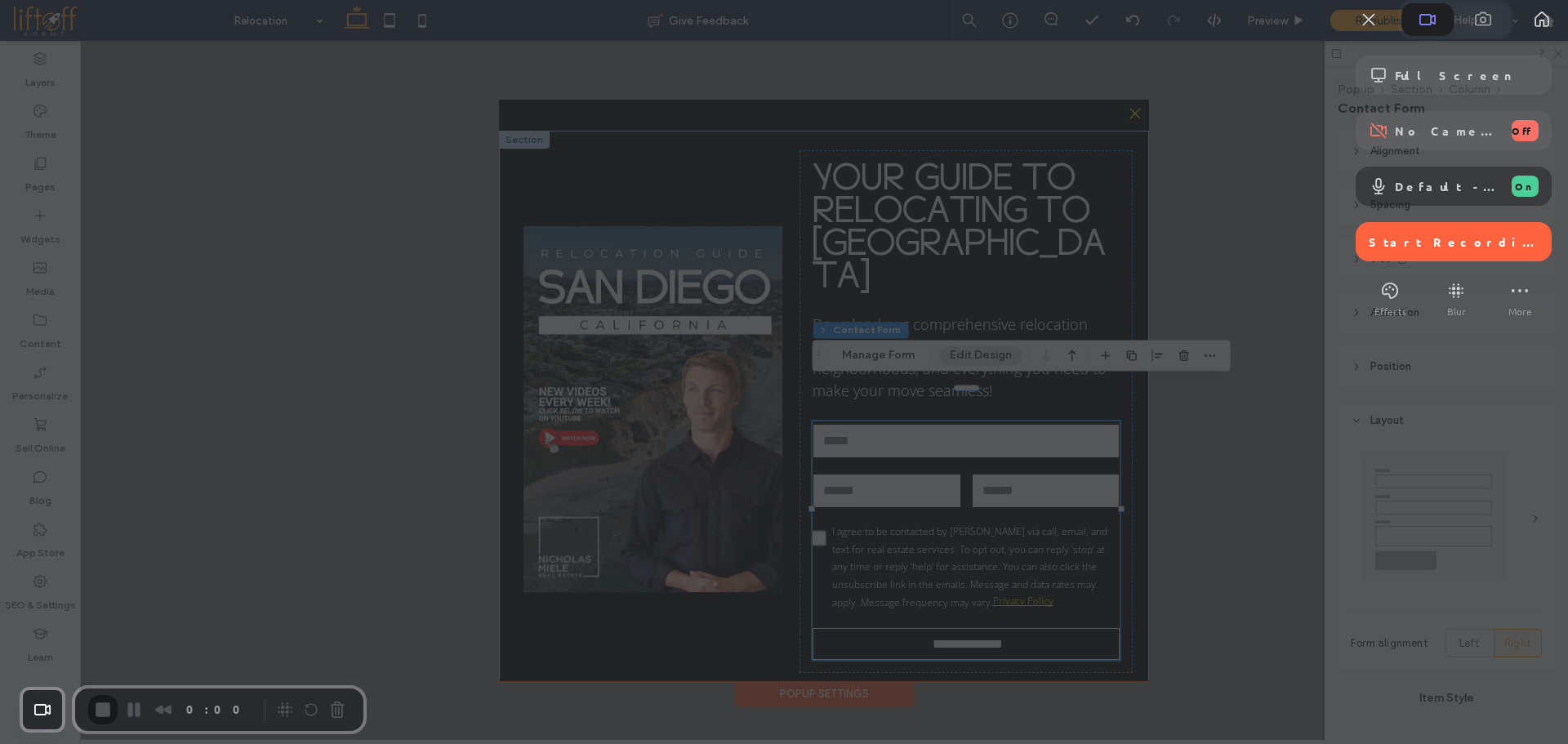
click at [1477, 249] on span "Start Recording" at bounding box center [1453, 241] width 169 height 15
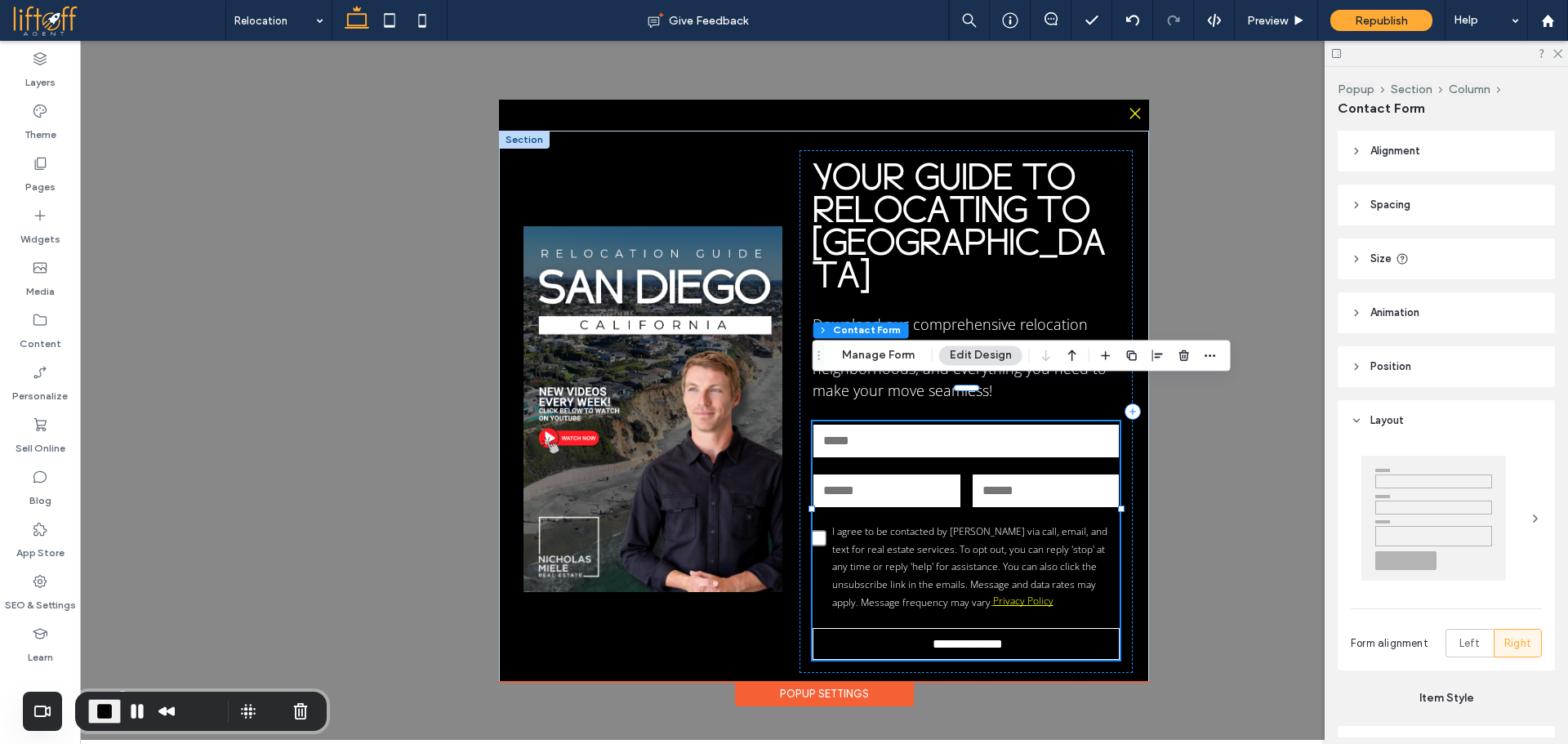
click at [1225, 533] on div "**********" at bounding box center [824, 390] width 1488 height 699
click at [898, 357] on button "Manage Form" at bounding box center [877, 356] width 94 height 19
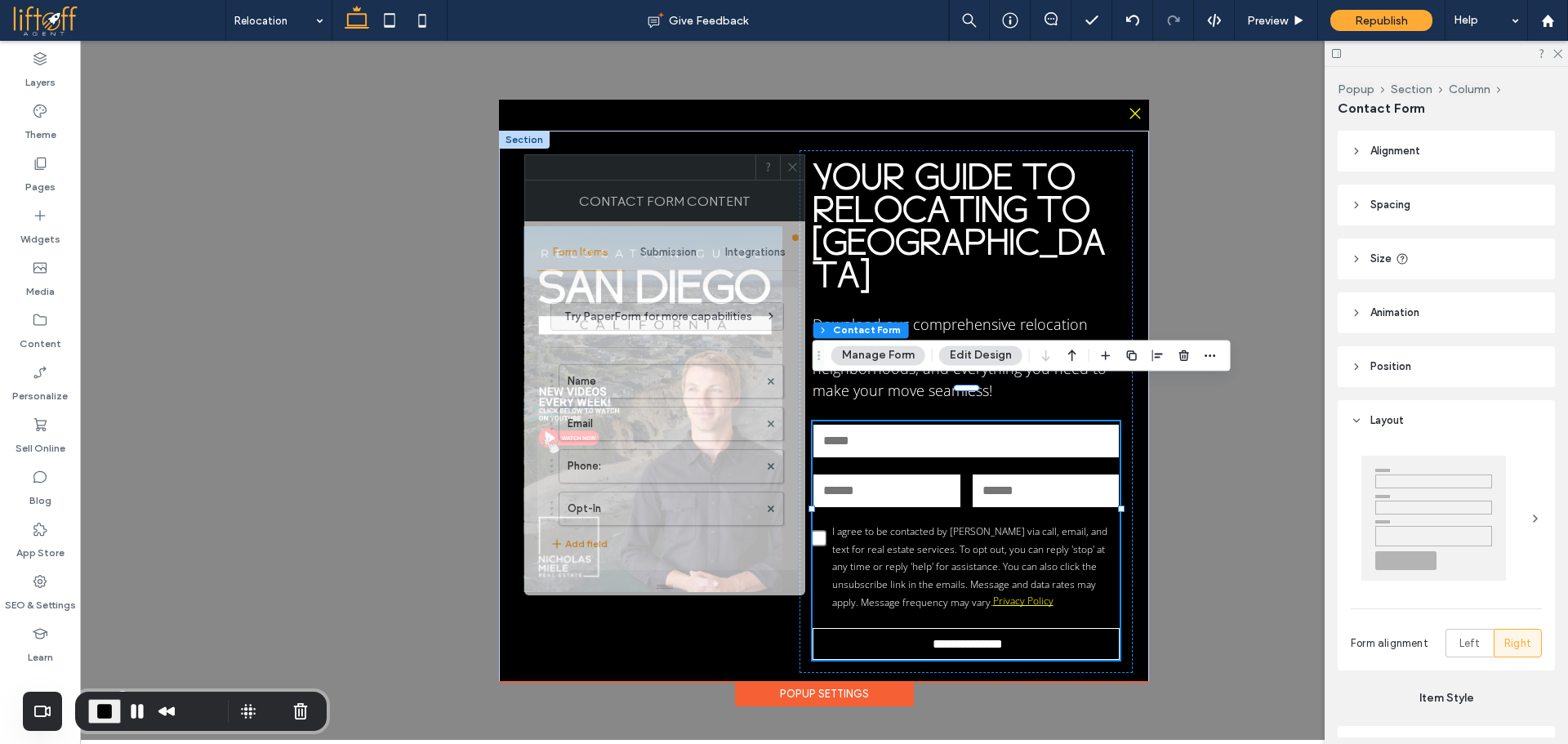
drag, startPoint x: 1438, startPoint y: 171, endPoint x: 719, endPoint y: 177, distance: 719.0
click at [719, 176] on div at bounding box center [640, 167] width 231 height 24
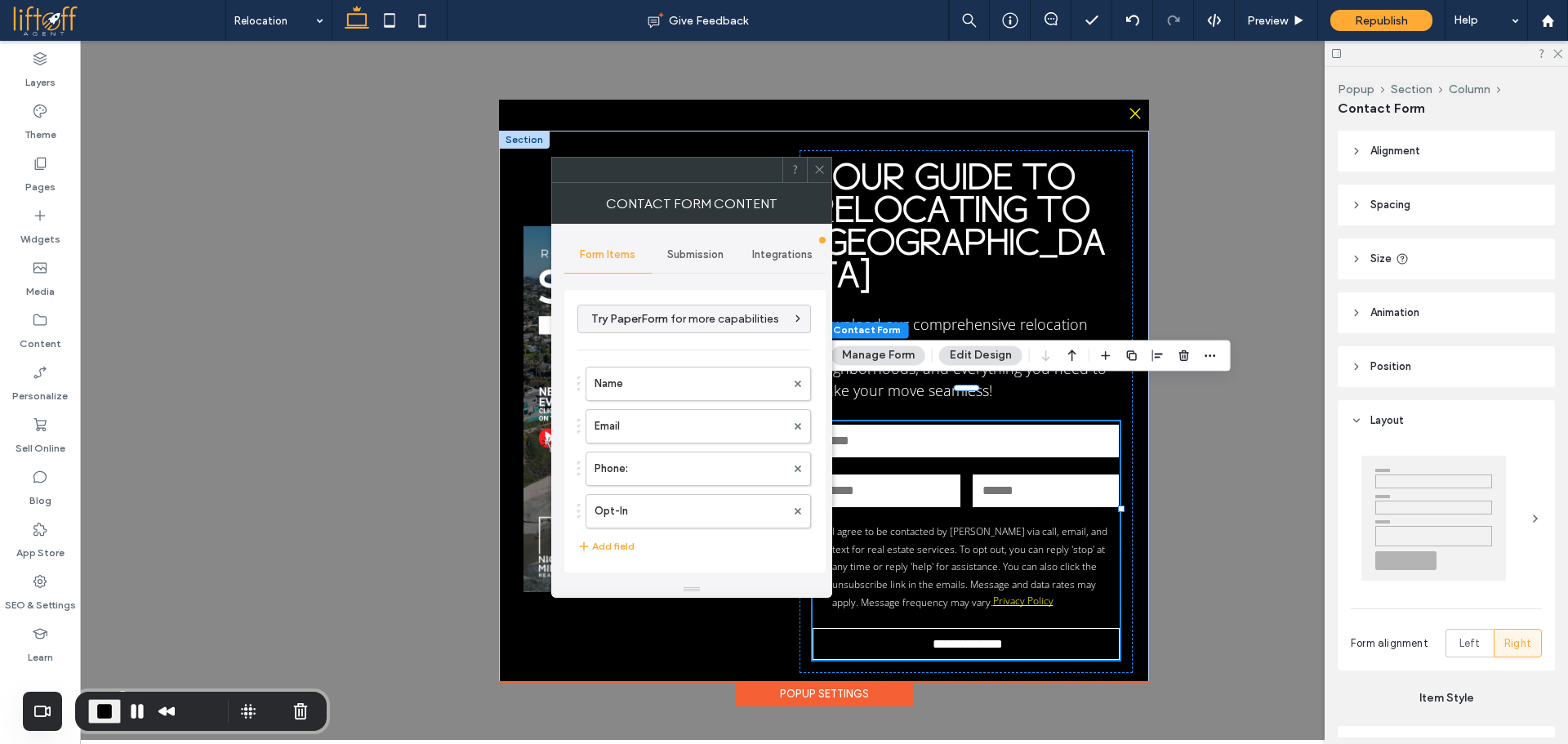
click at [691, 254] on span "Submission" at bounding box center [695, 254] width 56 height 13
click at [734, 378] on label "Actions after submission" at bounding box center [694, 382] width 218 height 33
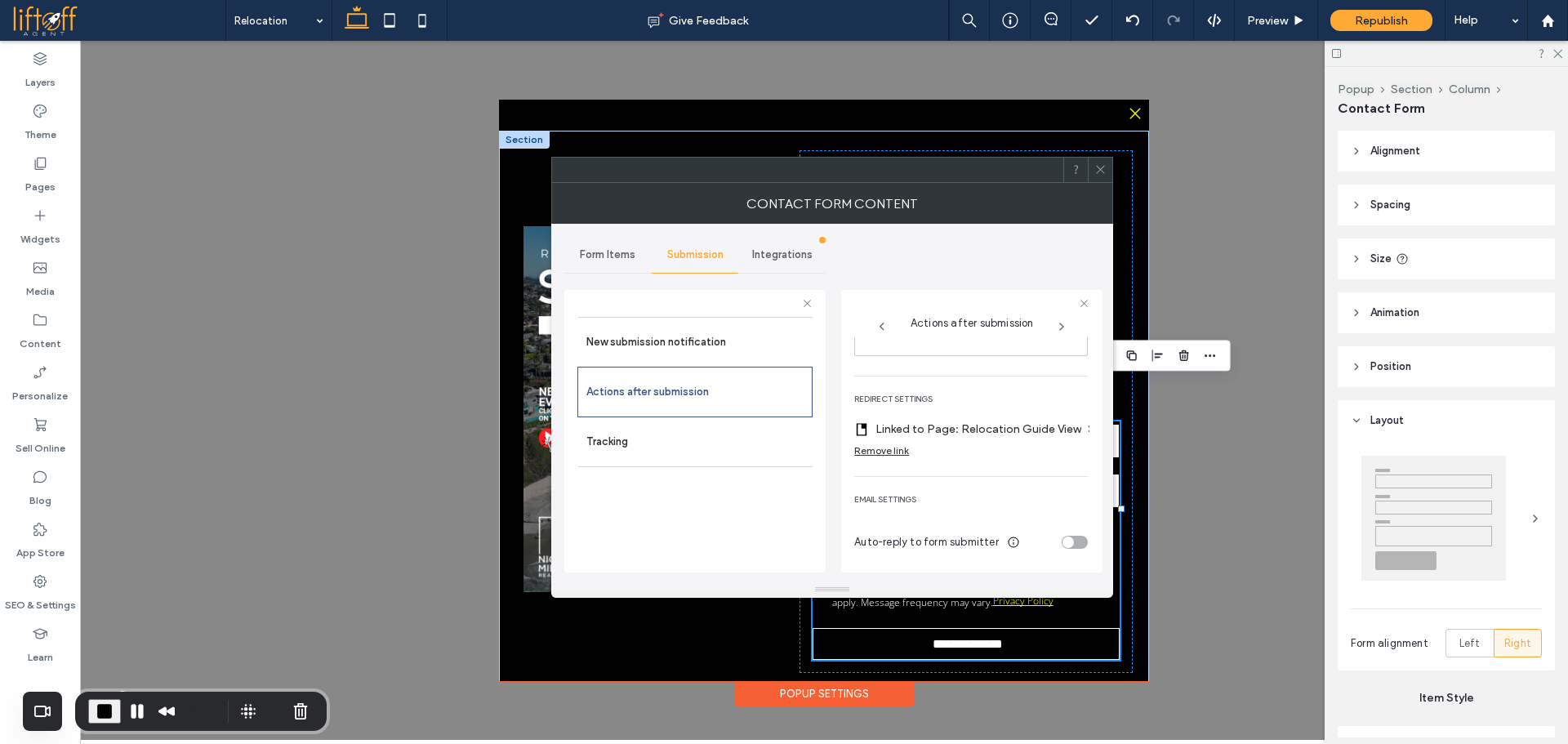
scroll to position [311, 0]
click at [903, 445] on div "Remove link" at bounding box center [881, 450] width 54 height 13
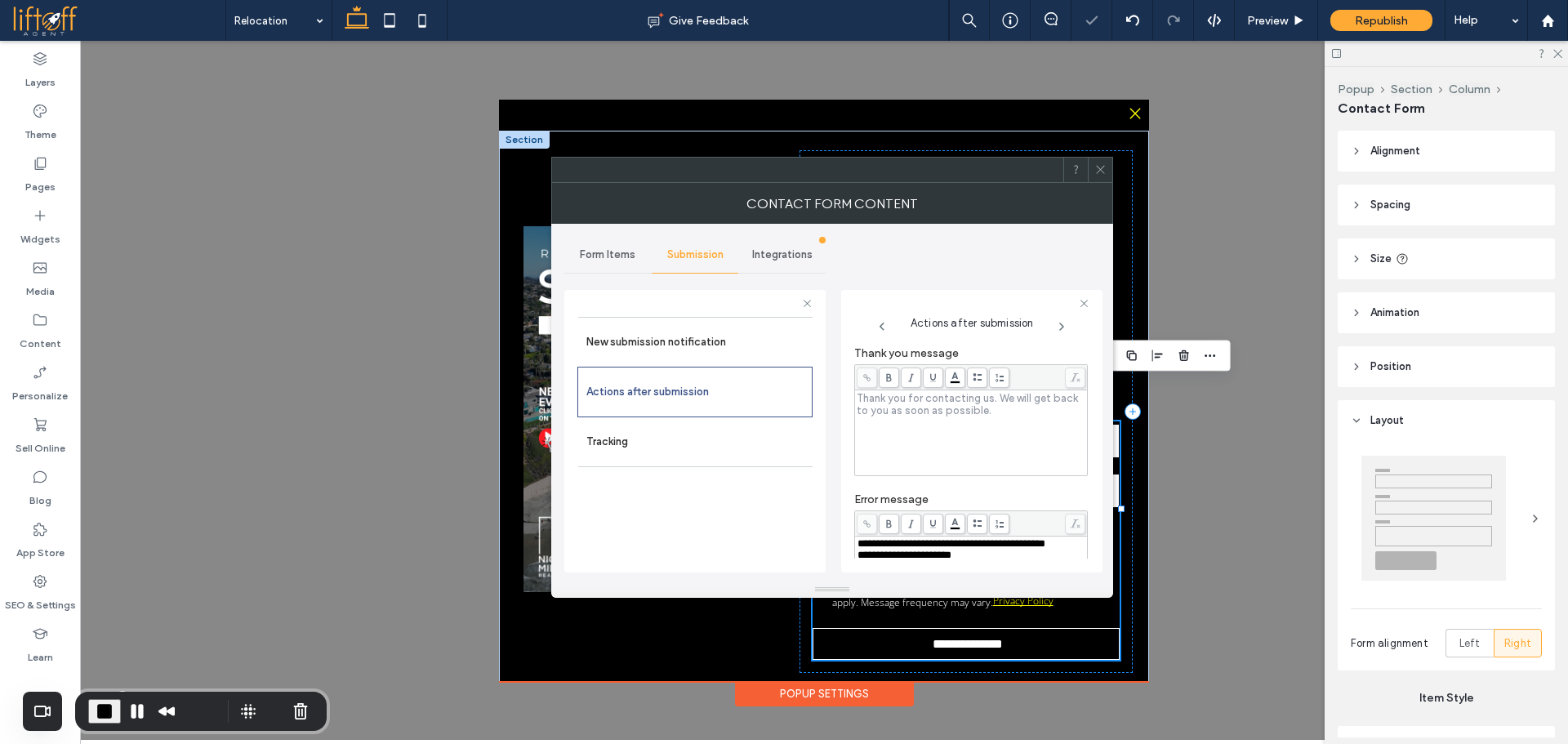
scroll to position [0, 0]
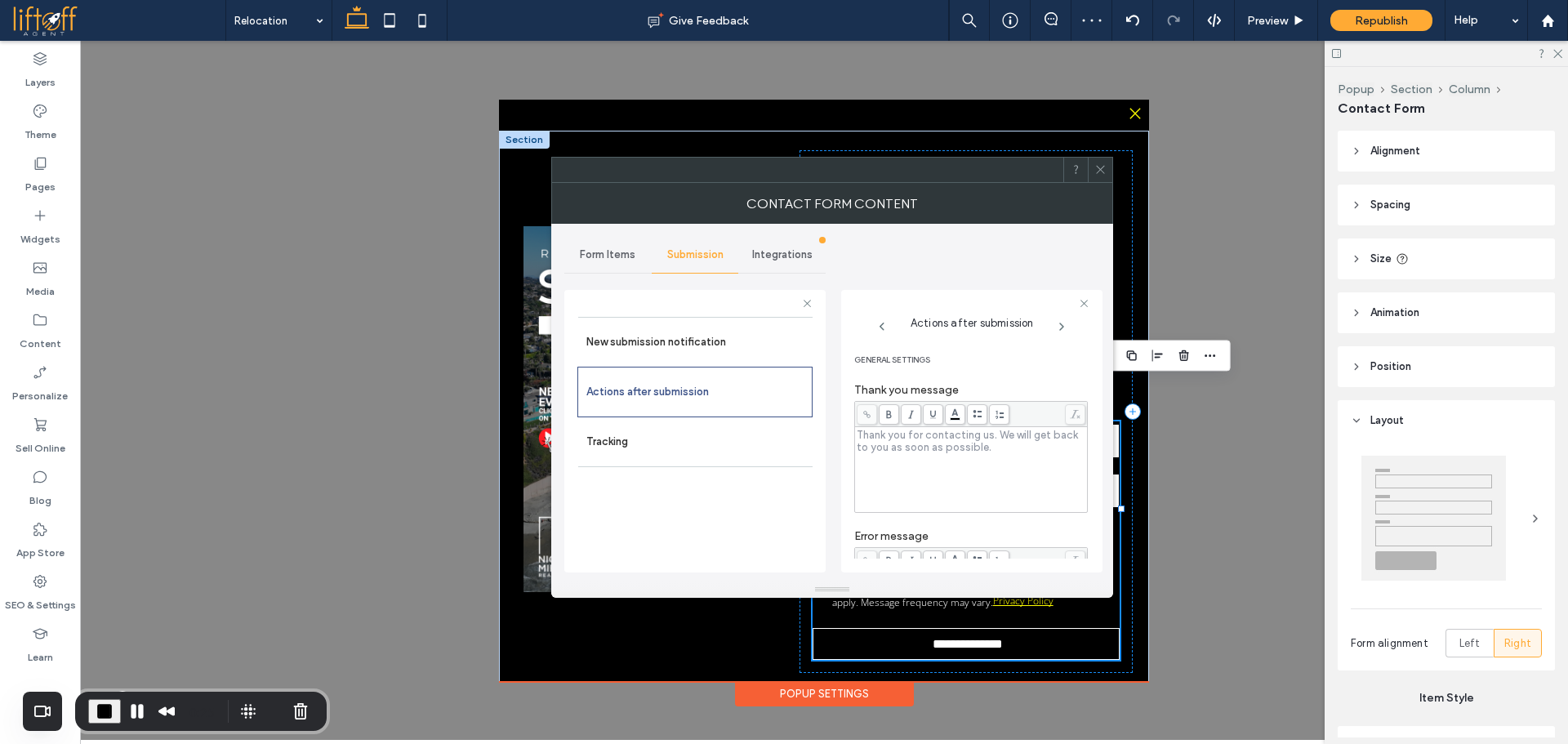
click at [944, 462] on div "Rich Text Editor" at bounding box center [970, 470] width 228 height 81
click at [898, 436] on span "**********" at bounding box center [935, 434] width 155 height 11
click at [895, 453] on div "**********" at bounding box center [970, 470] width 228 height 81
click at [909, 430] on span "**********" at bounding box center [935, 434] width 155 height 11
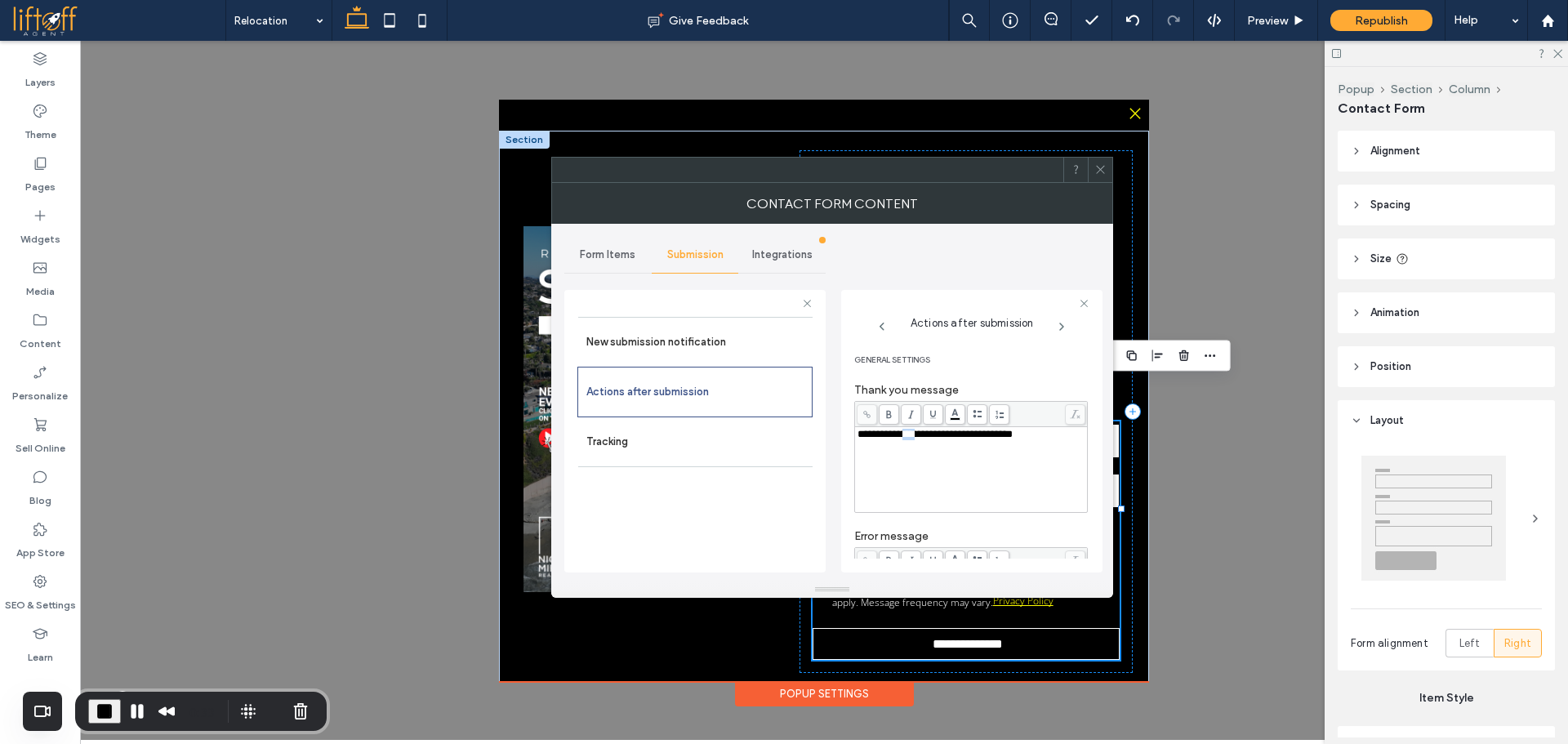
click at [909, 430] on span "**********" at bounding box center [935, 434] width 155 height 11
click at [909, 432] on span "**********" at bounding box center [935, 434] width 155 height 11
click at [894, 440] on span "**********" at bounding box center [935, 434] width 155 height 11
click at [869, 419] on span at bounding box center [867, 414] width 20 height 20
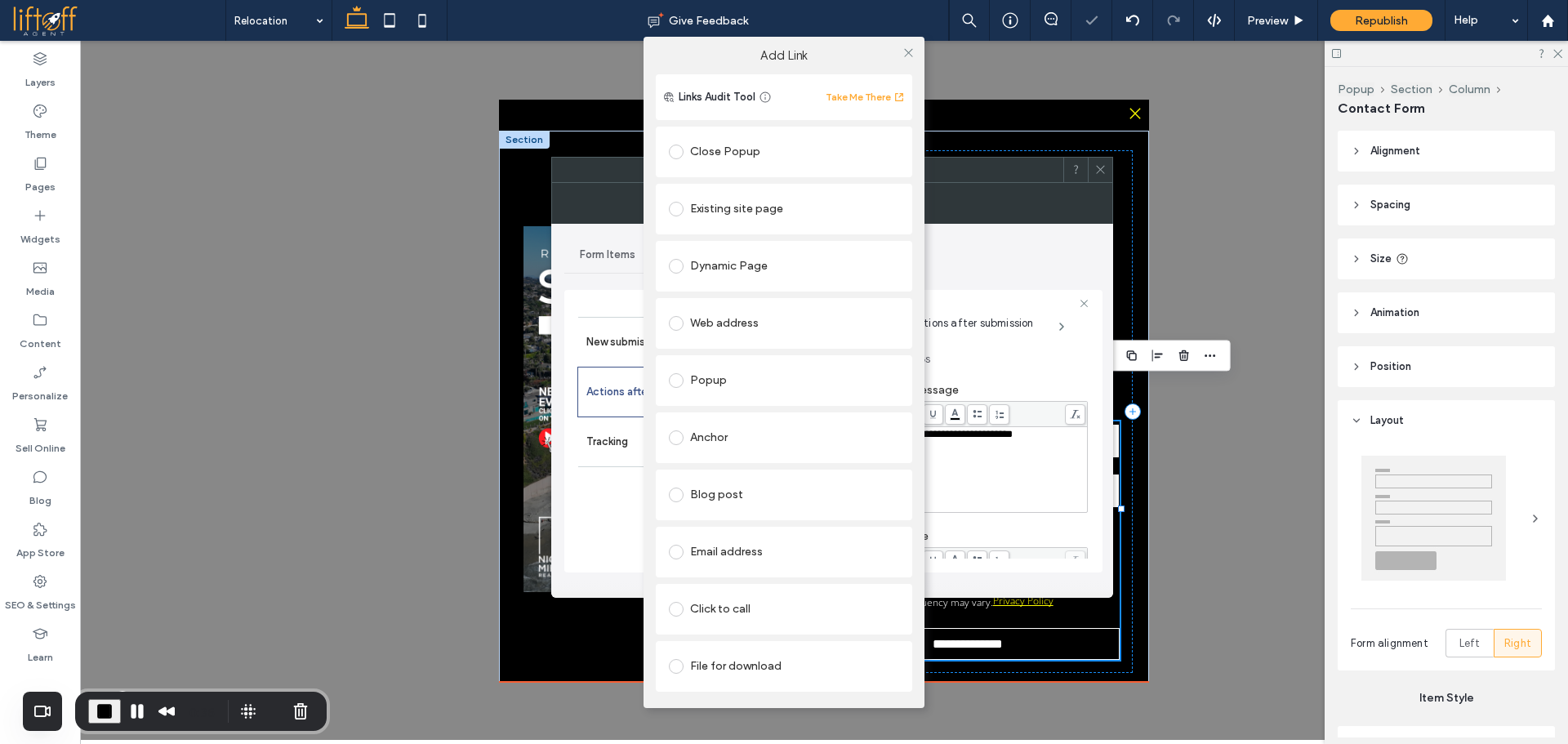
click at [760, 660] on div "File for download" at bounding box center [784, 666] width 231 height 26
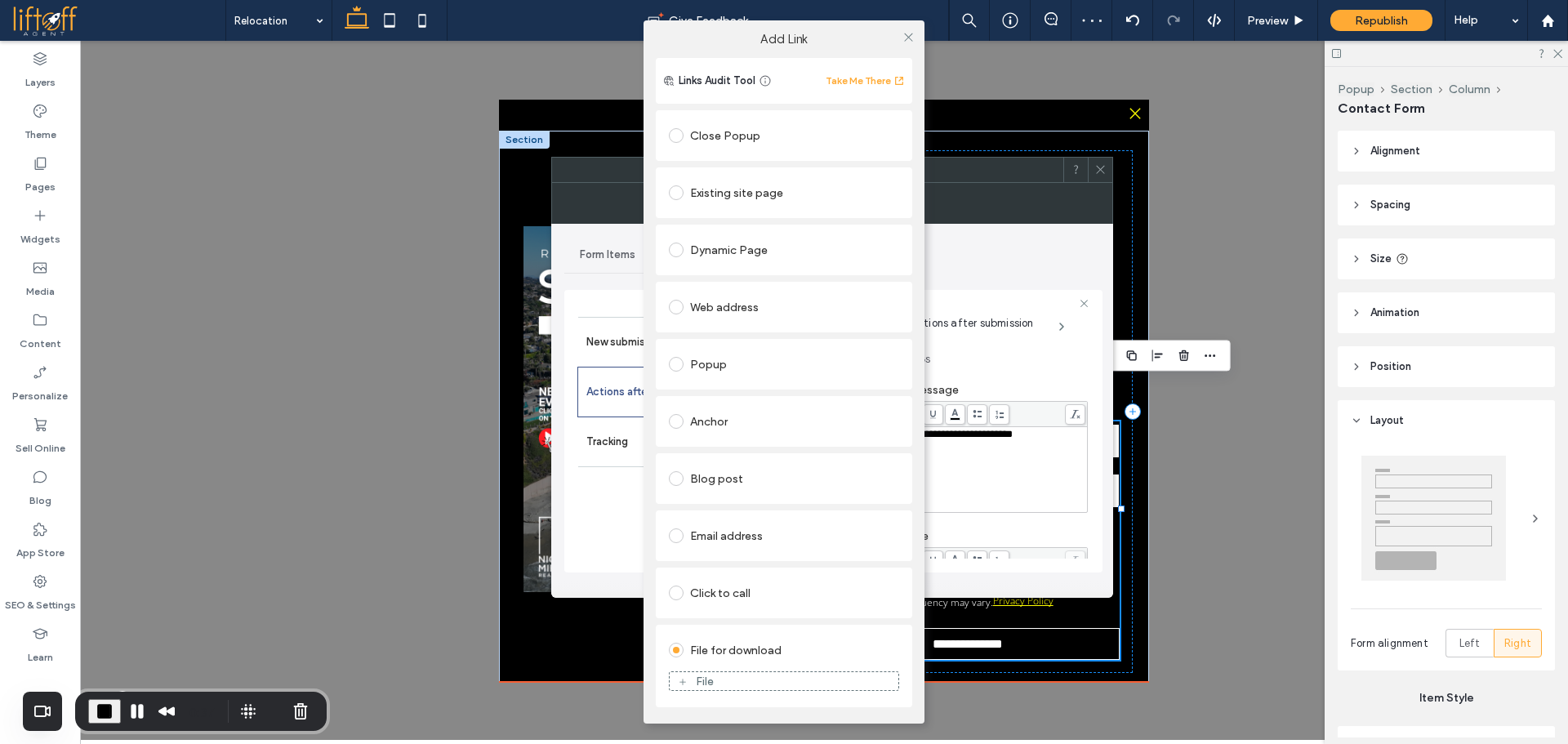
click at [717, 694] on div "File" at bounding box center [784, 681] width 231 height 36
click at [717, 686] on div "File" at bounding box center [784, 681] width 229 height 15
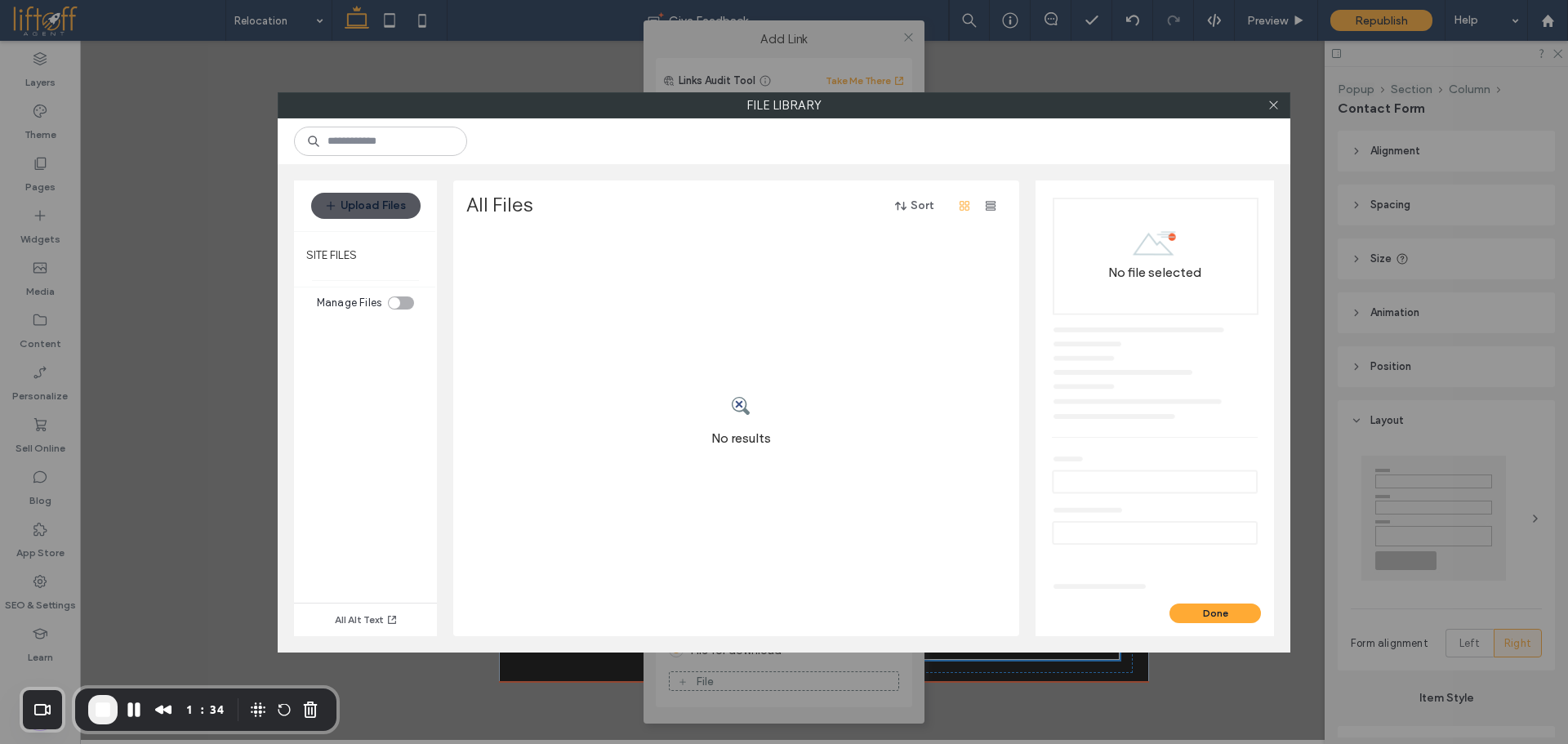
click at [357, 207] on button "Upload Files" at bounding box center [365, 205] width 109 height 26
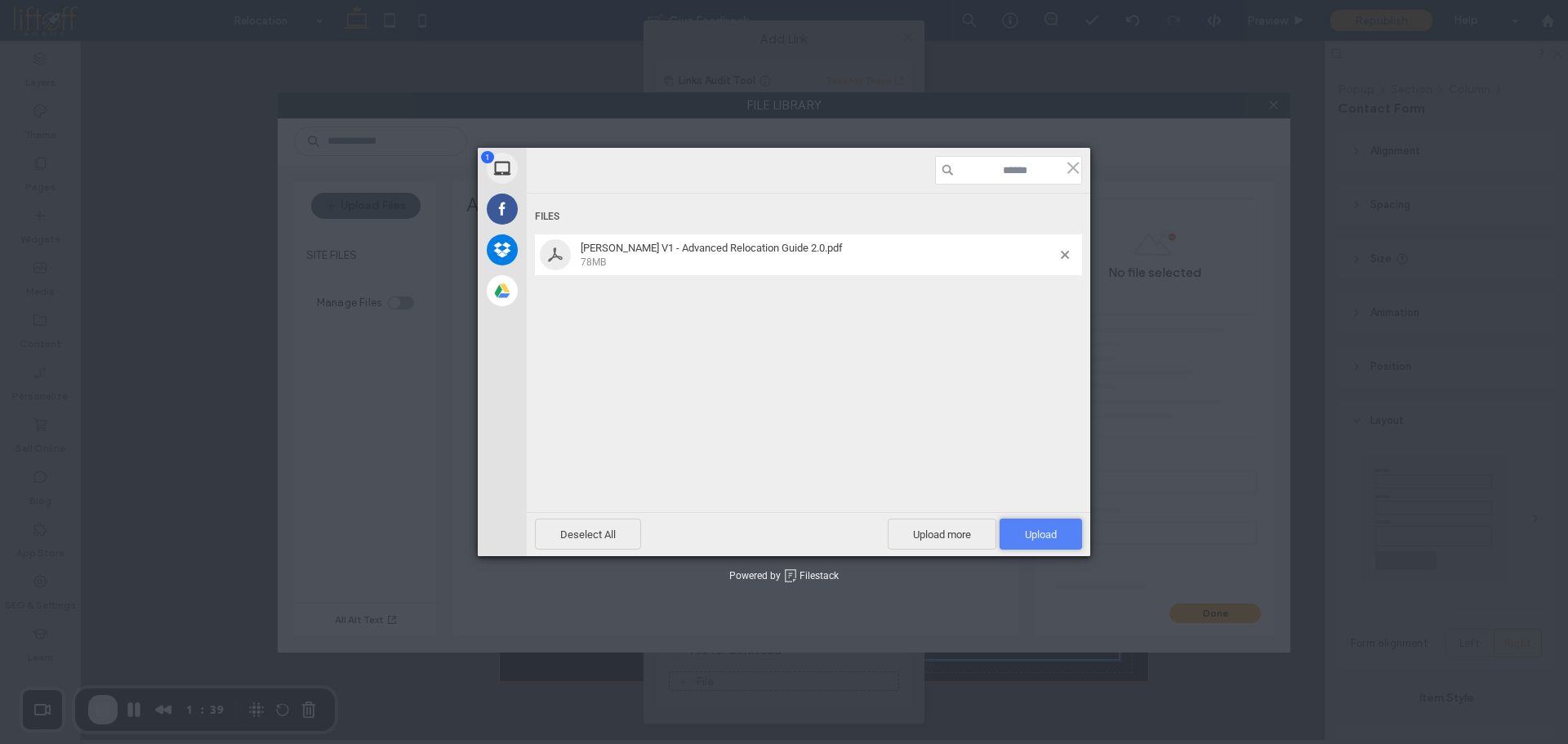
click at [1051, 529] on span "Upload 1" at bounding box center [1040, 535] width 32 height 13
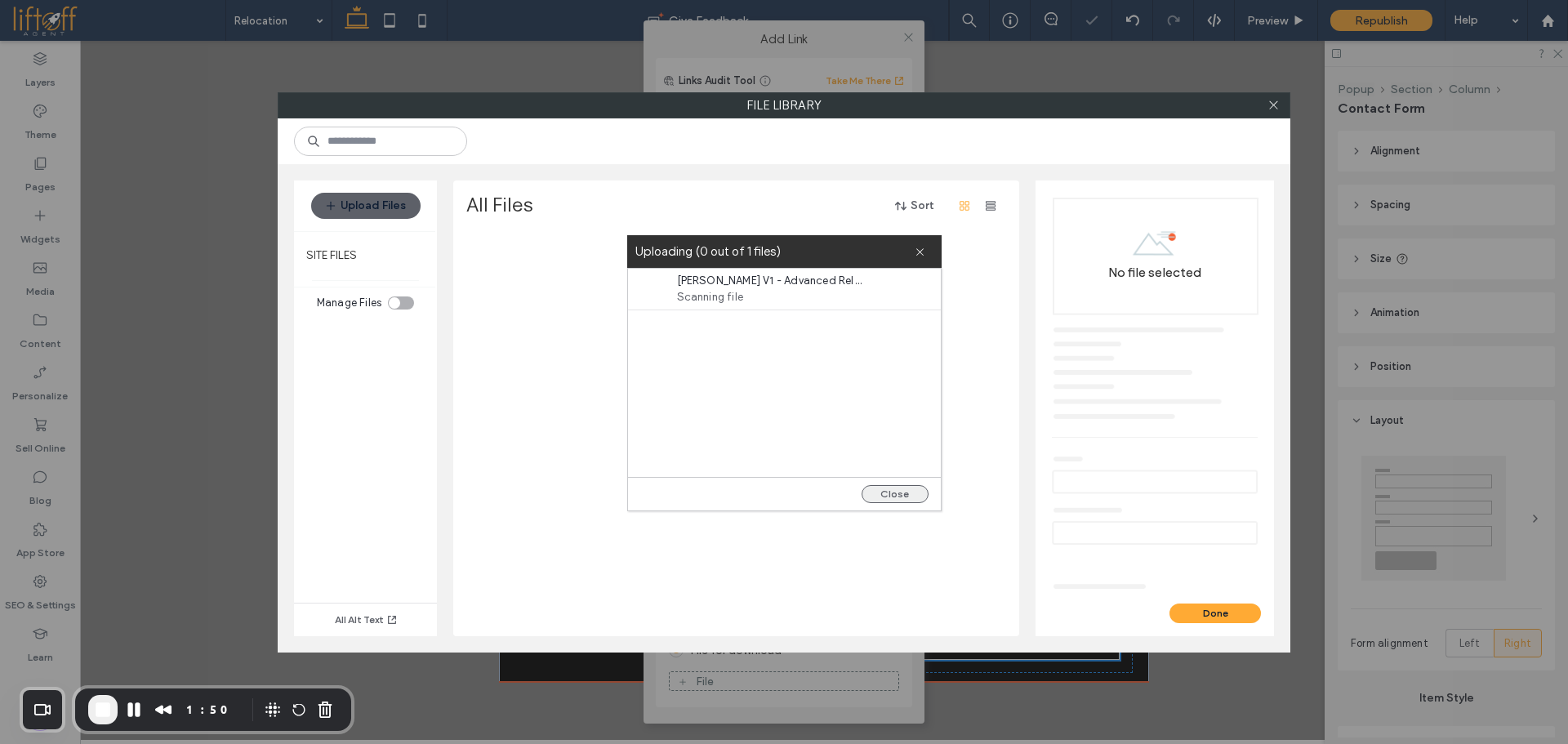
click at [894, 497] on button "Close" at bounding box center [895, 494] width 67 height 18
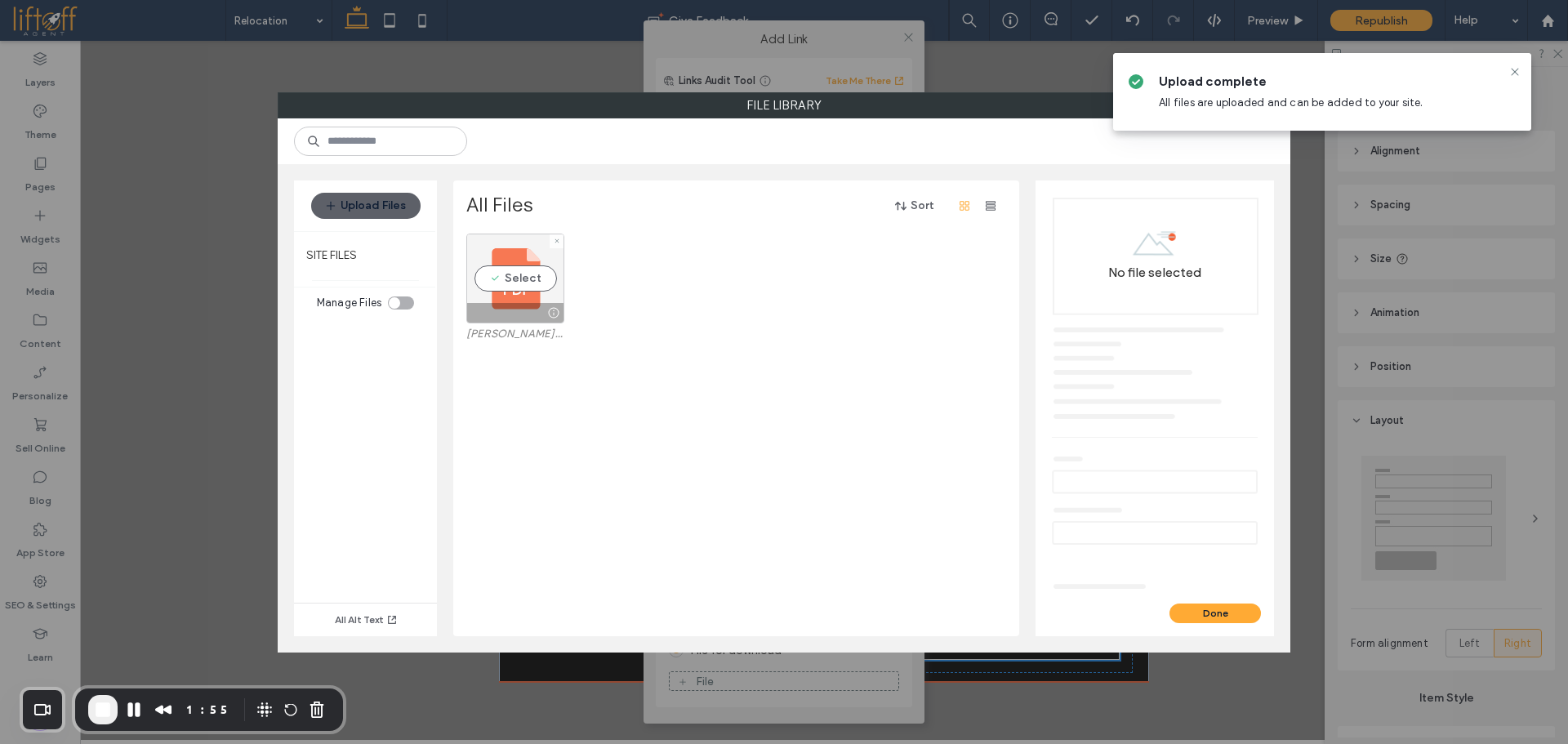
click at [524, 280] on div "Select" at bounding box center [515, 278] width 98 height 90
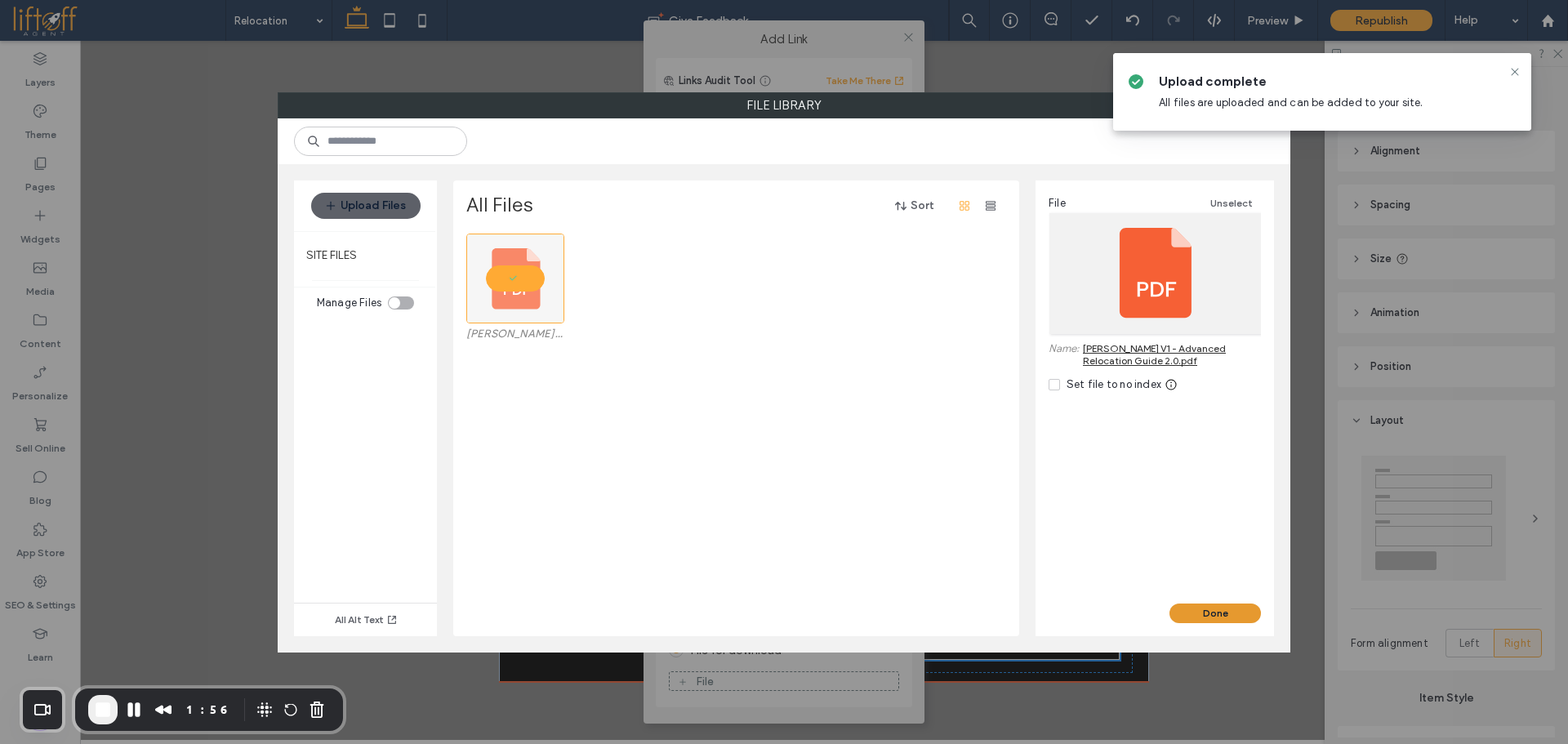
click at [1221, 609] on button "Done" at bounding box center [1215, 613] width 91 height 19
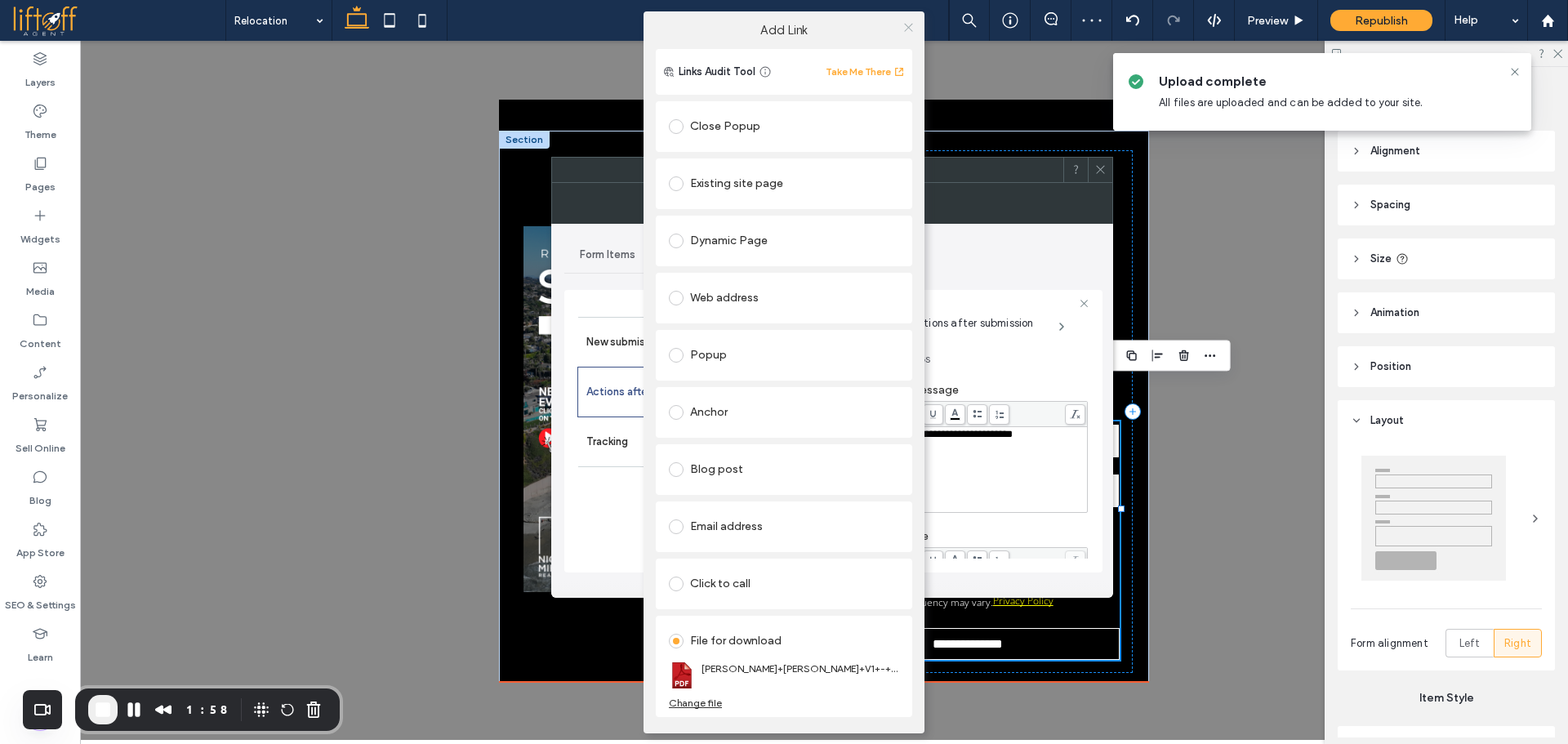
click at [906, 29] on icon at bounding box center [908, 27] width 13 height 13
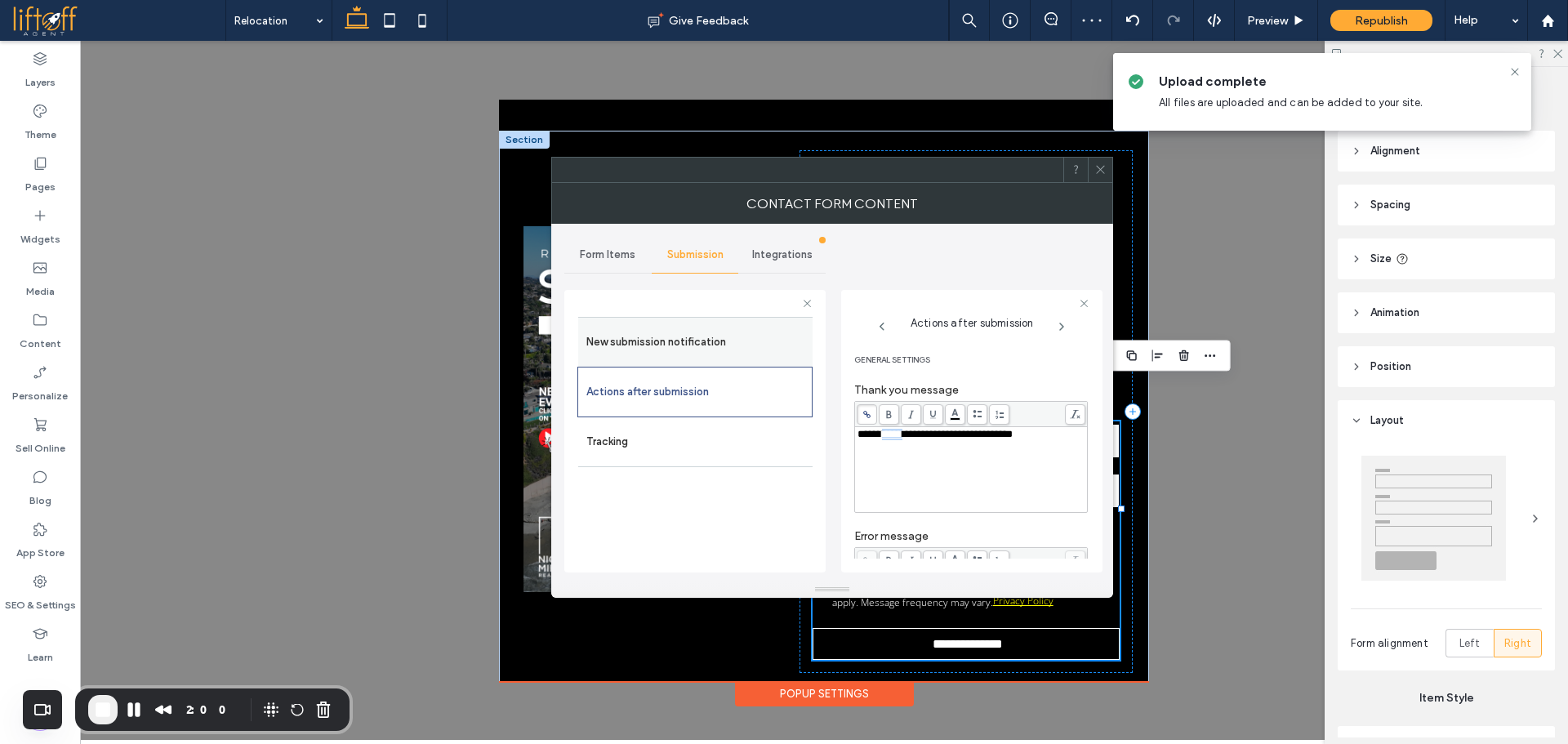
click at [688, 329] on label "New submission notification" at bounding box center [694, 342] width 218 height 33
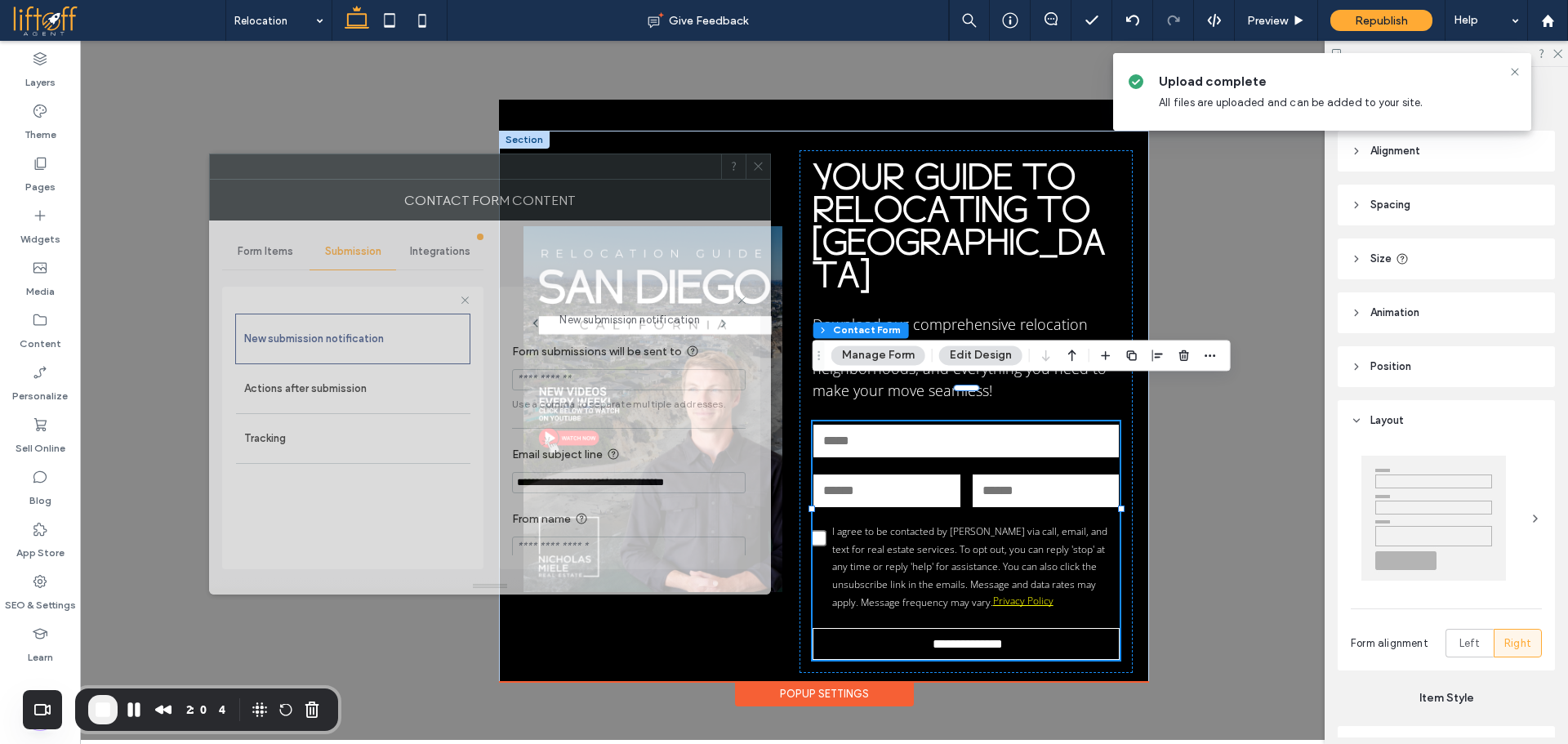
drag, startPoint x: 674, startPoint y: 158, endPoint x: 530, endPoint y: 180, distance: 145.7
click at [530, 179] on div at bounding box center [466, 166] width 511 height 24
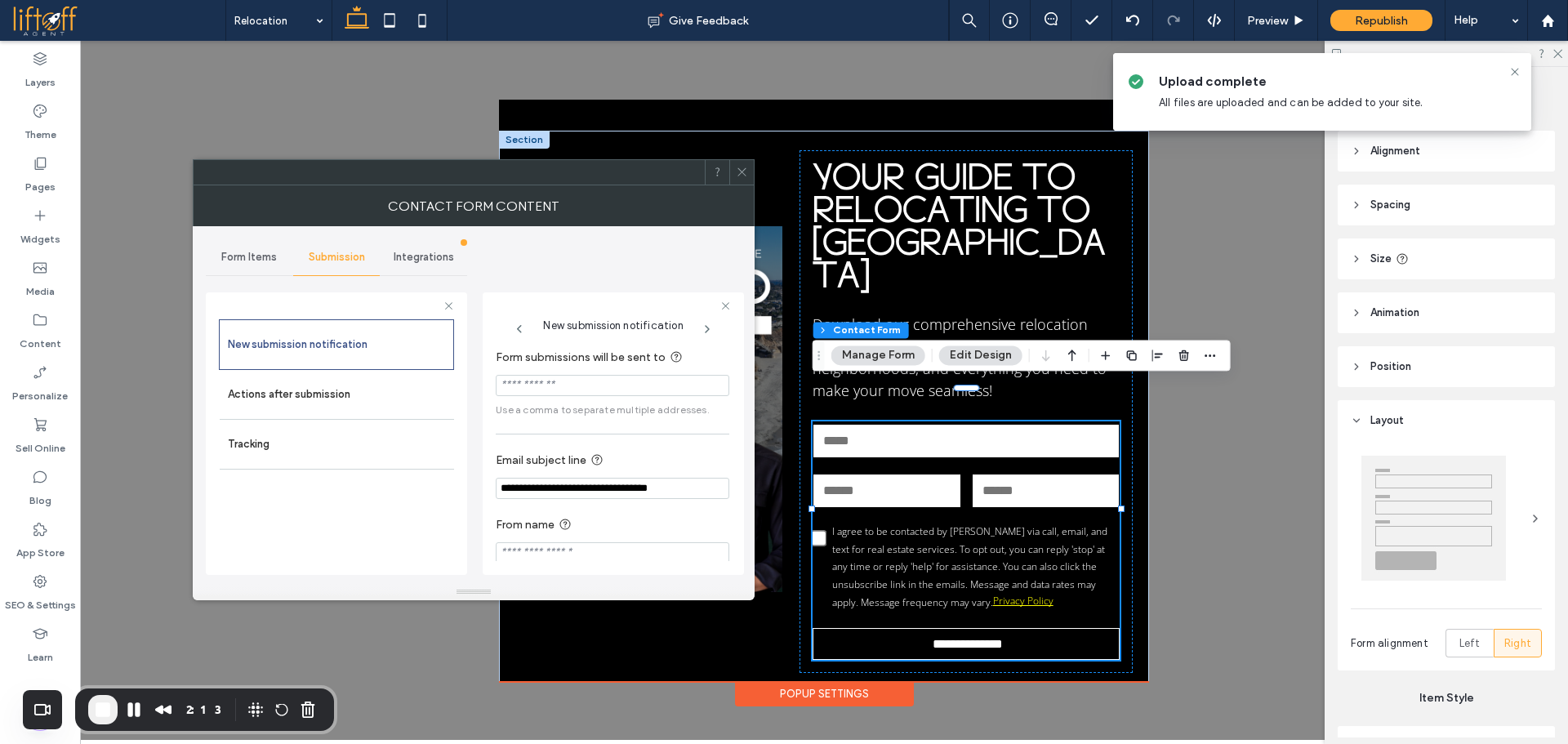
click at [553, 385] on input "Form submissions will be sent to" at bounding box center [612, 386] width 233 height 21
type input "**********"
click at [392, 402] on label "Actions after submission" at bounding box center [336, 394] width 218 height 33
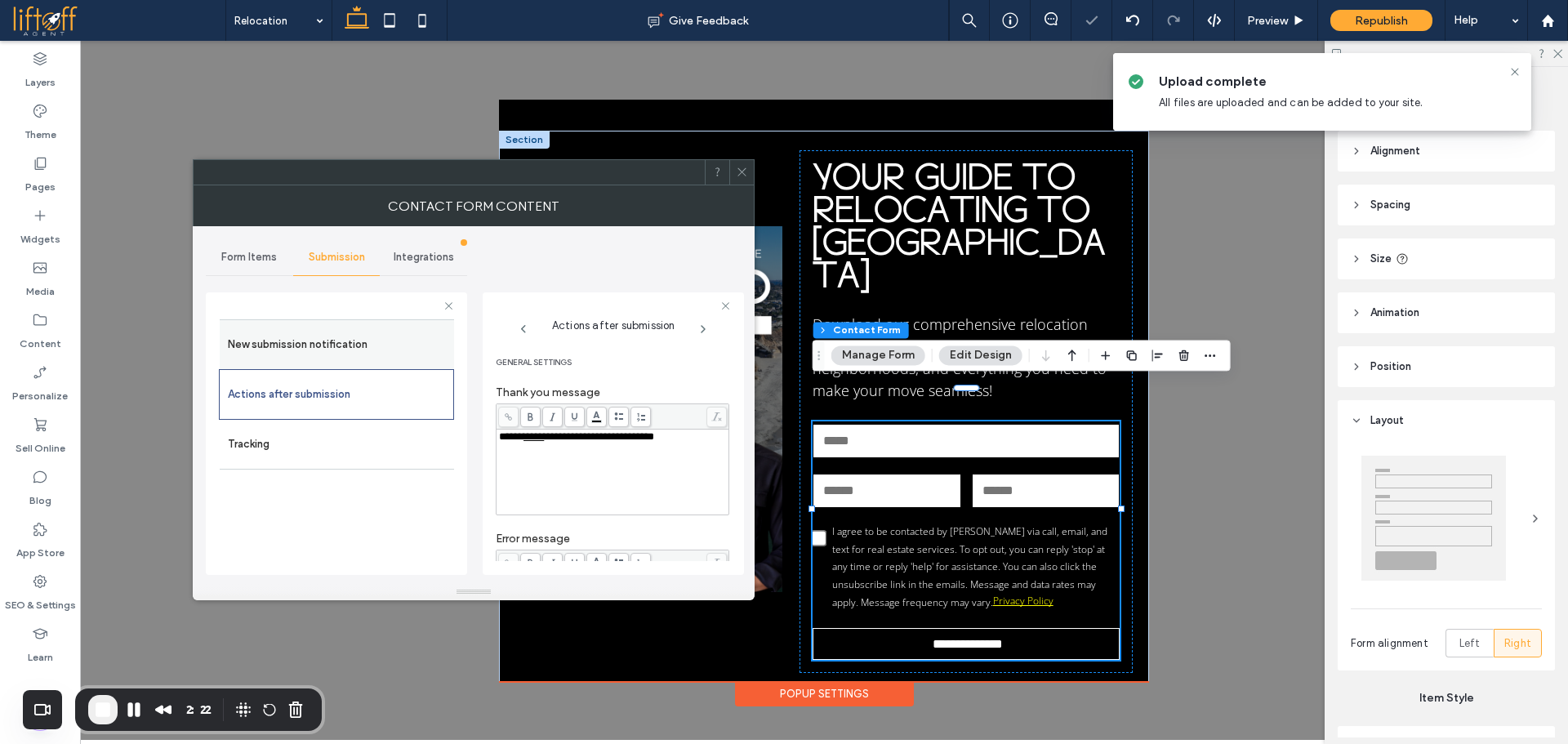
click at [337, 347] on label "New submission notification" at bounding box center [336, 345] width 218 height 33
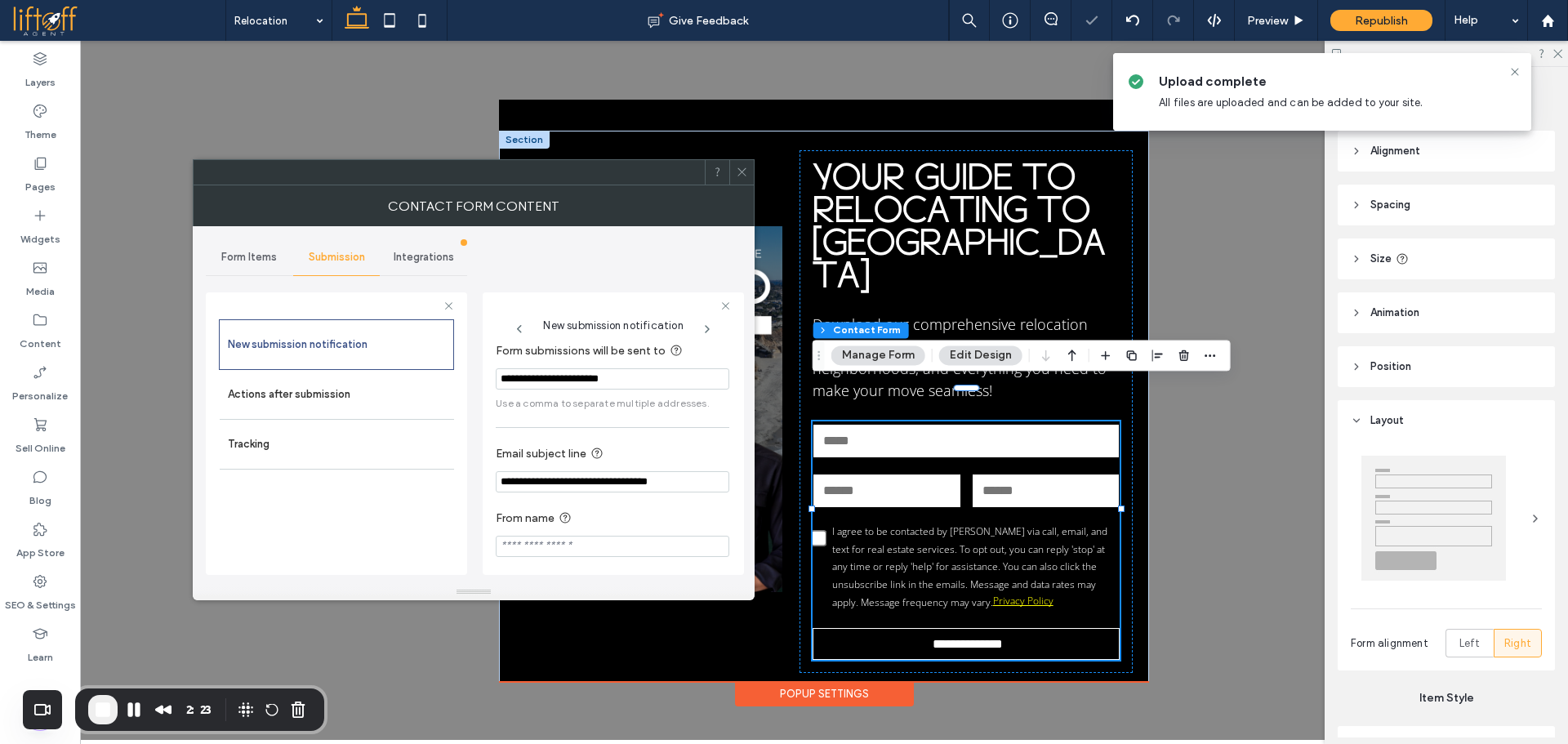
scroll to position [15, 0]
click at [346, 352] on label "New submission notification" at bounding box center [336, 345] width 217 height 33
click at [354, 385] on label "Actions after submission" at bounding box center [336, 394] width 218 height 33
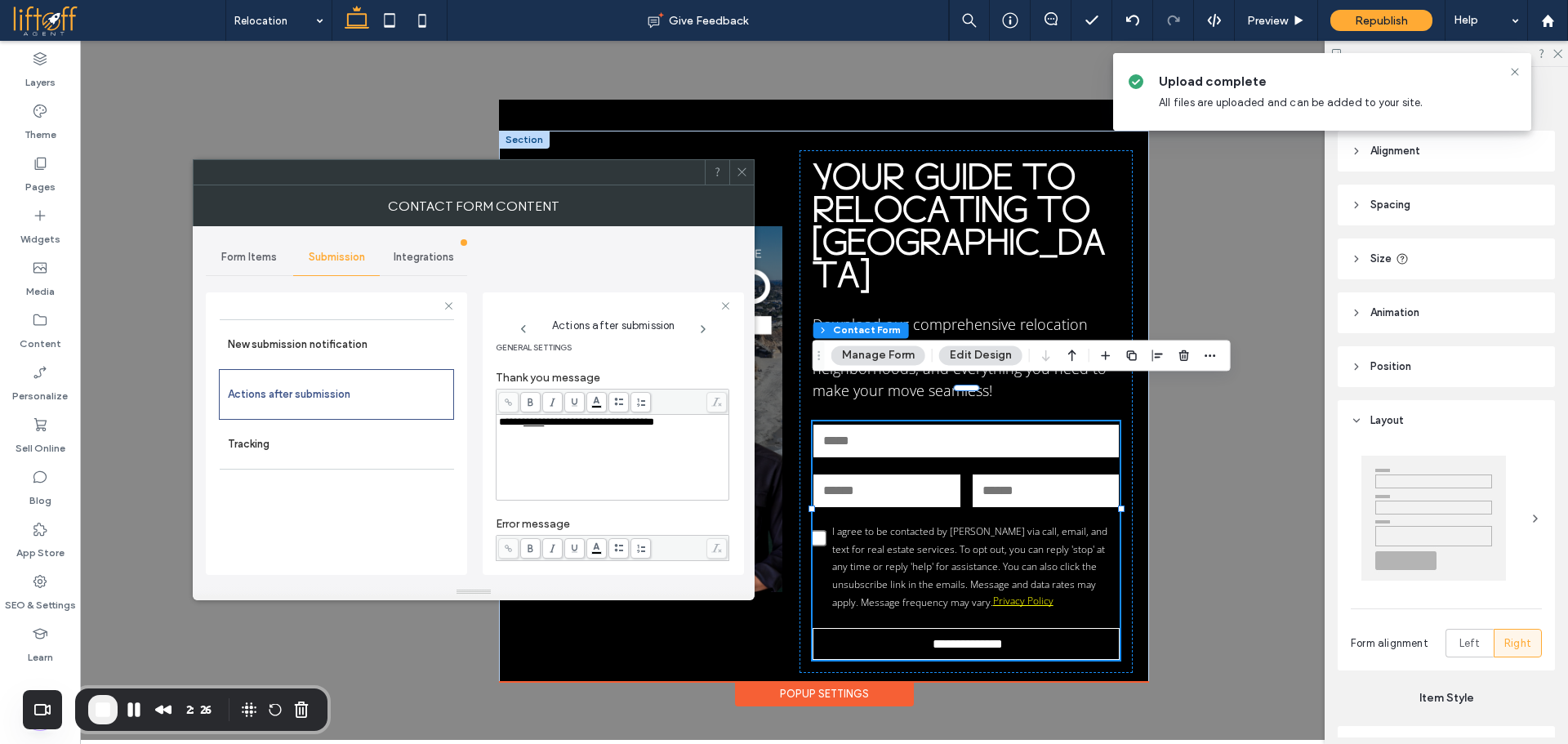
click at [236, 256] on span "Form Items" at bounding box center [249, 257] width 55 height 13
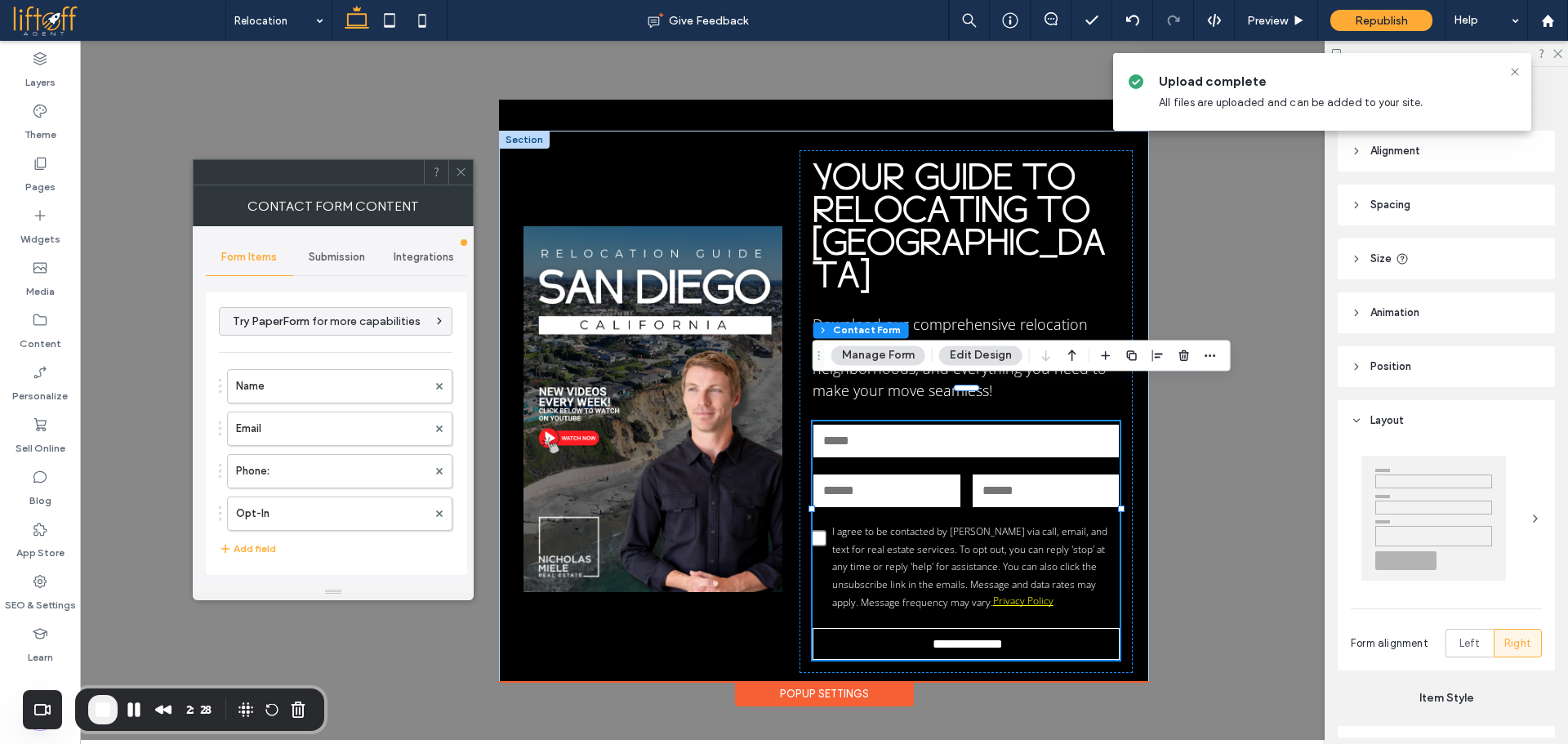
click at [459, 171] on icon at bounding box center [461, 171] width 13 height 13
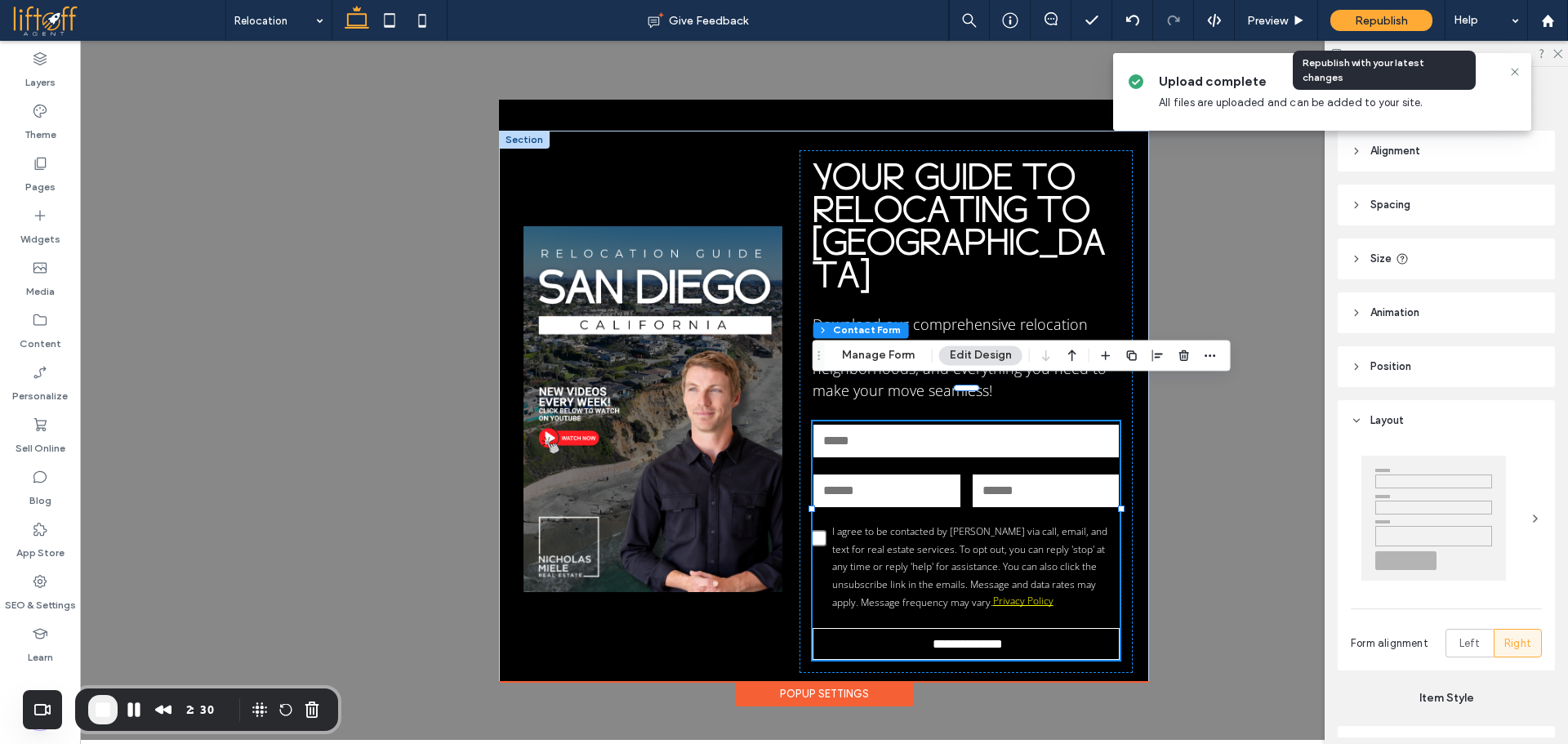
click at [1380, 26] on span "Republish" at bounding box center [1381, 20] width 53 height 14
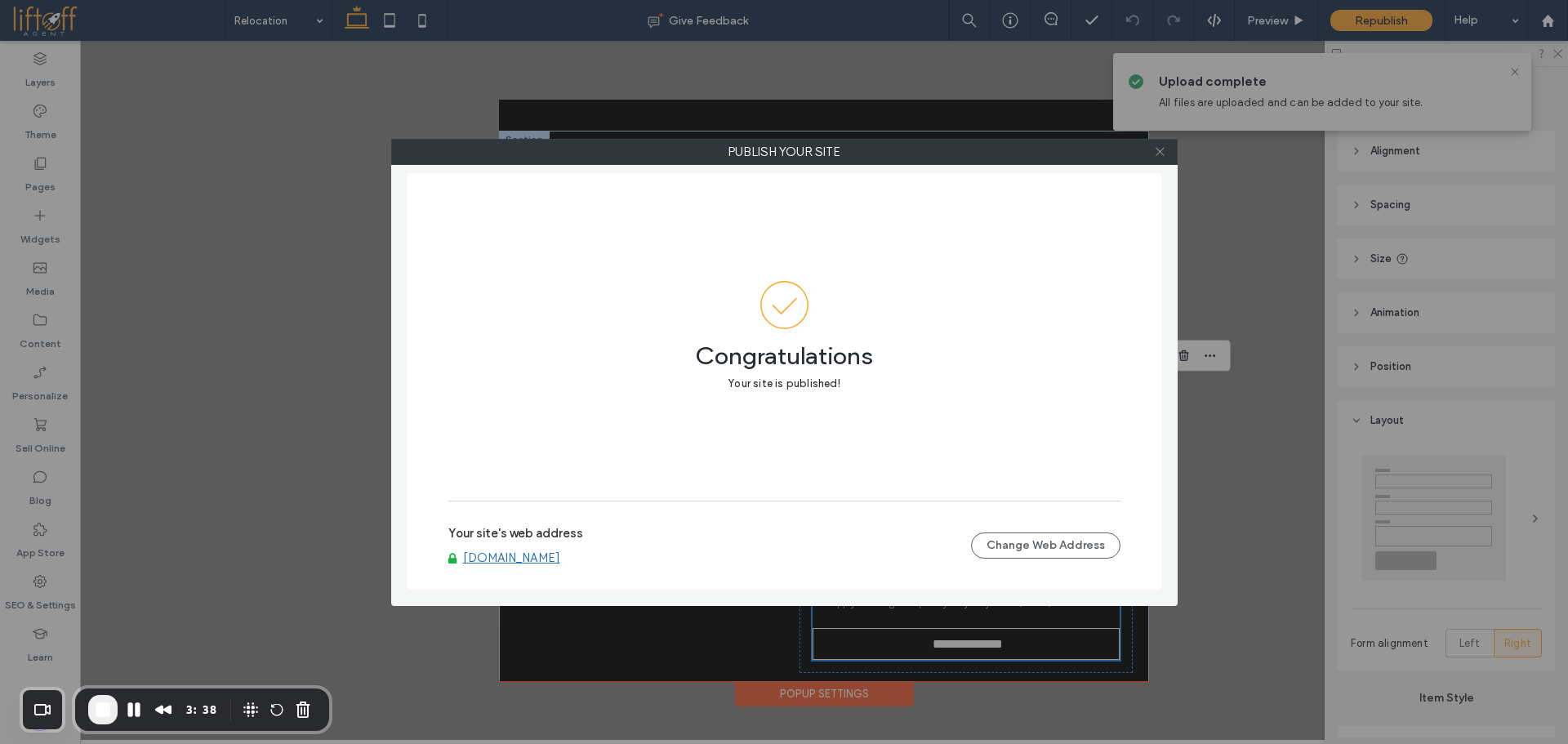
click at [1158, 153] on icon at bounding box center [1160, 151] width 13 height 13
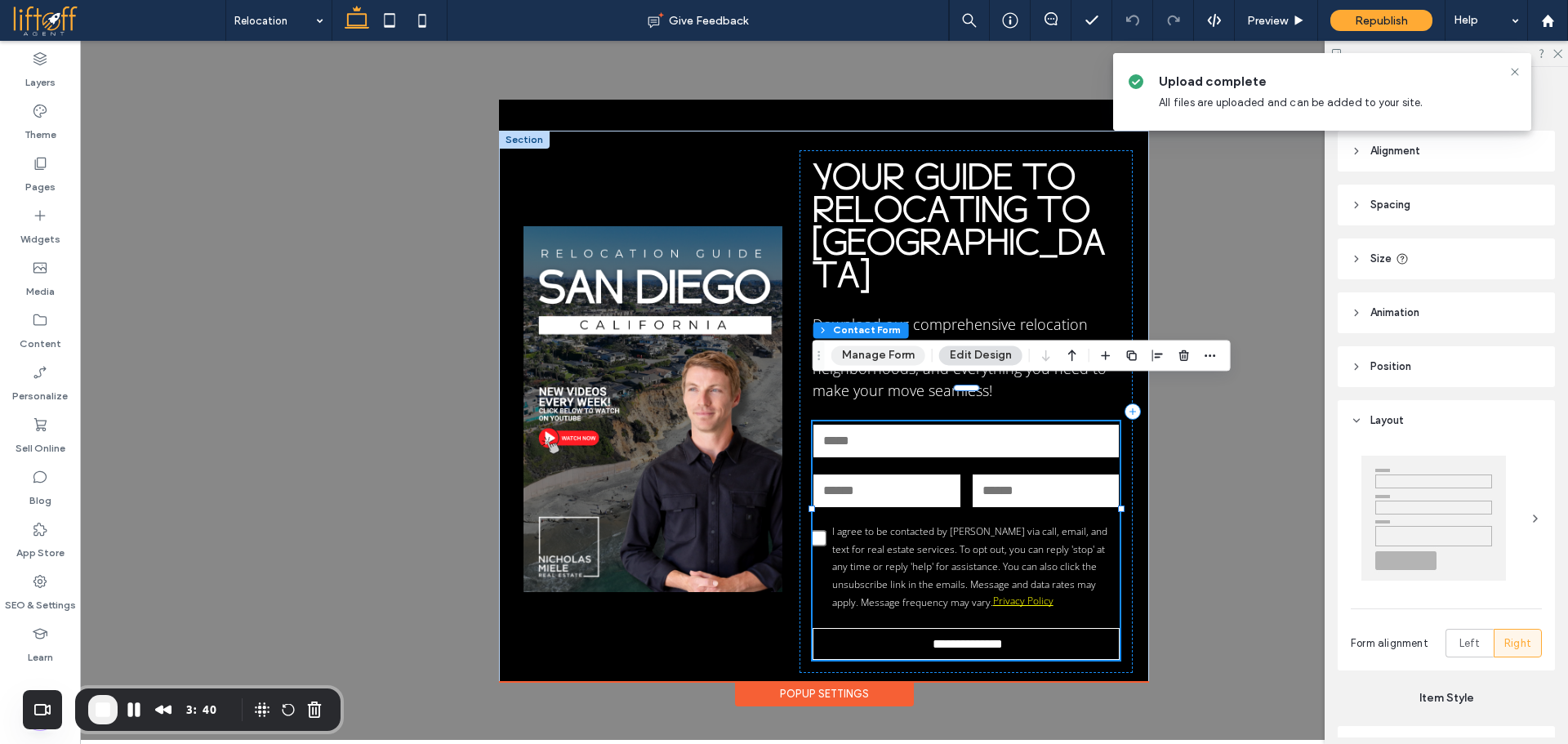
click at [890, 358] on button "Manage Form" at bounding box center [877, 356] width 94 height 19
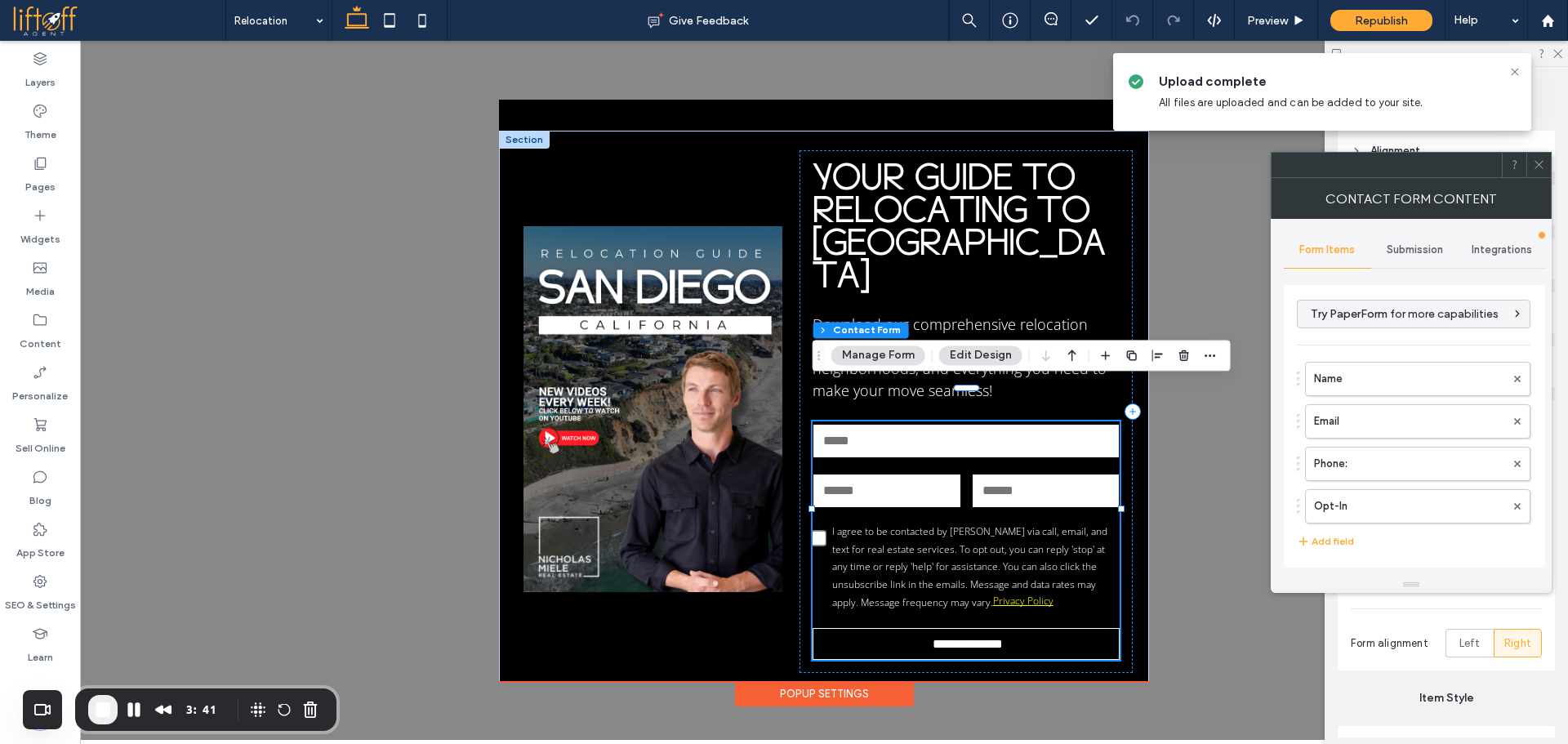
click at [1420, 257] on div "Submission" at bounding box center [1415, 249] width 87 height 36
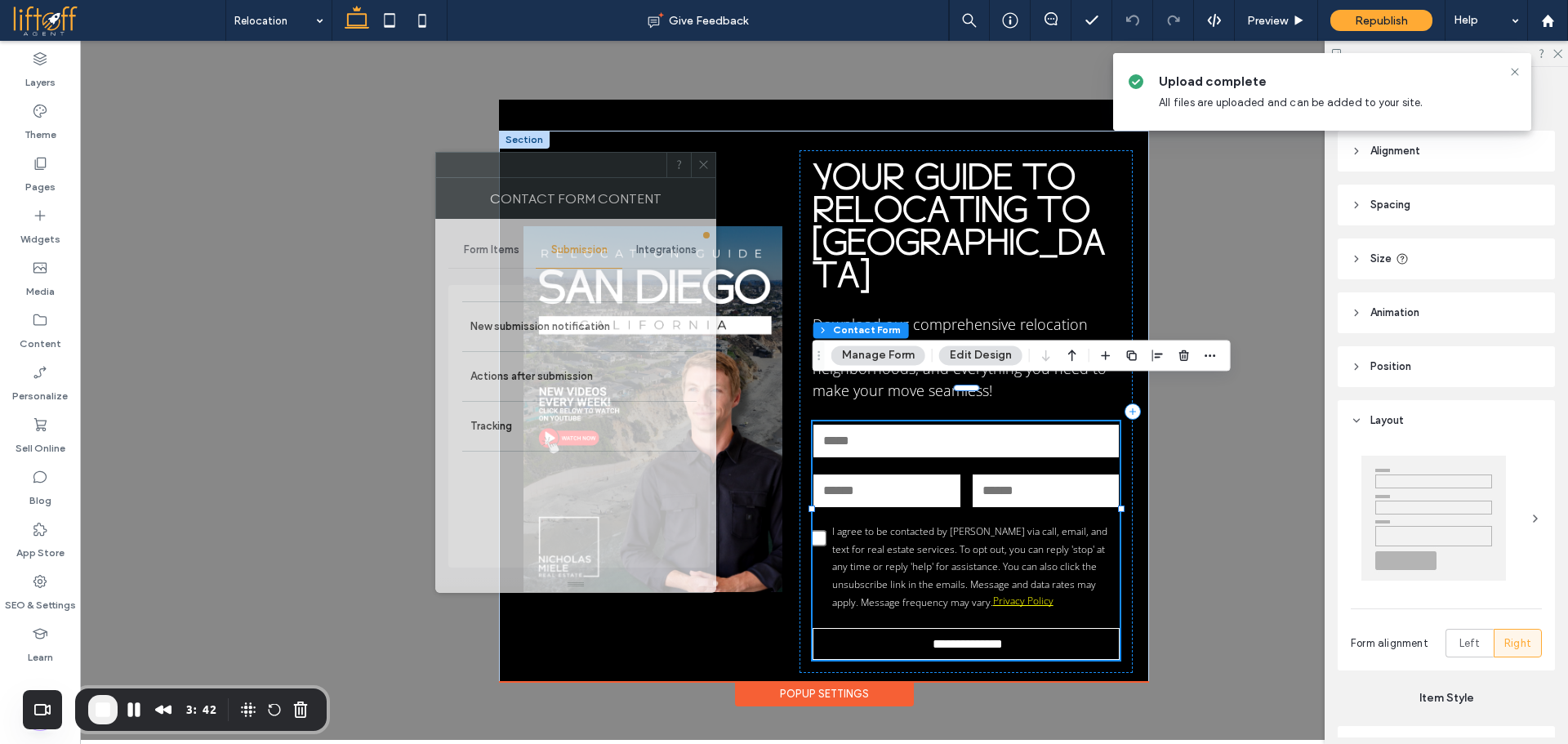
drag, startPoint x: 1429, startPoint y: 179, endPoint x: 590, endPoint y: 280, distance: 845.1
click at [594, 179] on div "Contact Form Content" at bounding box center [575, 199] width 281 height 41
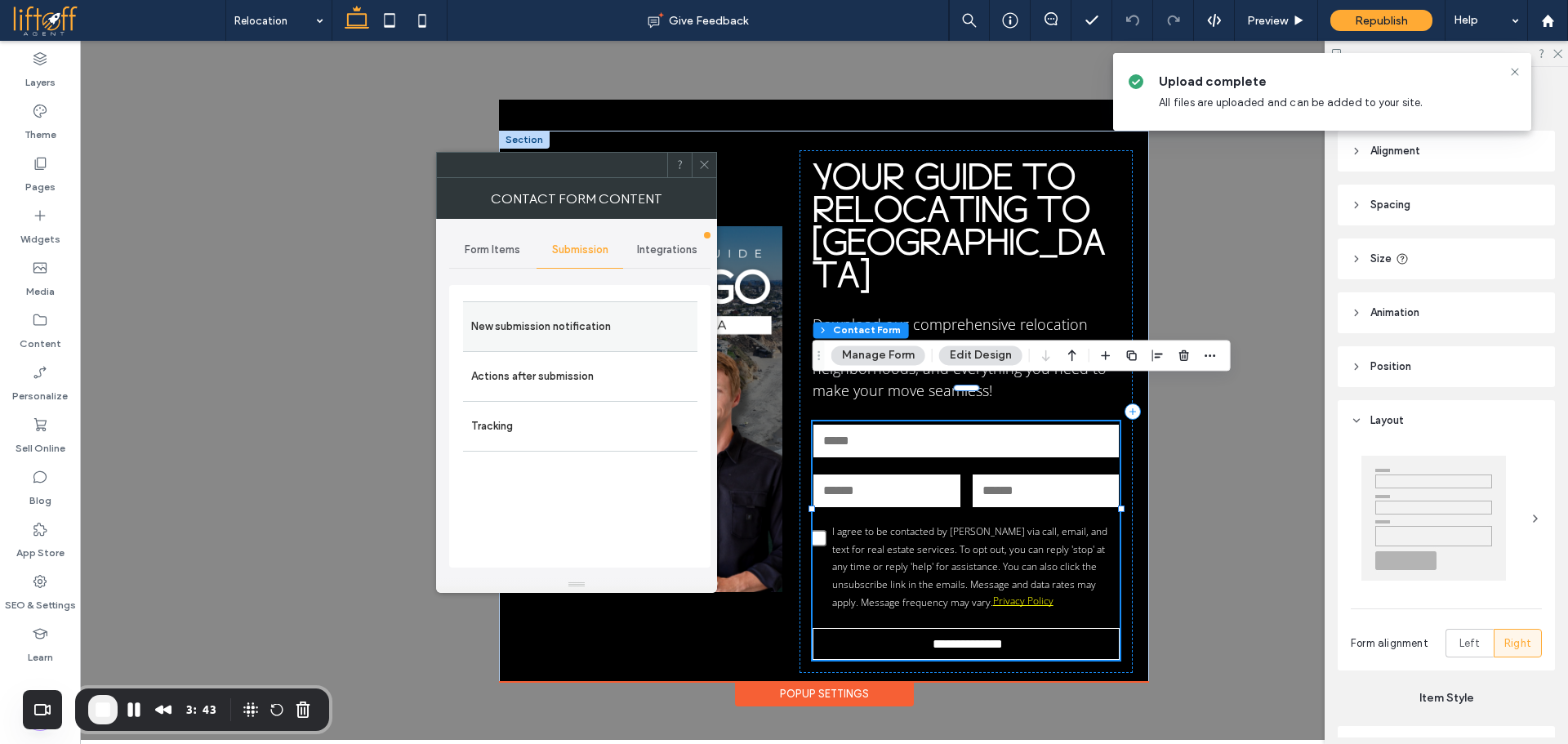
click at [546, 321] on label "New submission notification" at bounding box center [580, 326] width 218 height 33
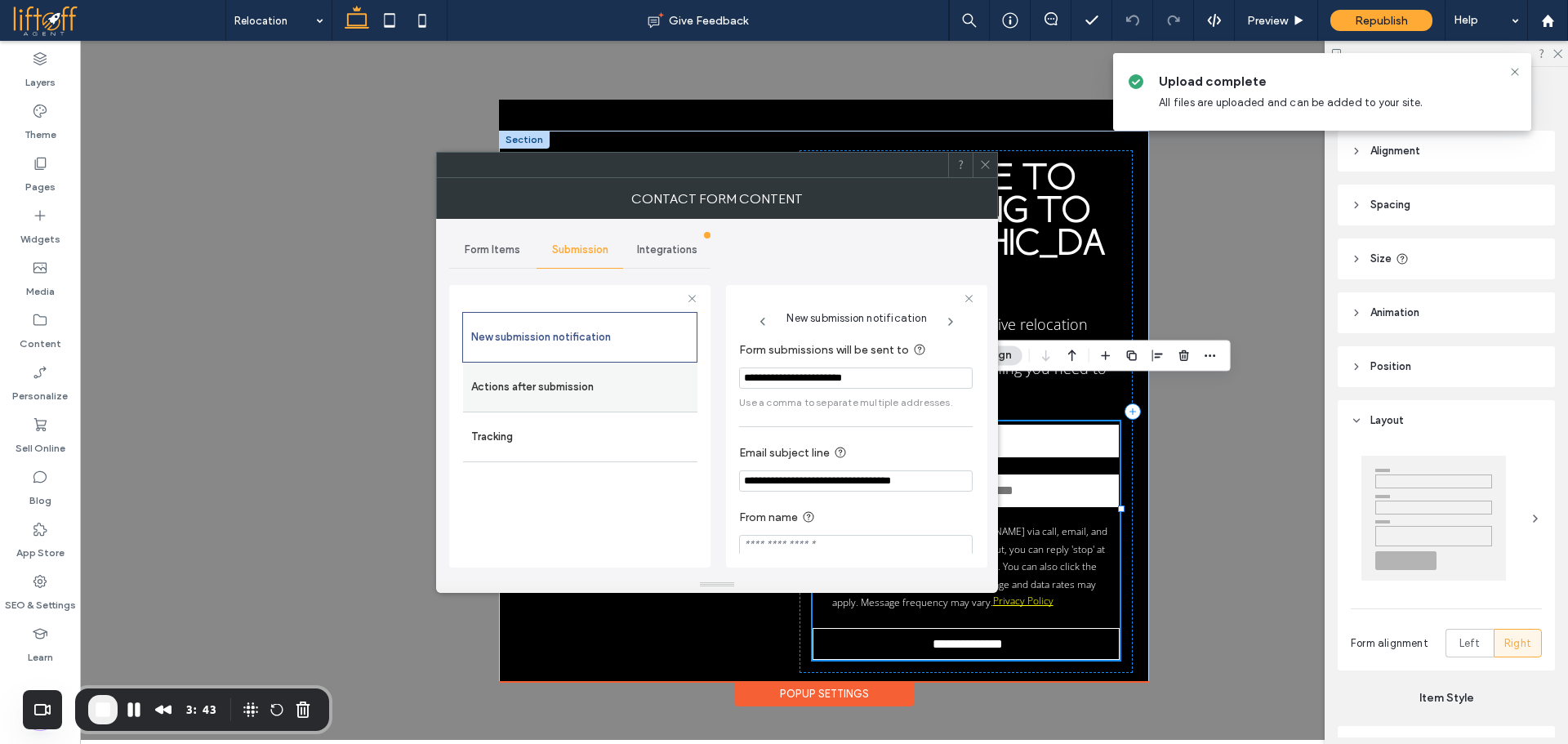
click at [544, 388] on label "Actions after submission" at bounding box center [580, 388] width 218 height 33
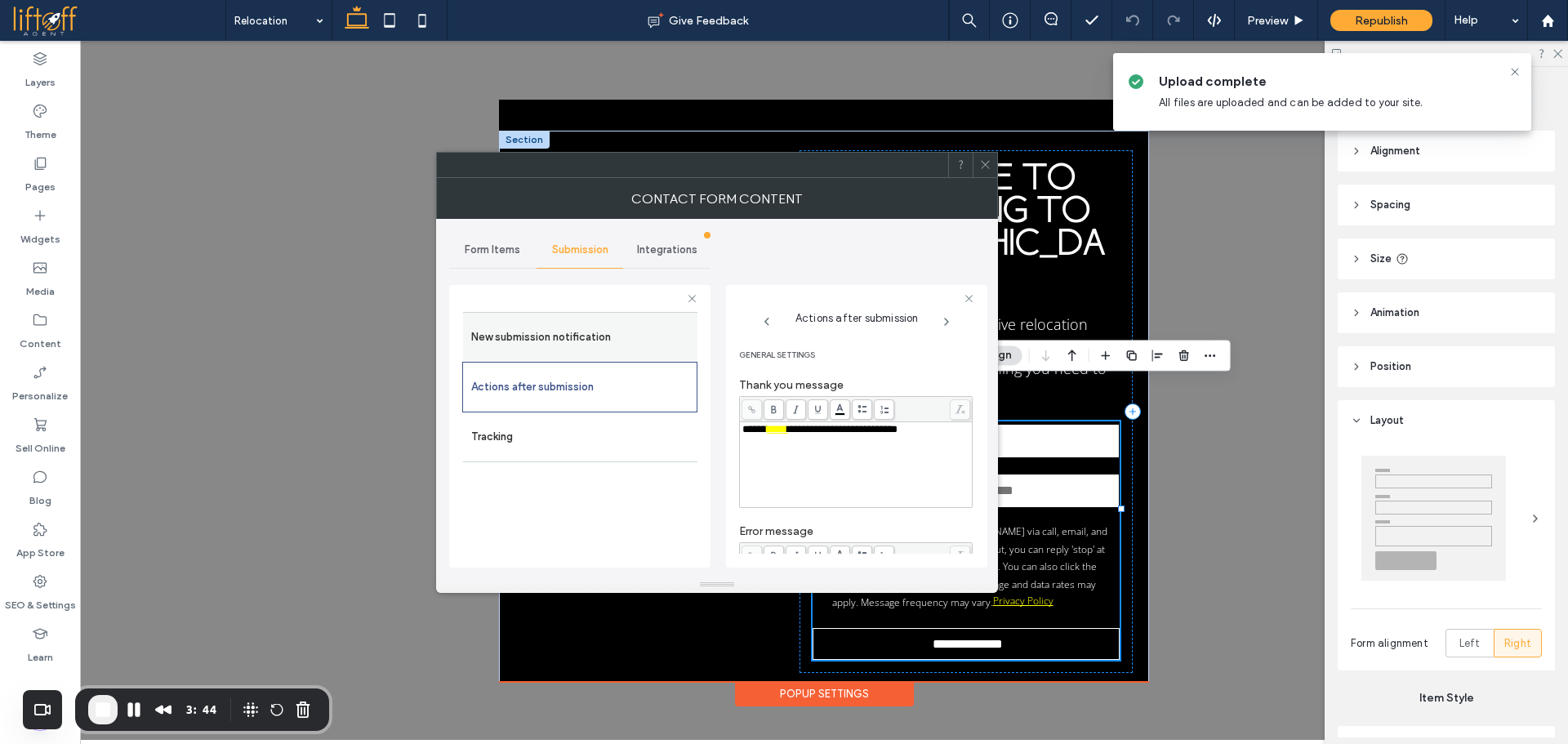
click at [544, 335] on label "New submission notification" at bounding box center [580, 337] width 218 height 33
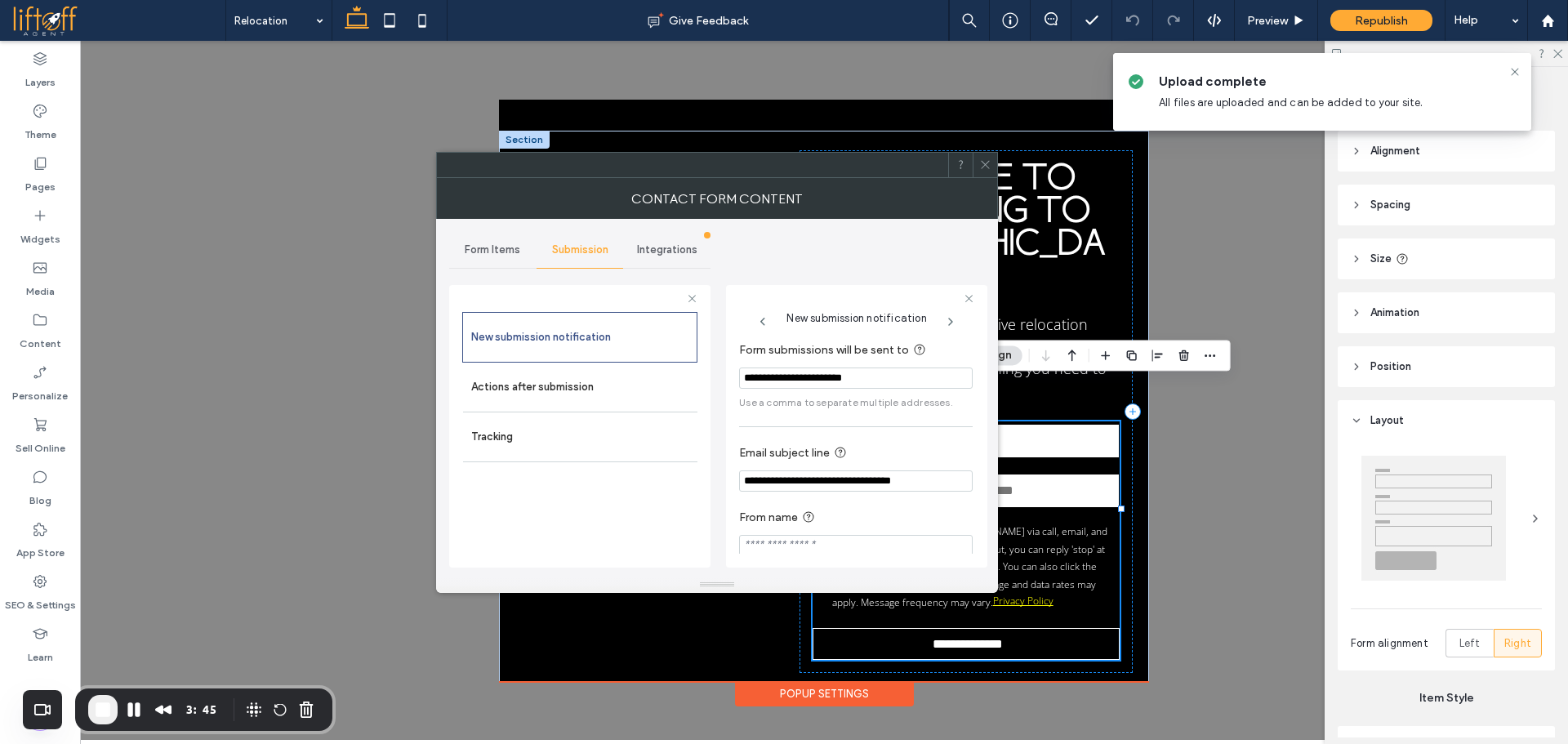
click at [882, 383] on input "**********" at bounding box center [855, 378] width 233 height 21
click at [599, 386] on label "Actions after submission" at bounding box center [580, 388] width 218 height 33
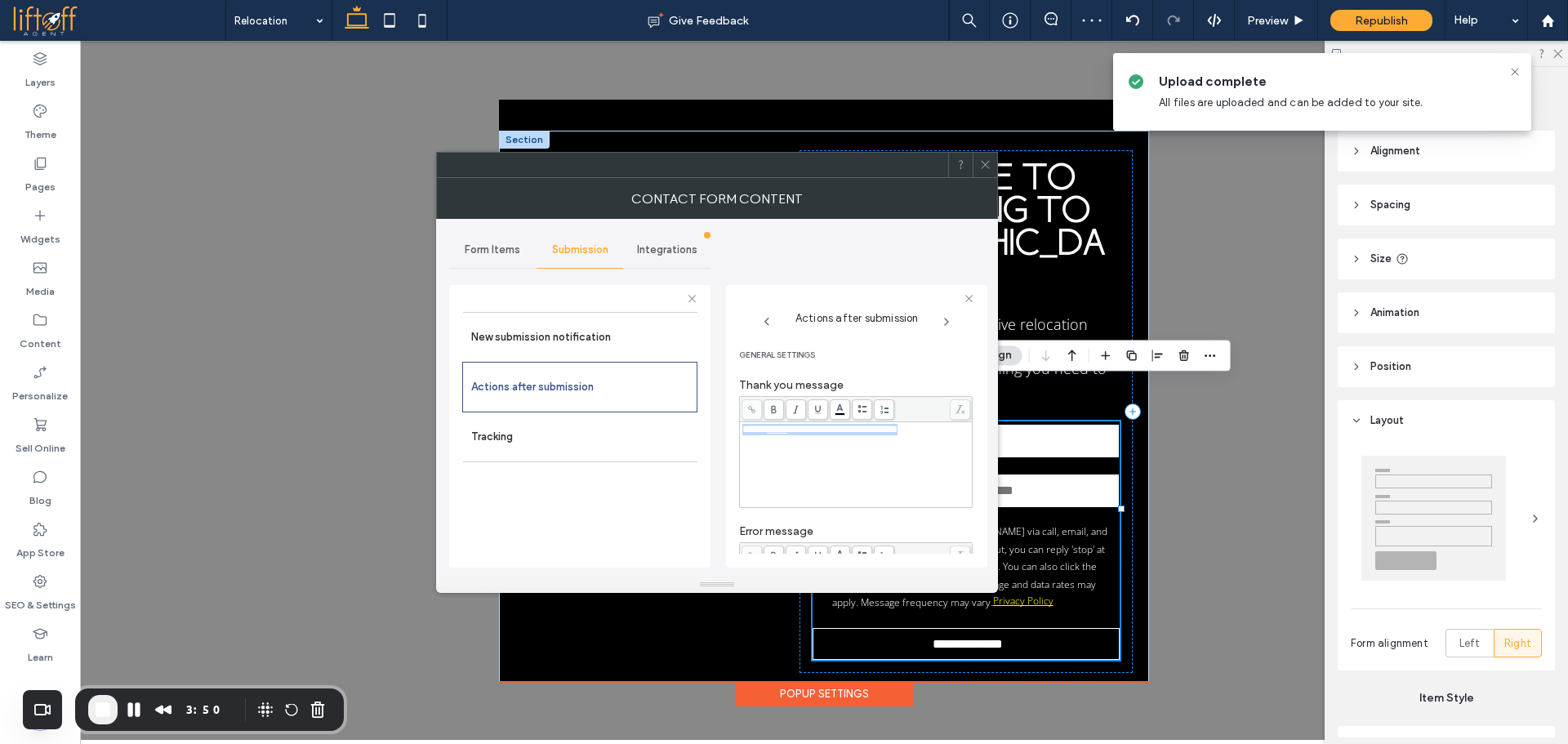
drag, startPoint x: 933, startPoint y: 429, endPoint x: 727, endPoint y: 422, distance: 206.1
click at [727, 422] on div "**********" at bounding box center [857, 426] width 261 height 283
click at [840, 414] on body ".wqwq-1{fill:#231f20;} .cls-1q, .cls-2q { fill-rule: evenodd; } .cls-2q { fill:…" at bounding box center [784, 372] width 1568 height 744
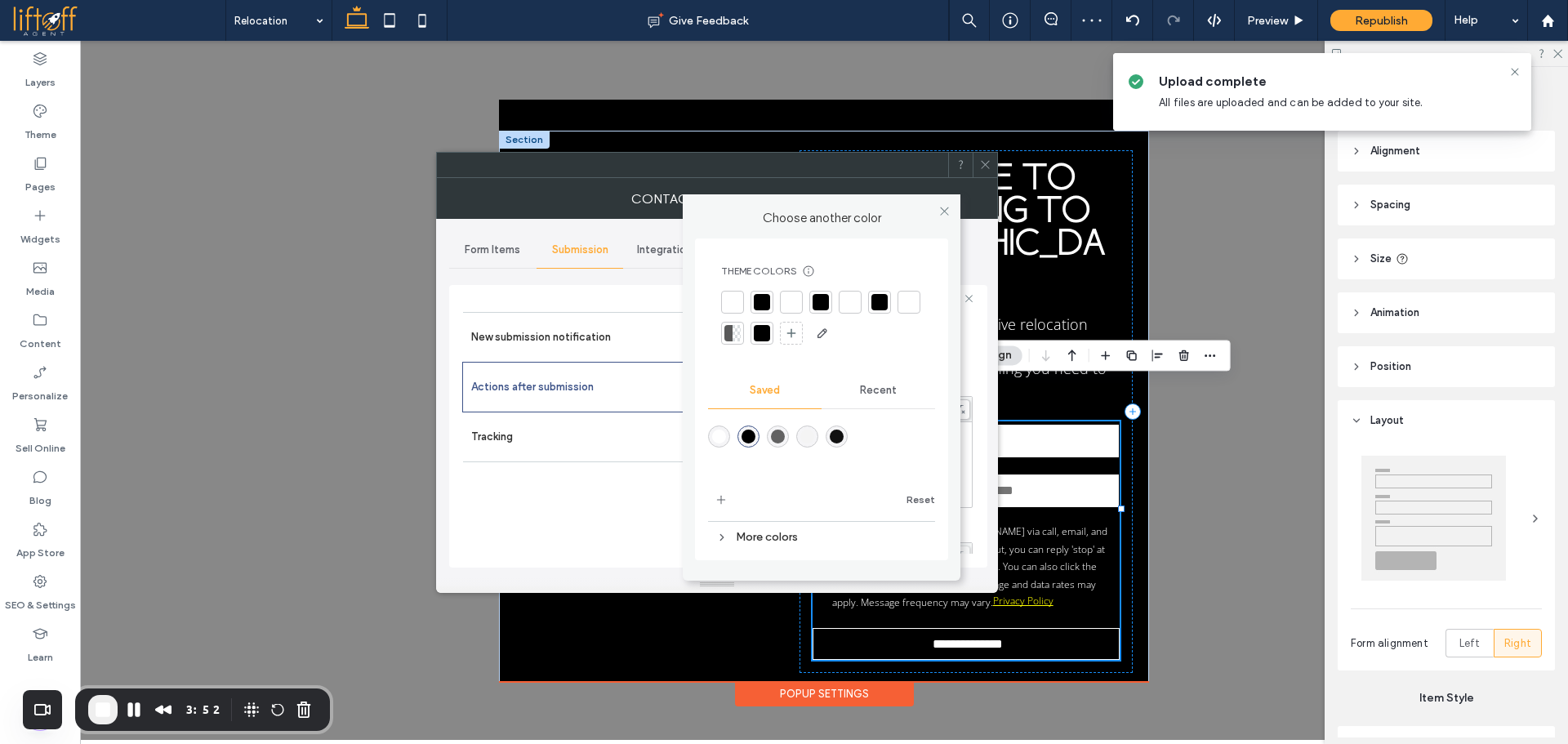
click at [738, 294] on div at bounding box center [732, 302] width 16 height 16
click at [943, 213] on icon at bounding box center [944, 211] width 13 height 13
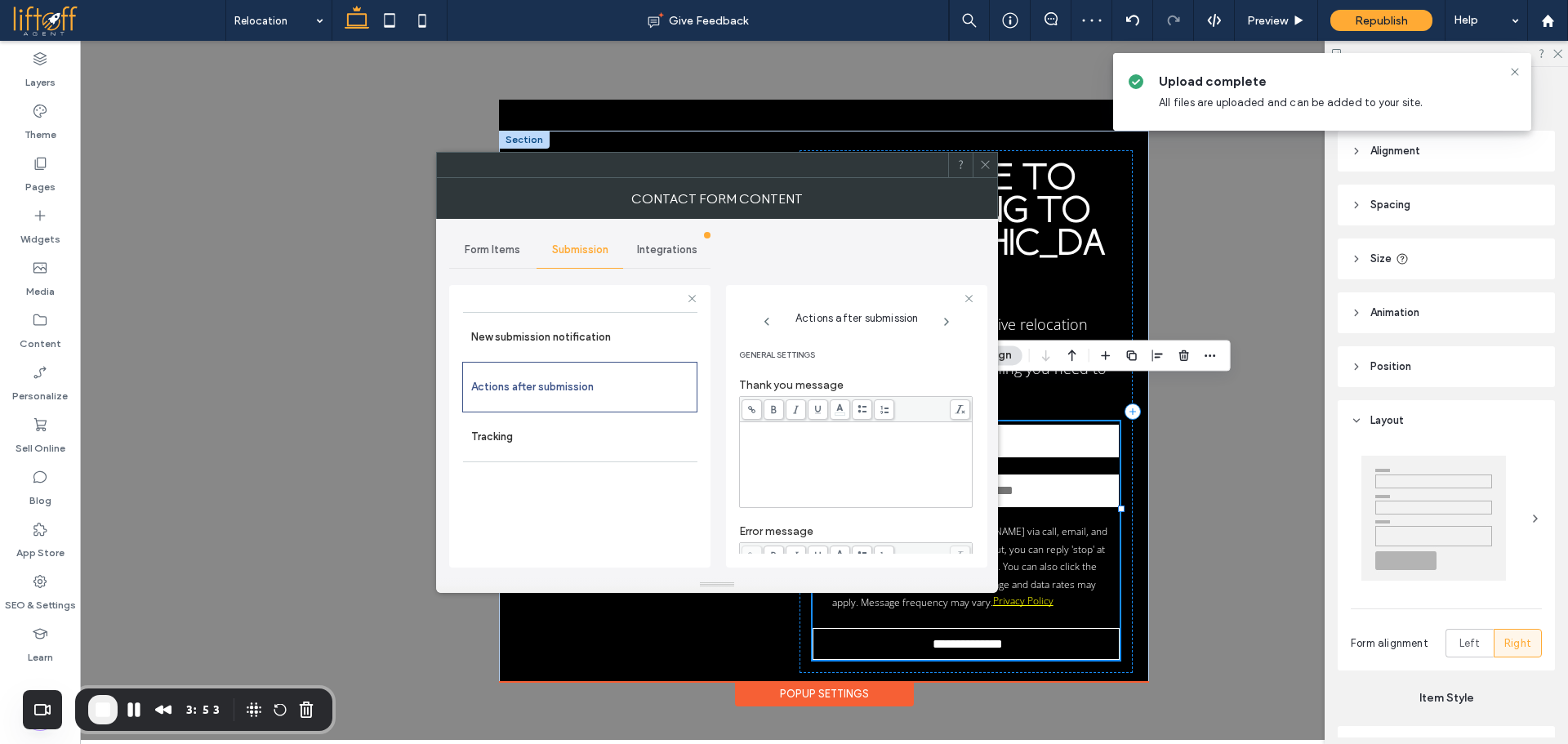
click at [979, 170] on icon at bounding box center [985, 165] width 13 height 13
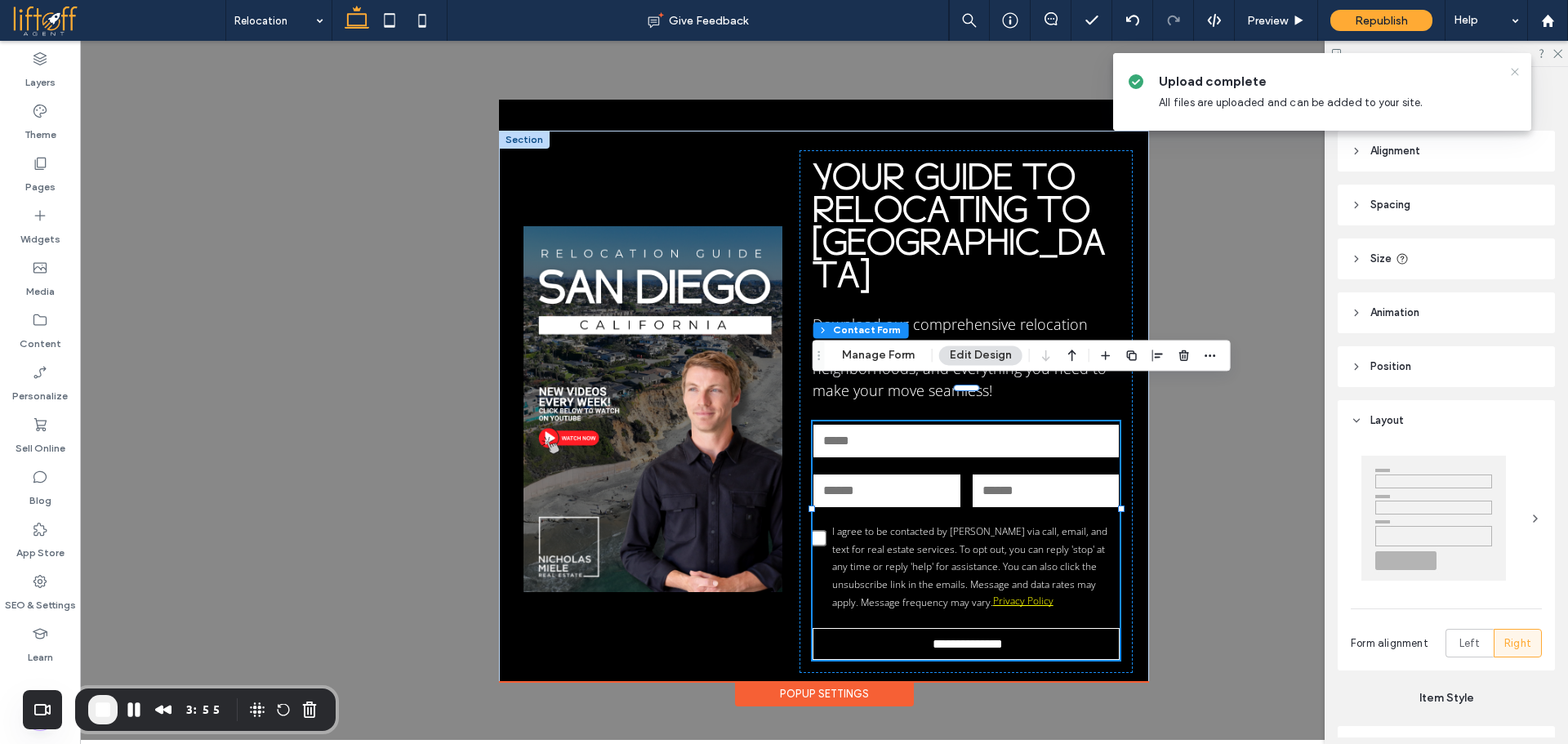
click at [1515, 68] on icon at bounding box center [1515, 71] width 13 height 13
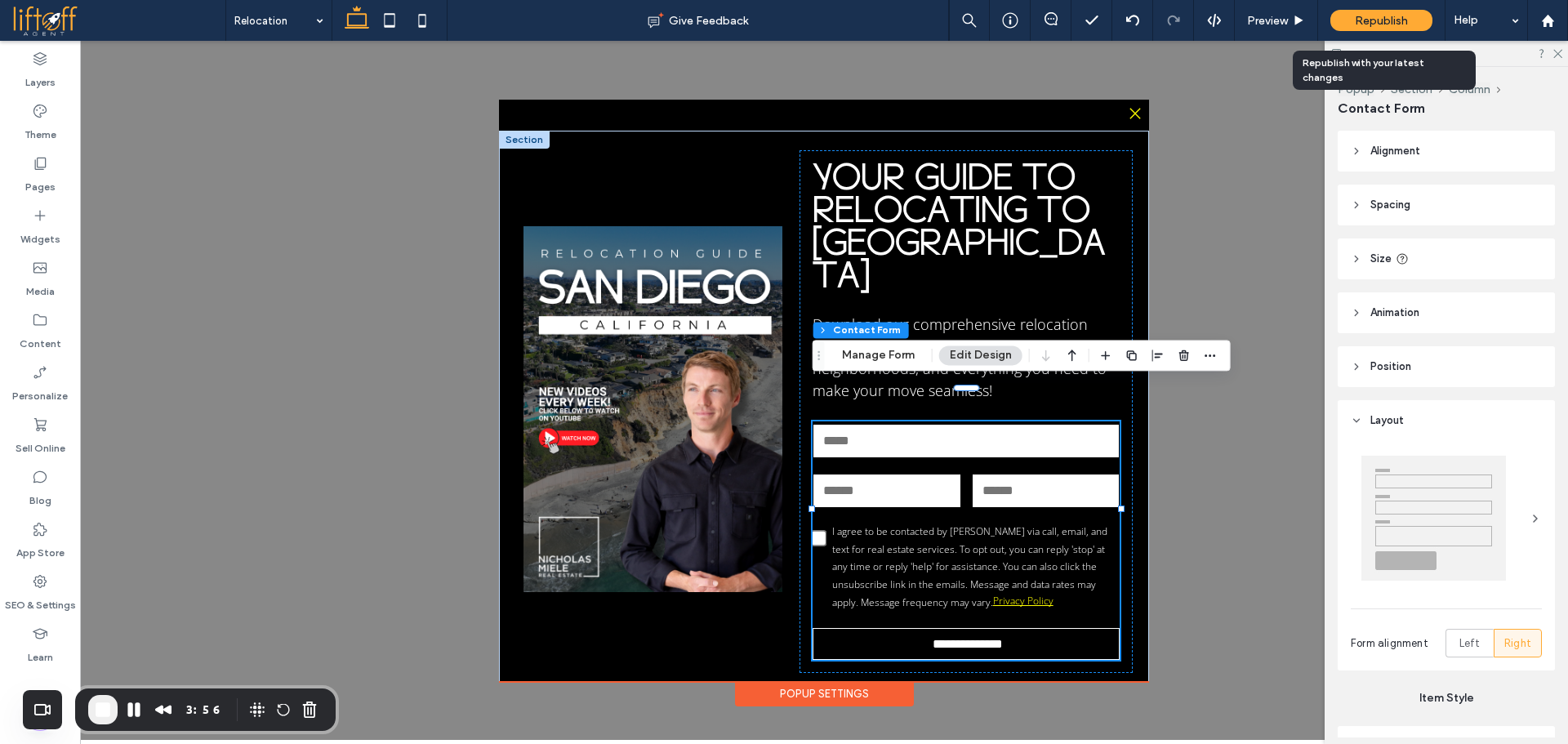
click at [1380, 26] on span "Republish" at bounding box center [1381, 20] width 53 height 14
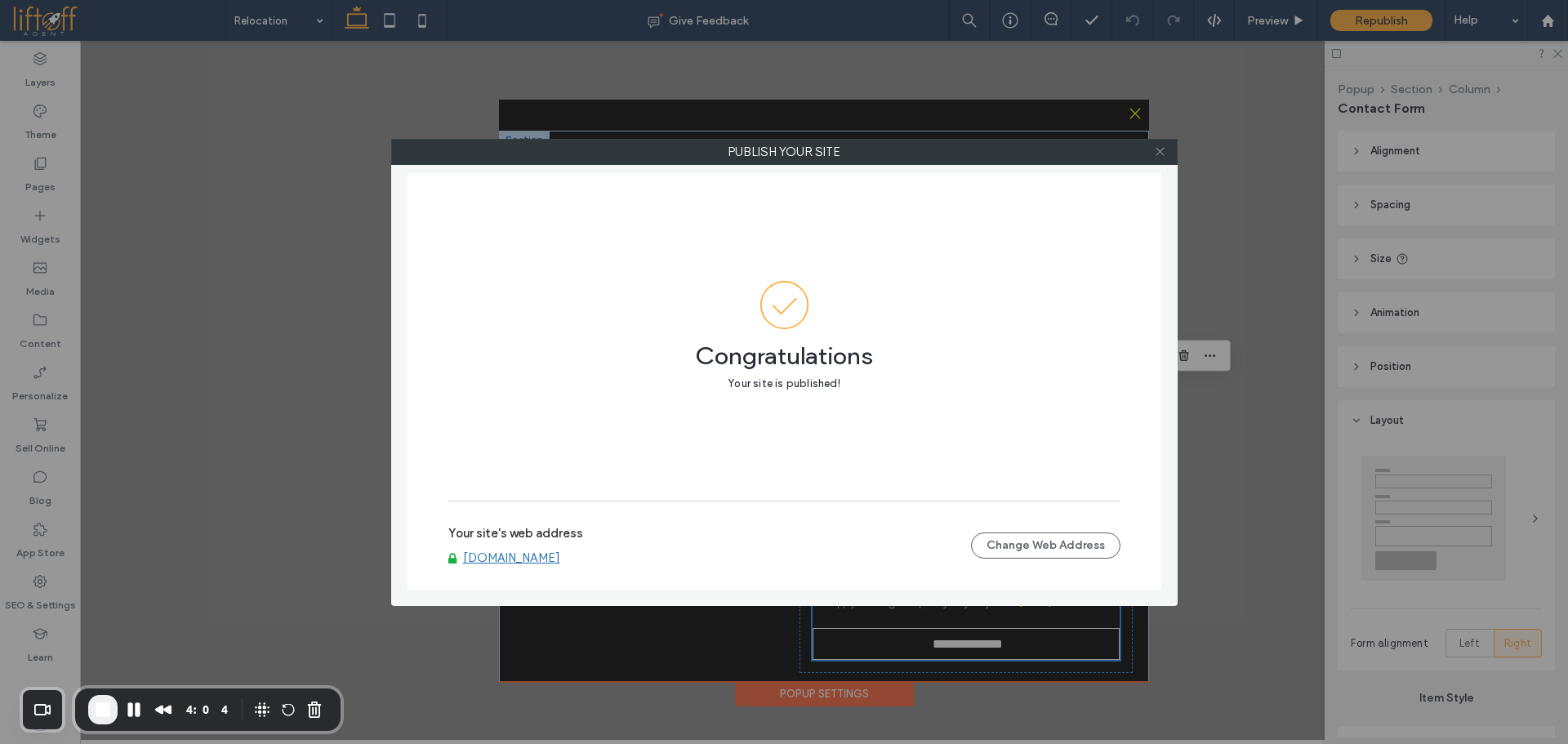
click at [1162, 148] on icon at bounding box center [1160, 151] width 13 height 13
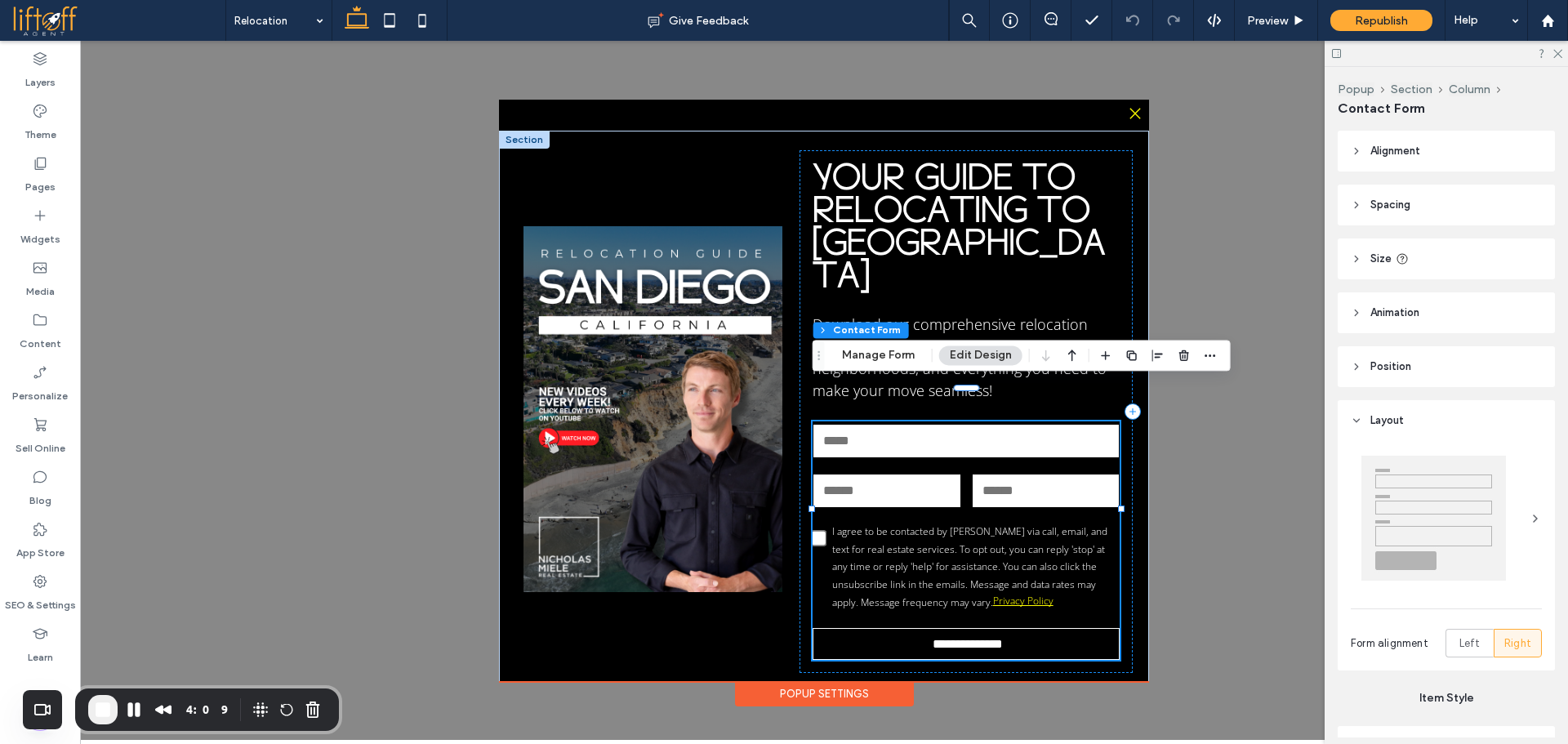
click at [346, 264] on div "**********" at bounding box center [824, 390] width 1488 height 699
drag, startPoint x: 291, startPoint y: 586, endPoint x: 267, endPoint y: 590, distance: 24.3
click at [292, 588] on div "**********" at bounding box center [824, 390] width 1488 height 699
click at [104, 706] on span "End Recording" at bounding box center [103, 710] width 19 height 19
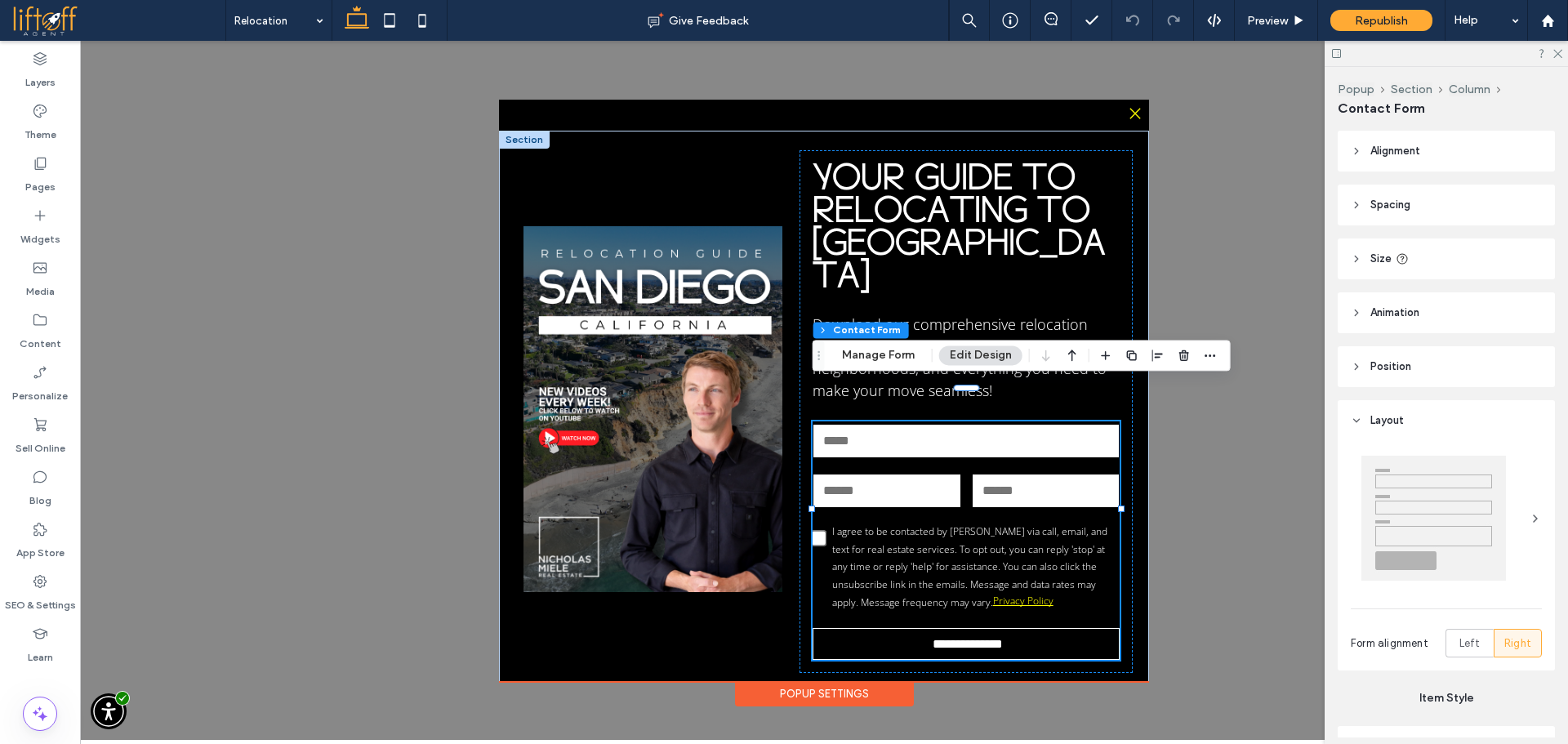
click at [312, 99] on div "**********" at bounding box center [824, 390] width 1488 height 699
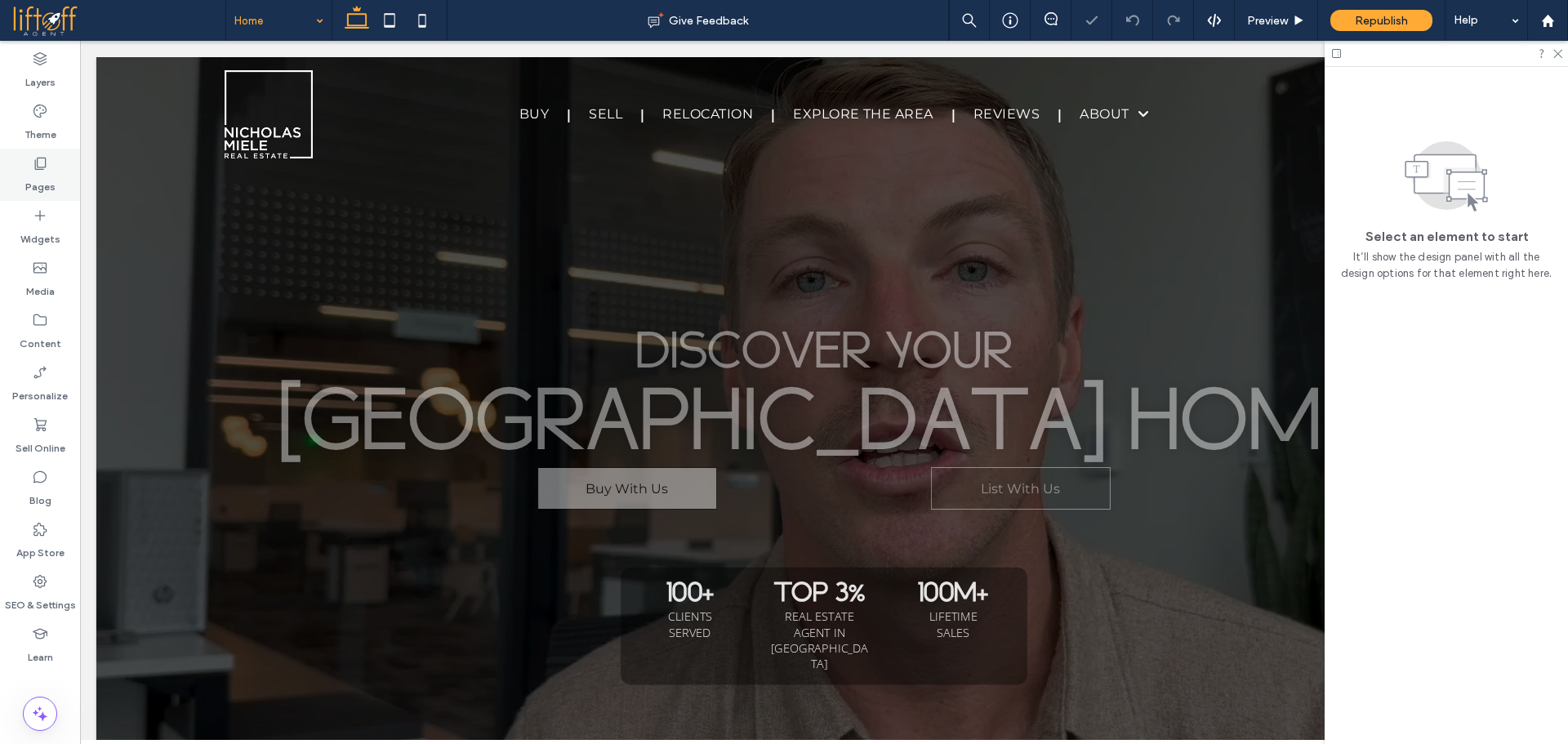
drag, startPoint x: 18, startPoint y: 170, endPoint x: 76, endPoint y: 169, distance: 58.0
click at [18, 171] on div "Pages" at bounding box center [40, 174] width 80 height 52
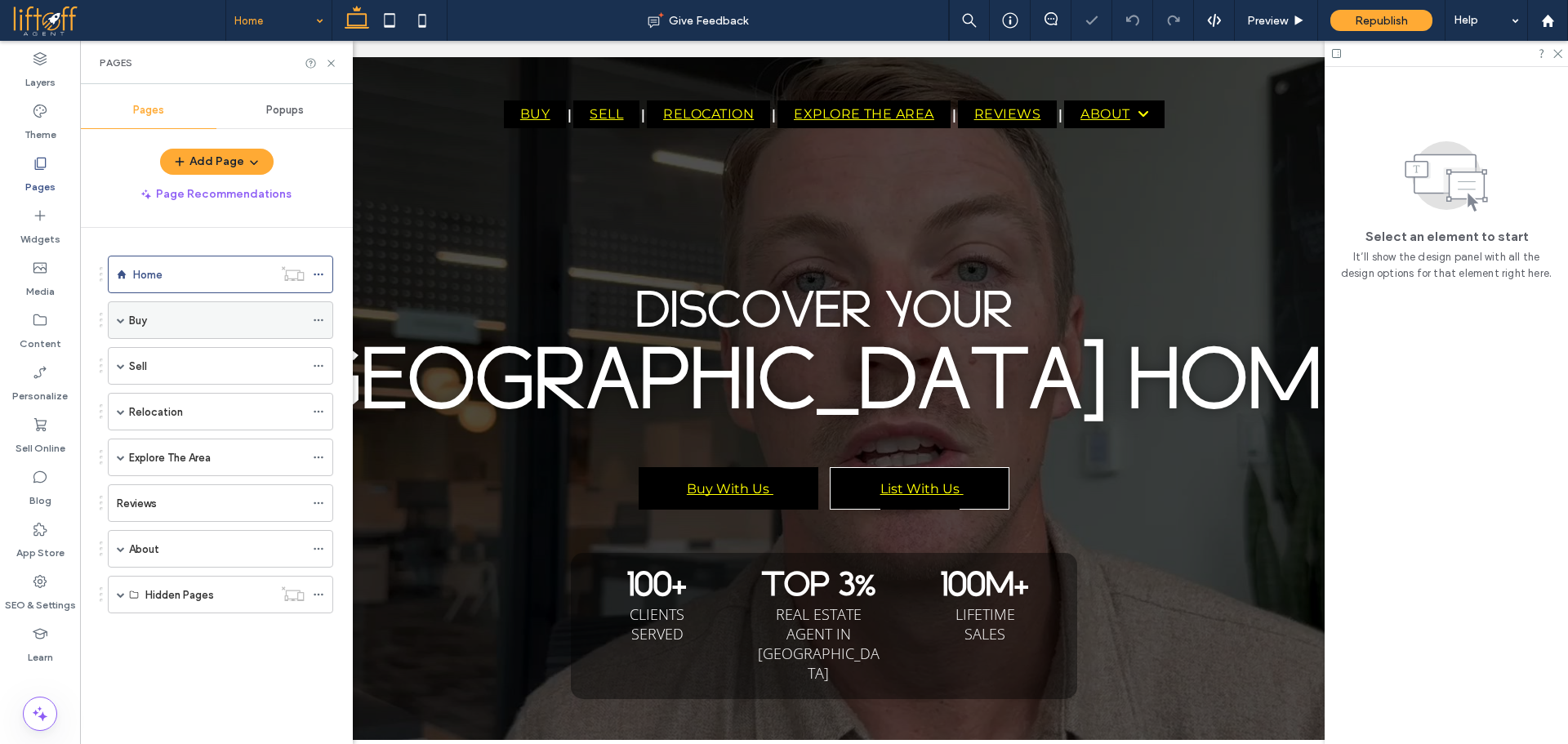
click at [175, 320] on div "Buy" at bounding box center [216, 321] width 175 height 17
click at [1558, 54] on use at bounding box center [1557, 53] width 9 height 9
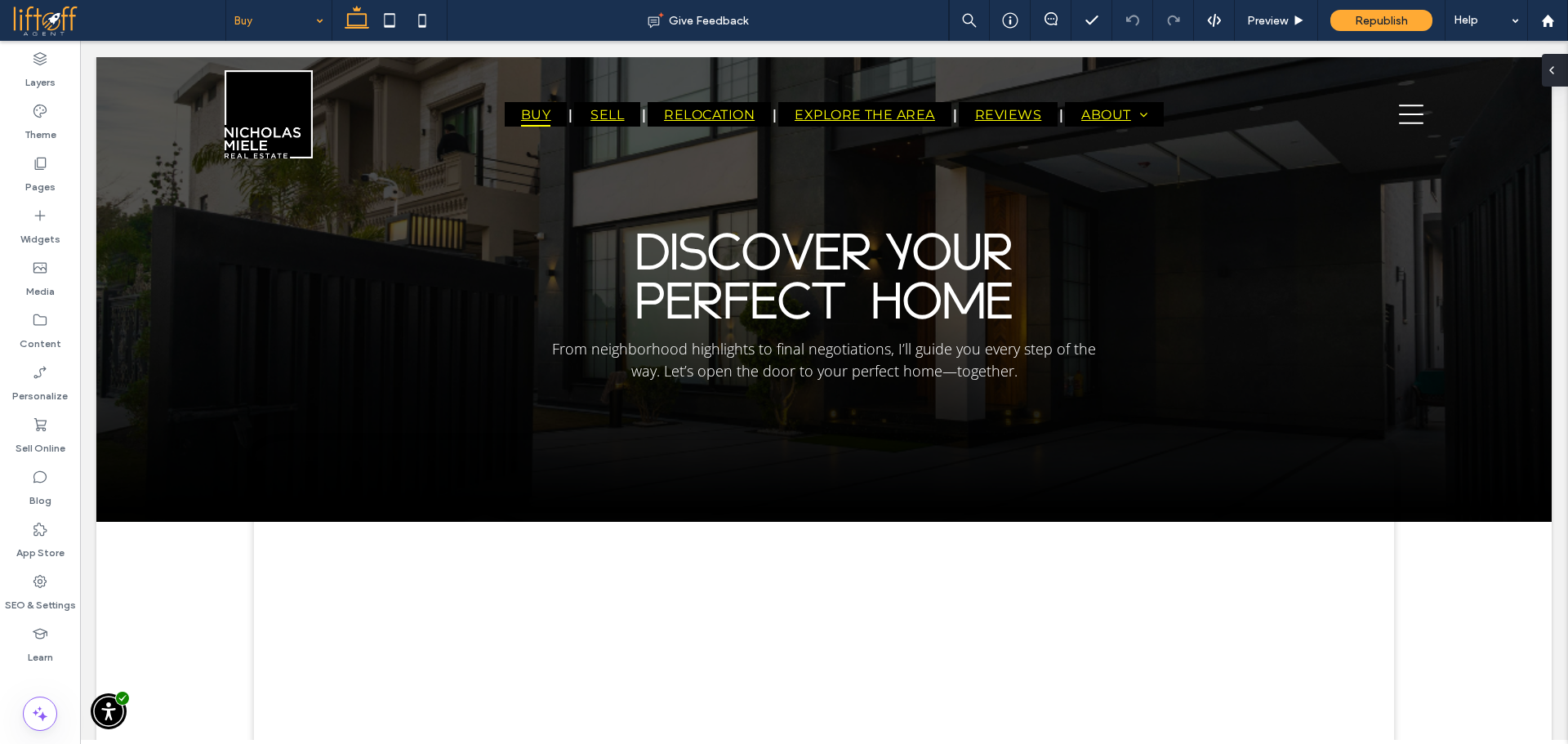
scroll to position [991, 0]
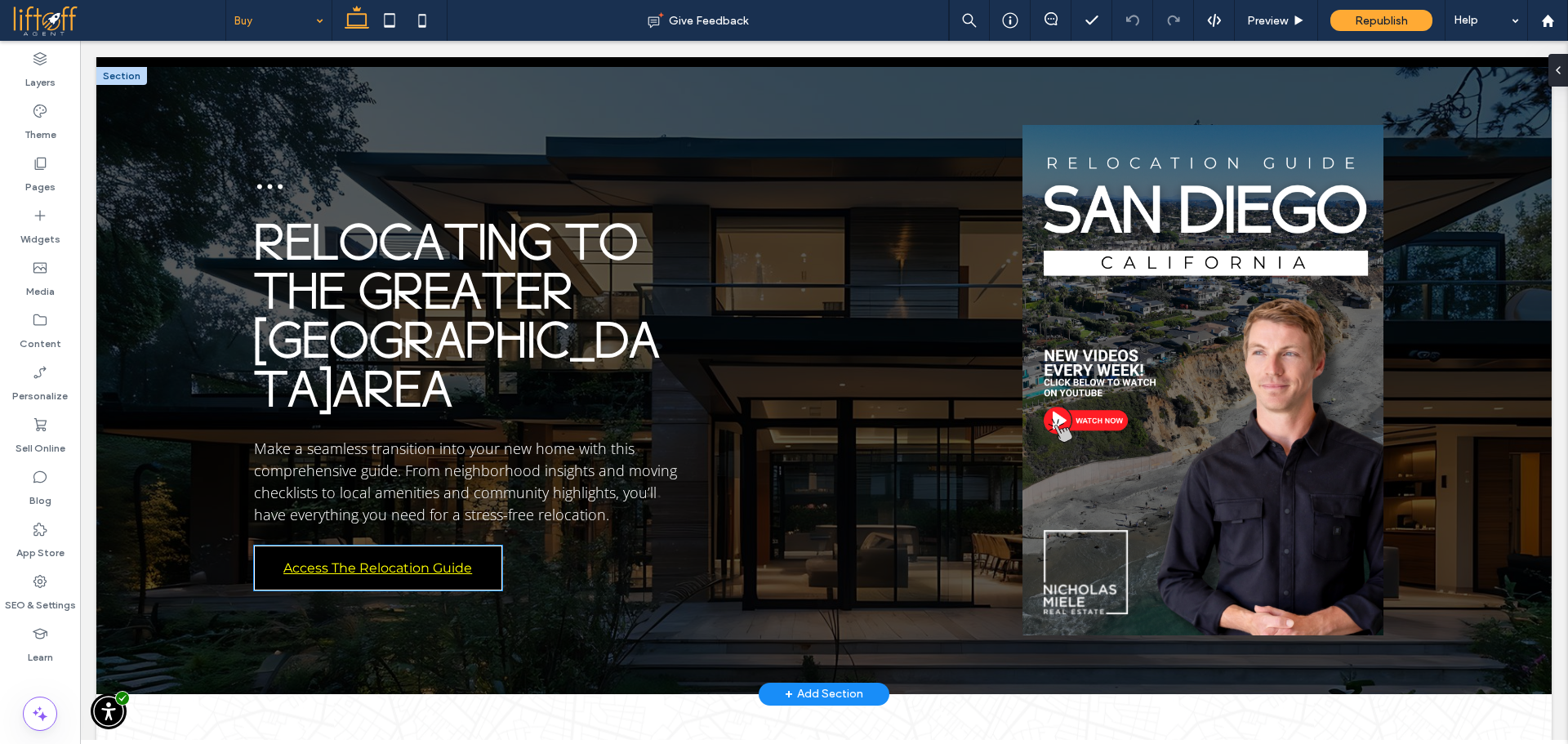
click at [449, 560] on span "Access The Relocation Guide" at bounding box center [378, 568] width 189 height 16
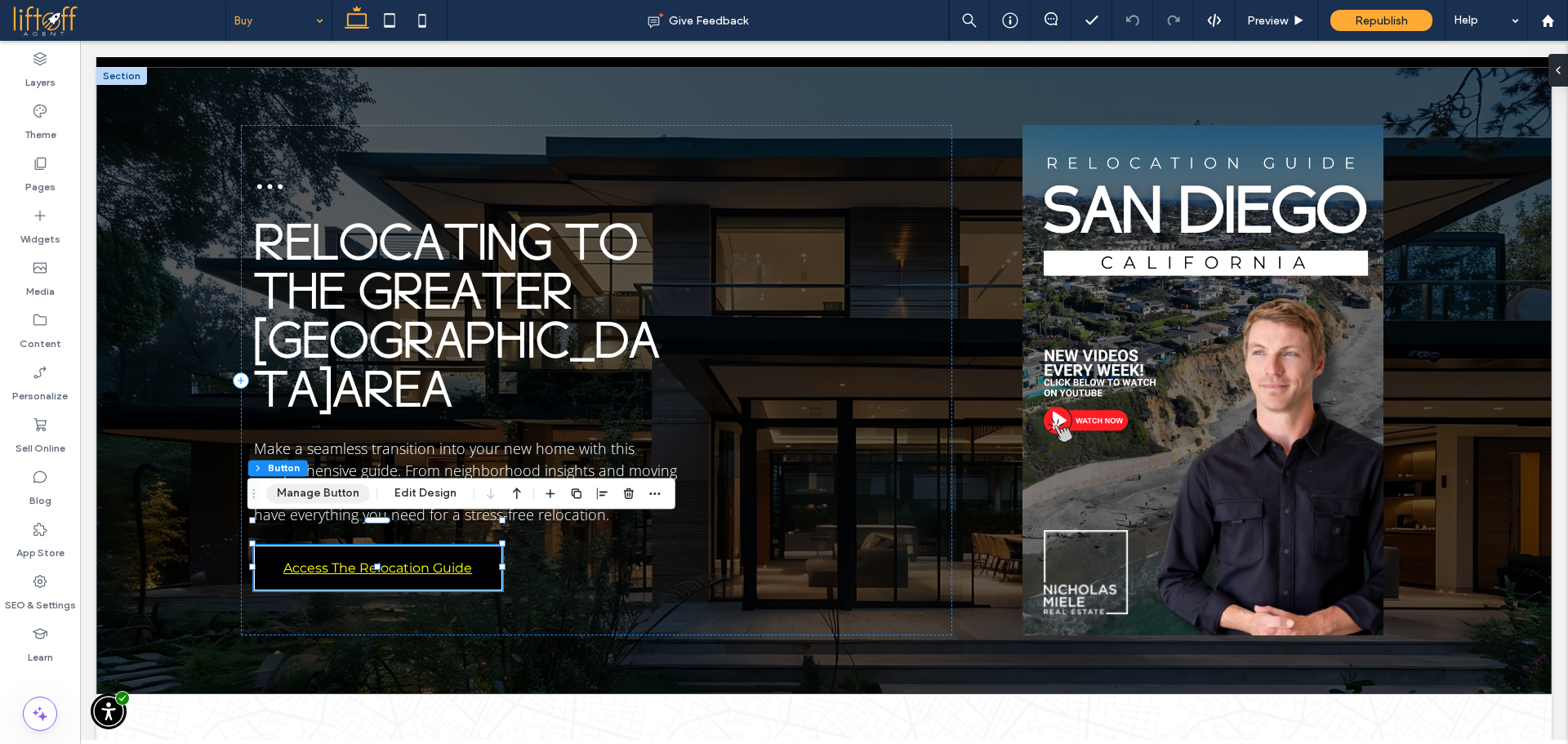
click at [352, 492] on button "Manage Button" at bounding box center [318, 493] width 104 height 19
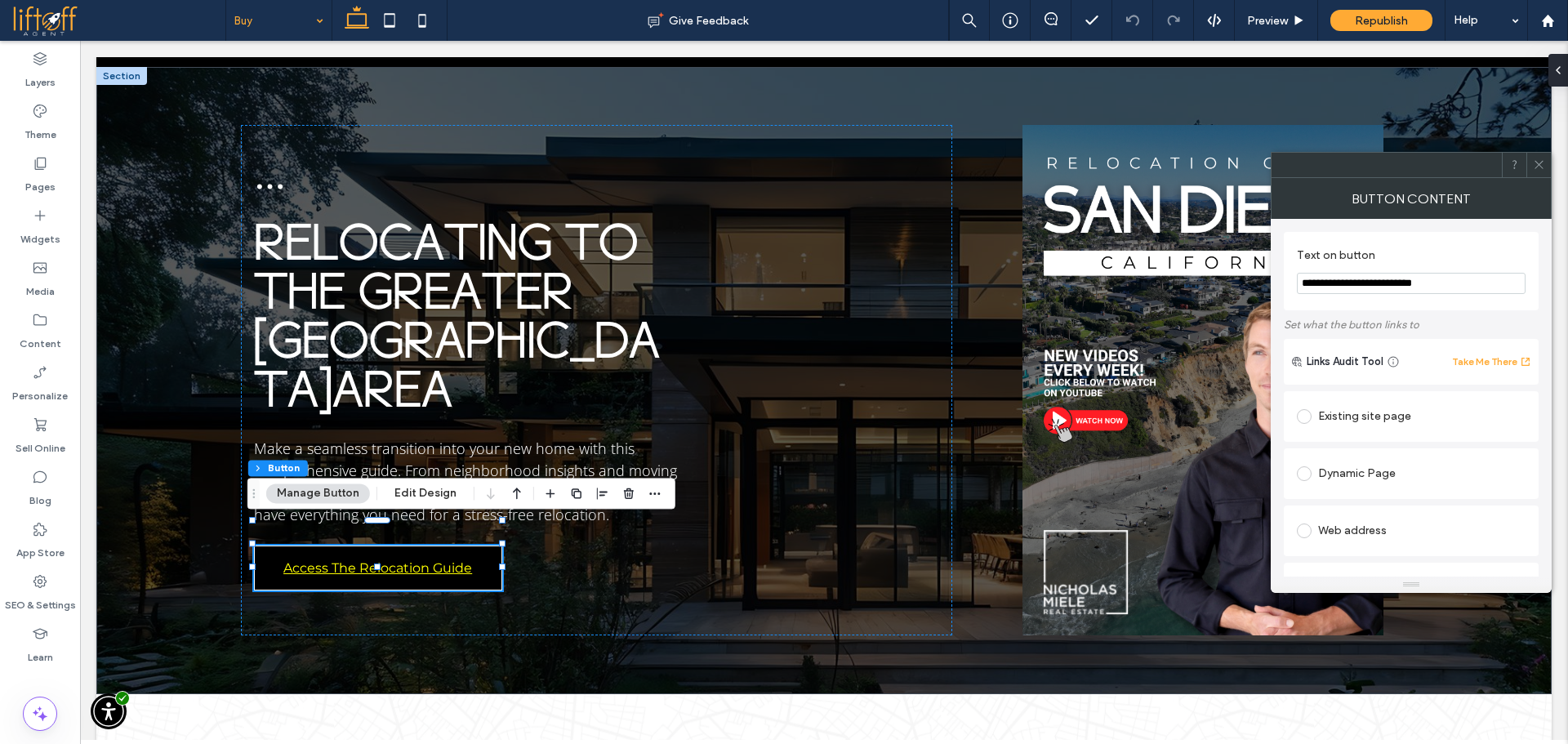
scroll to position [313, 0]
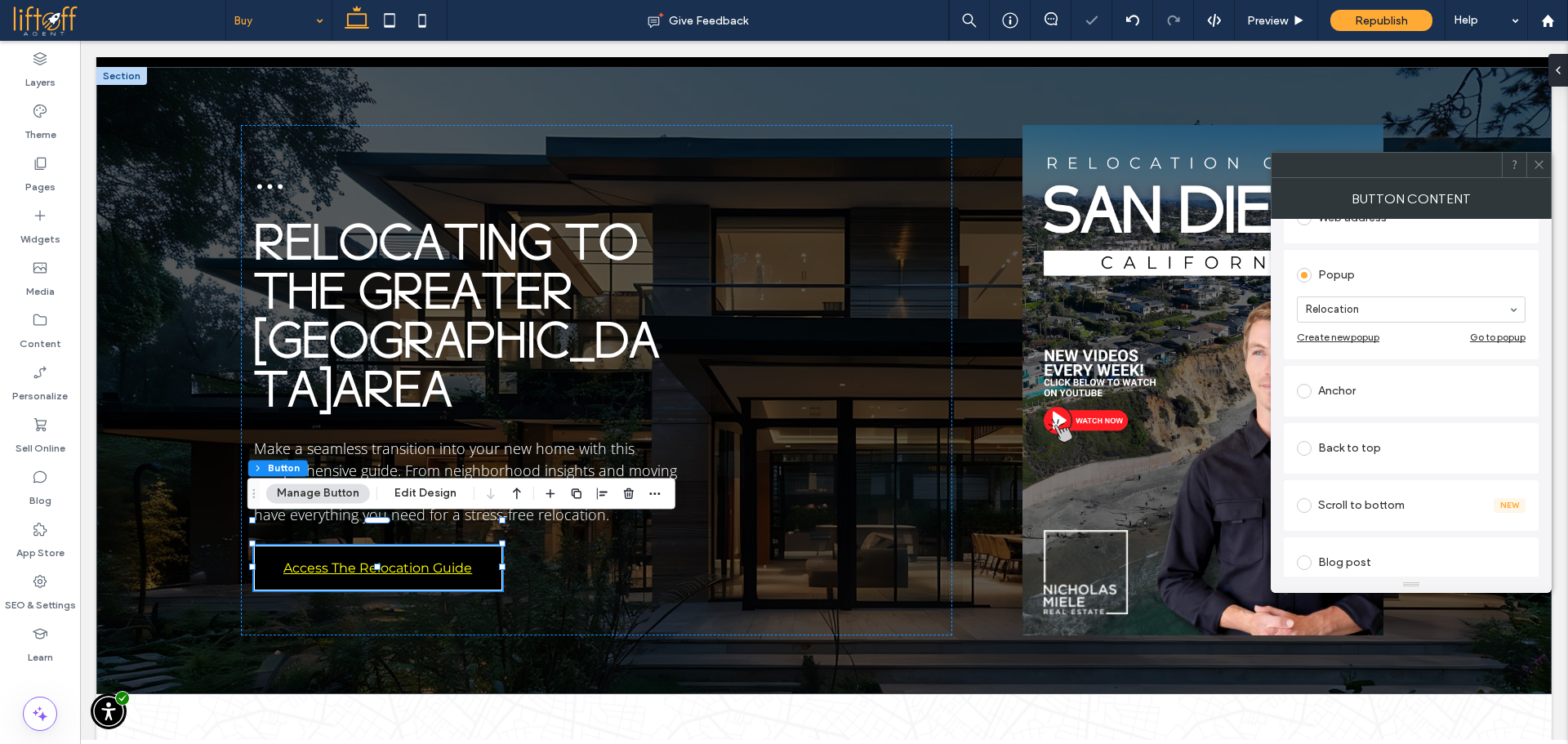
drag, startPoint x: 1540, startPoint y: 163, endPoint x: 1459, endPoint y: 99, distance: 103.2
click at [1540, 163] on icon at bounding box center [1539, 165] width 13 height 13
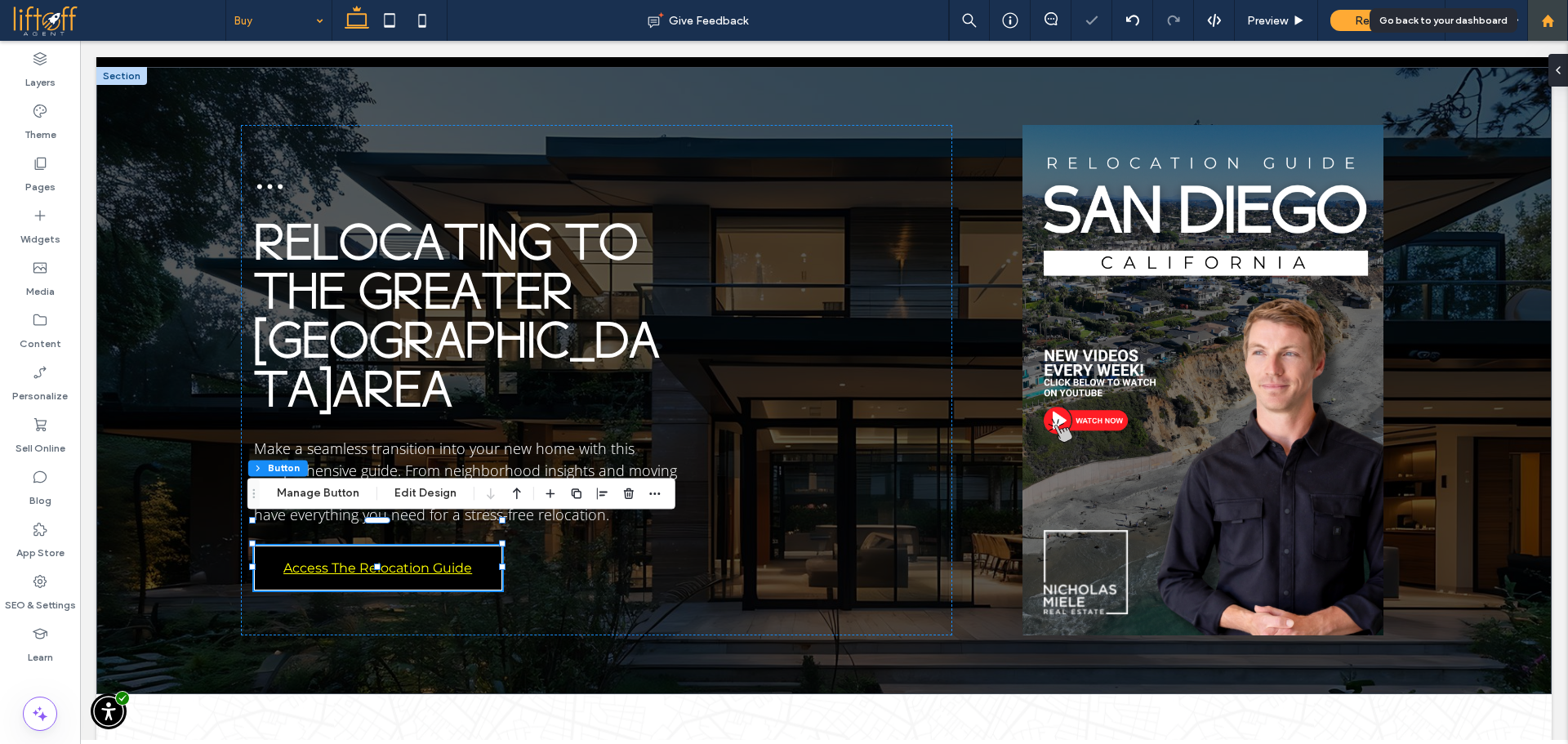
click at [1551, 18] on use at bounding box center [1547, 19] width 13 height 13
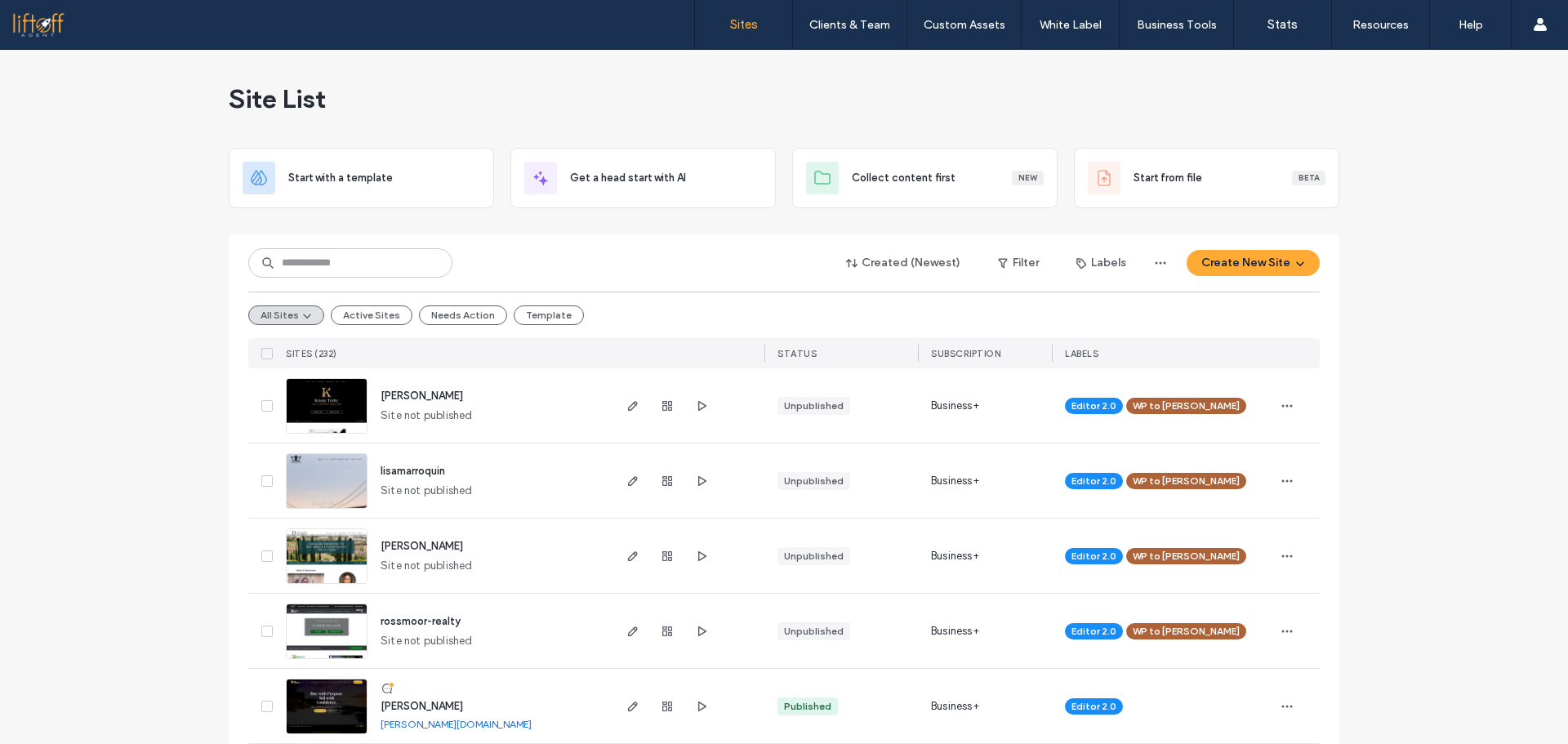
click at [655, 276] on div "Created (Newest) Filter Labels Create New Site" at bounding box center [784, 264] width 1071 height 31
drag, startPoint x: 771, startPoint y: 279, endPoint x: 762, endPoint y: 277, distance: 9.2
click at [771, 279] on div "Created (Newest) Filter Labels Create New Site All Sites Active Sites Needs Act…" at bounding box center [784, 301] width 1071 height 134
